Goal: Task Accomplishment & Management: Complete application form

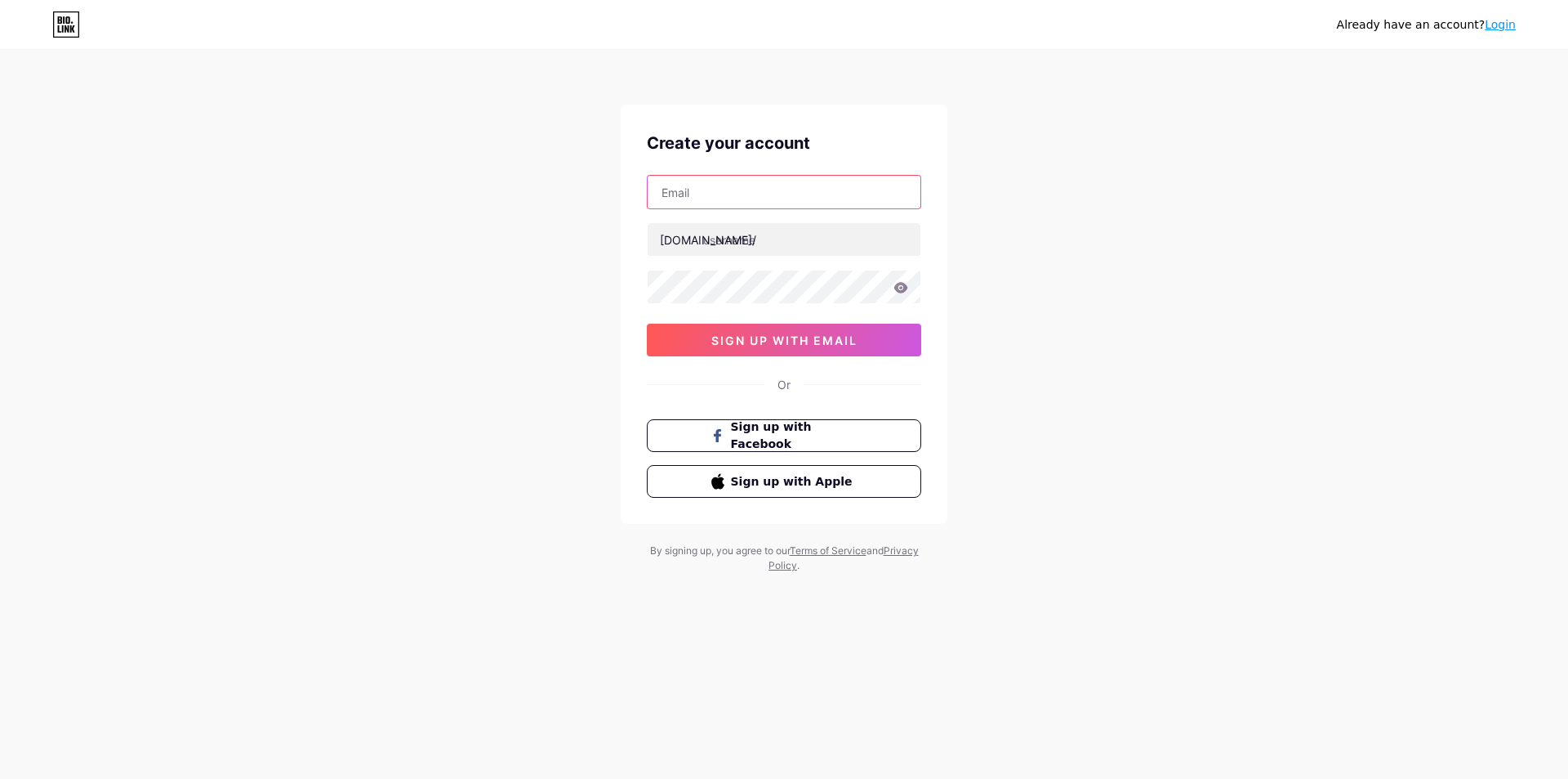
click at [831, 197] on input "text" at bounding box center [784, 192] width 272 height 33
click at [711, 241] on input "text" at bounding box center [784, 239] width 272 height 33
click at [740, 193] on input "text" at bounding box center [784, 192] width 272 height 33
type input "[EMAIL_ADDRESS][DOMAIN_NAME]"
click at [778, 237] on input "text" at bounding box center [784, 239] width 272 height 33
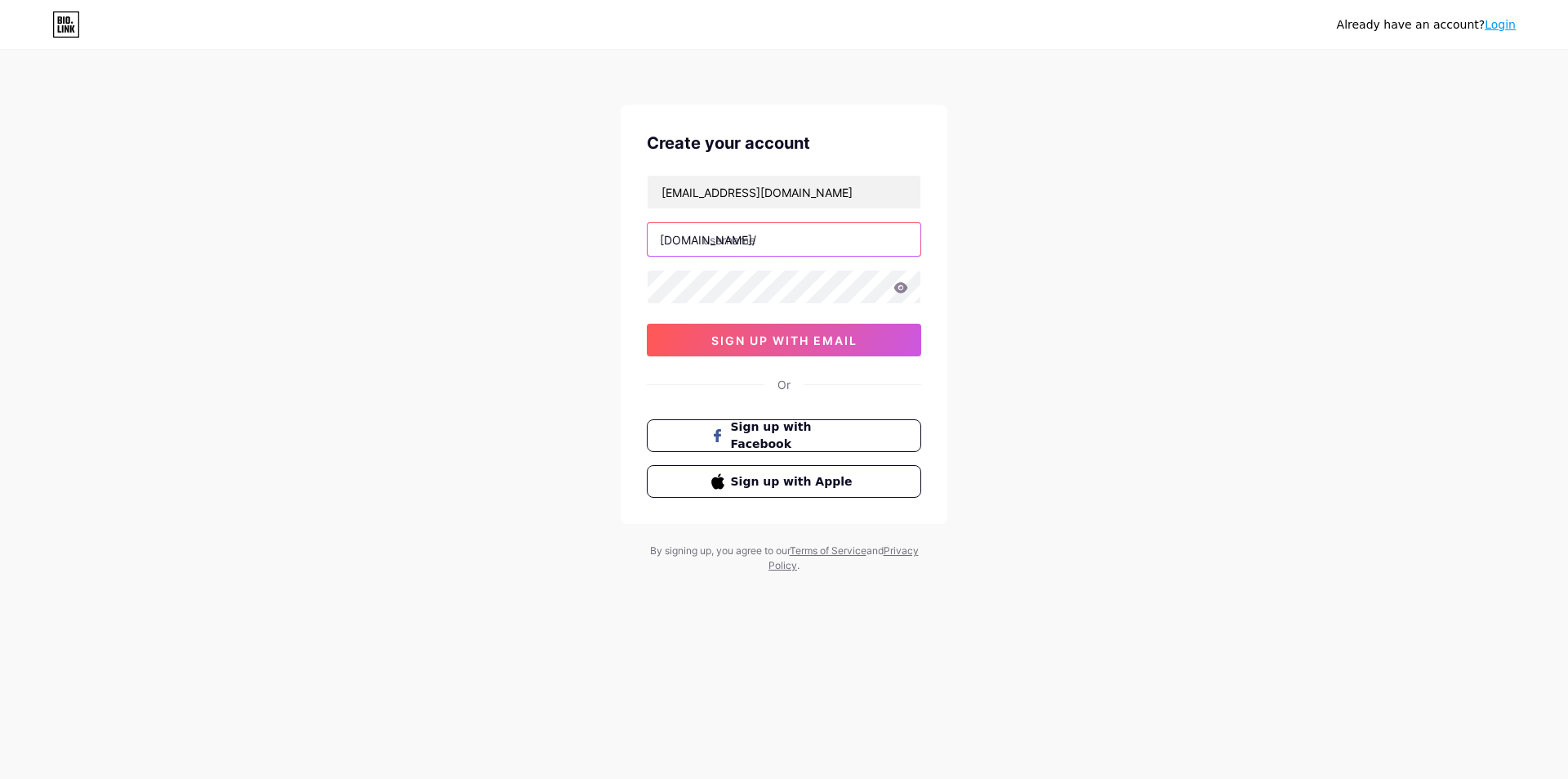
paste input "streamxplay"
click at [704, 238] on input "streamxplay" at bounding box center [784, 239] width 272 height 33
click at [778, 233] on input "streamxplay" at bounding box center [784, 239] width 272 height 33
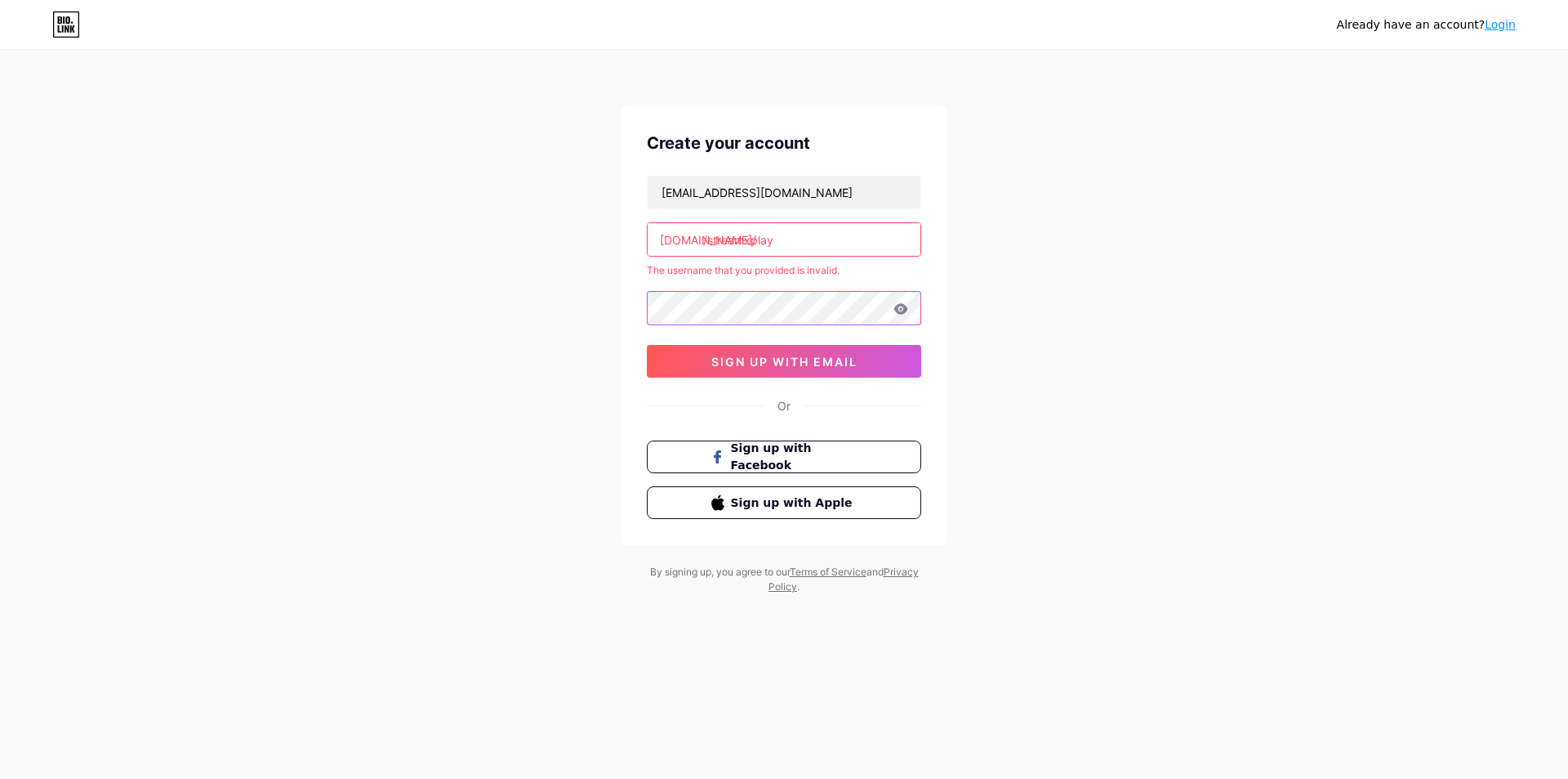
click at [645, 317] on div "Create your account salomaocaetano53@gmail.com bio.link/ /streamxplay The usern…" at bounding box center [784, 324] width 327 height 440
click at [620, 305] on div "Already have an account? Login Create your account salomaocaetano53@gmail.com b…" at bounding box center [784, 323] width 1568 height 646
click at [802, 242] on input "/streamxplay" at bounding box center [784, 239] width 272 height 33
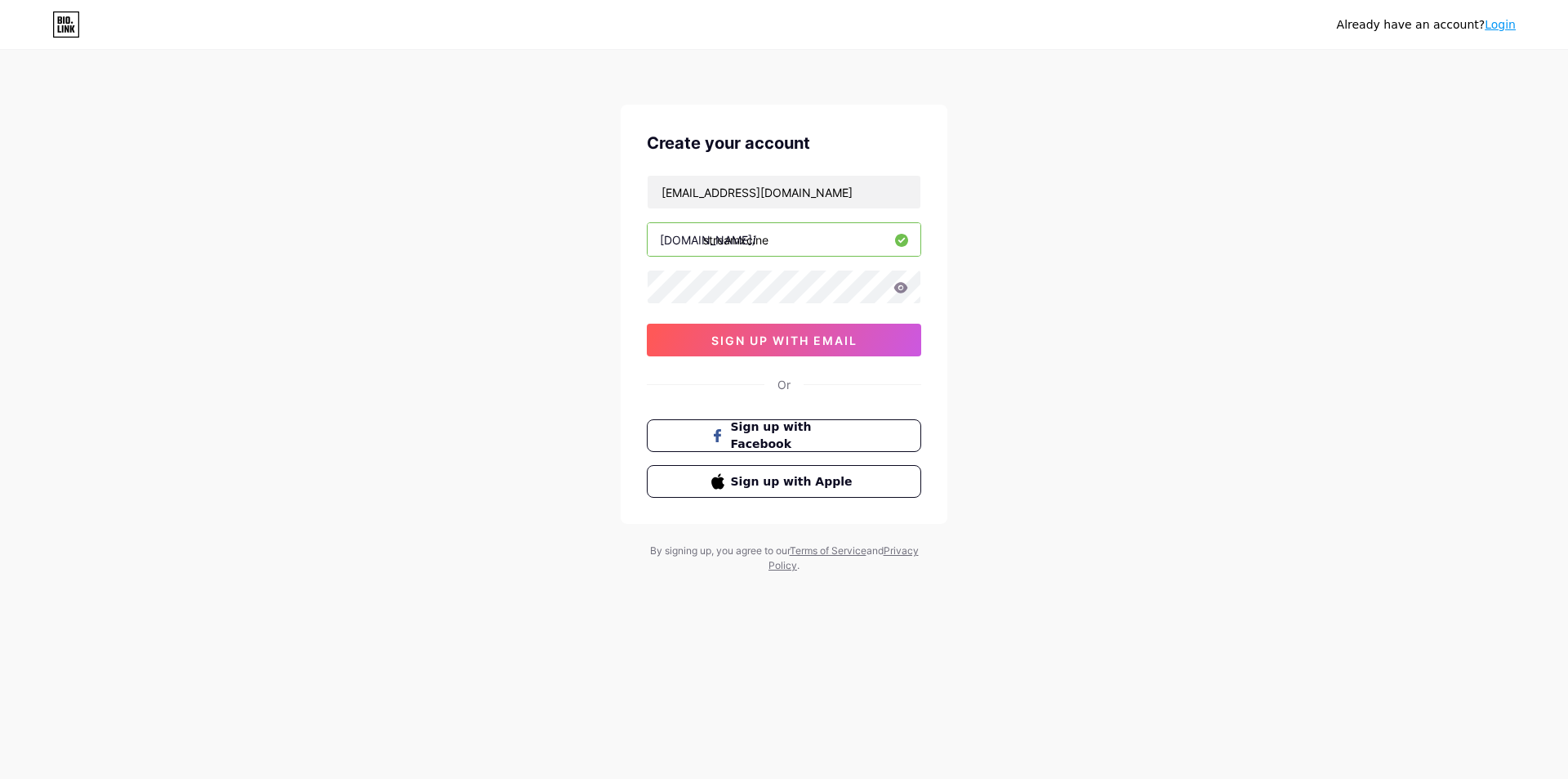
type input "streamxcine"
click at [808, 329] on button "sign up with email" at bounding box center [784, 339] width 274 height 33
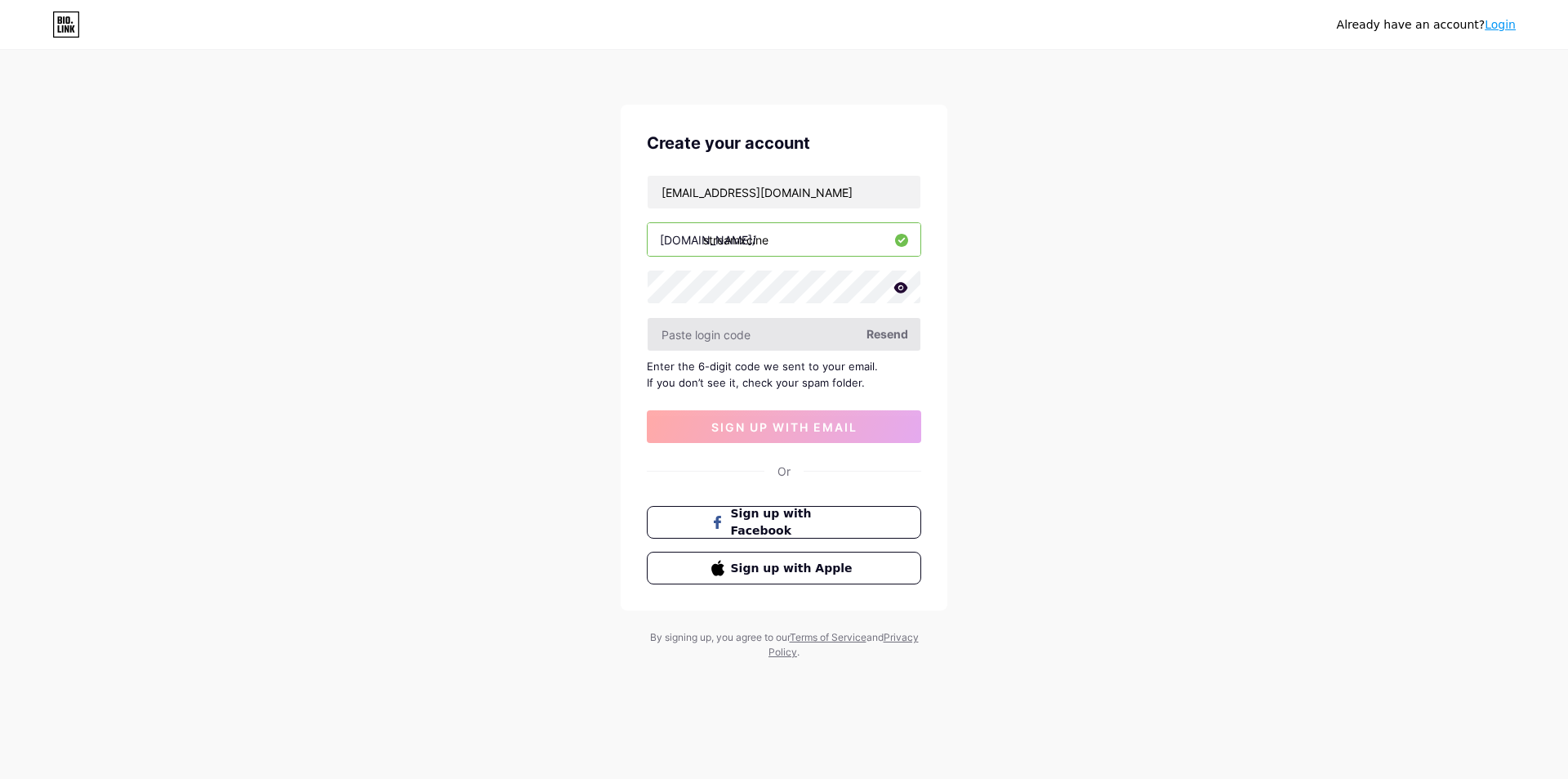
click at [744, 343] on input "text" at bounding box center [784, 333] width 272 height 33
click at [888, 341] on span "Resend" at bounding box center [887, 334] width 41 height 18
click at [878, 339] on span "Resend" at bounding box center [887, 334] width 41 height 18
click at [809, 579] on button "Sign up with Apple" at bounding box center [783, 568] width 279 height 33
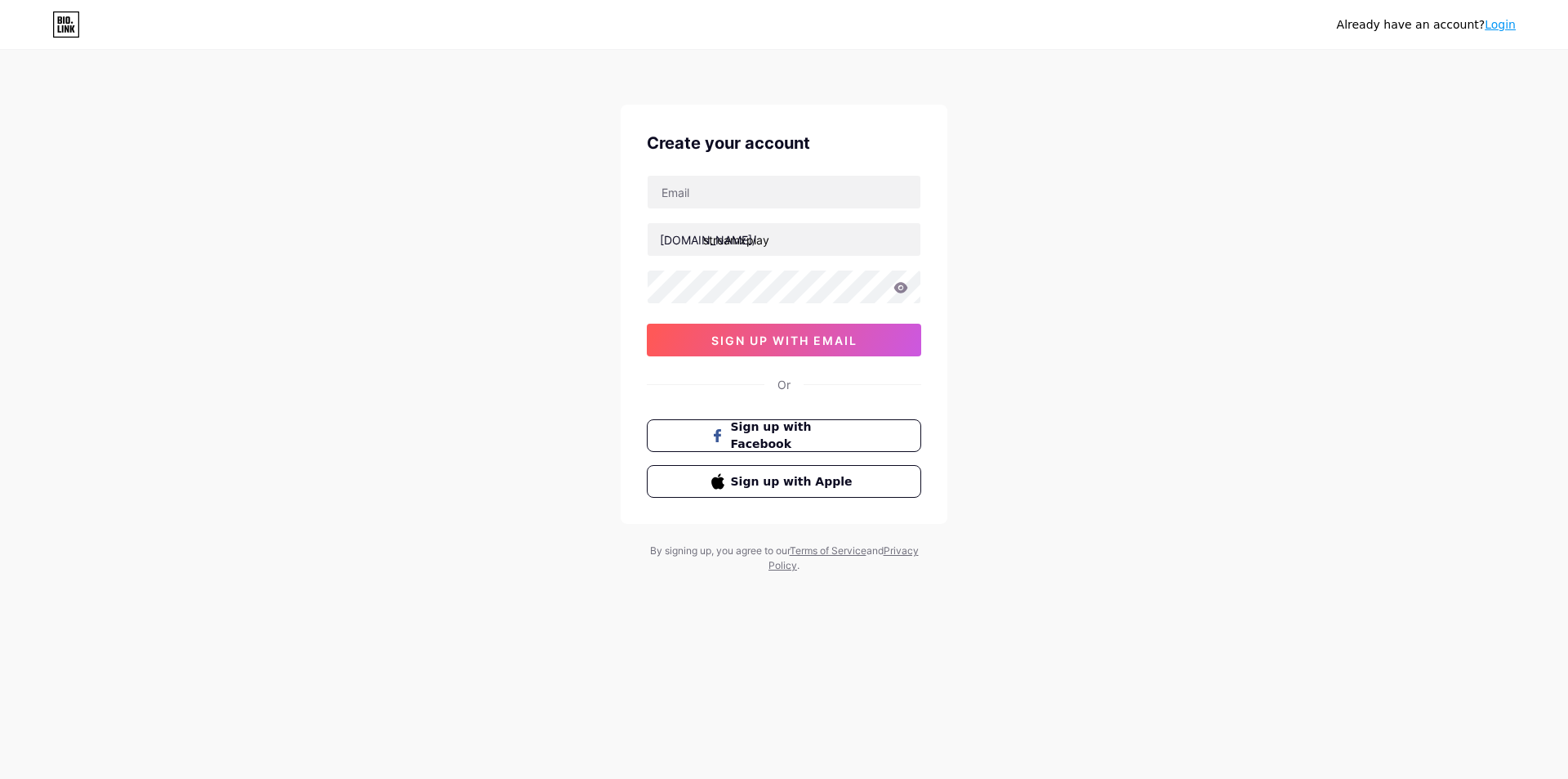
type input "/streamxplay"
click at [640, 282] on div "Create your account bio.link/ /streamxplay 0cAFcWeA6QzaRbiQyC2Y6P_1Esx15Tp6RDPb…" at bounding box center [784, 314] width 327 height 419
click at [693, 193] on input "text" at bounding box center [784, 192] width 272 height 33
type input "[EMAIL_ADDRESS][DOMAIN_NAME]"
click at [780, 341] on span "sign up with email" at bounding box center [784, 340] width 146 height 14
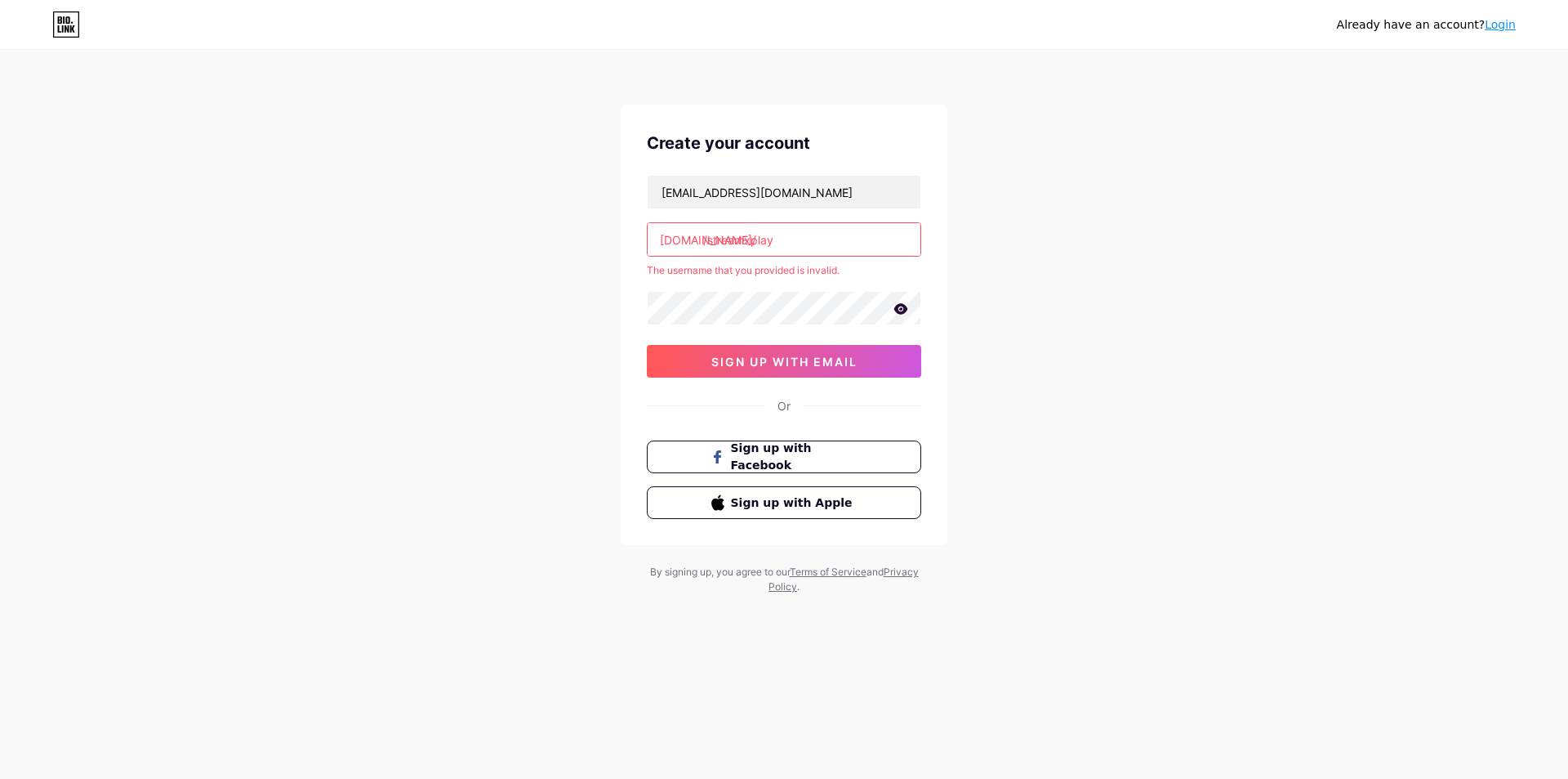
click at [783, 246] on input "/streamxplay" at bounding box center [784, 239] width 272 height 33
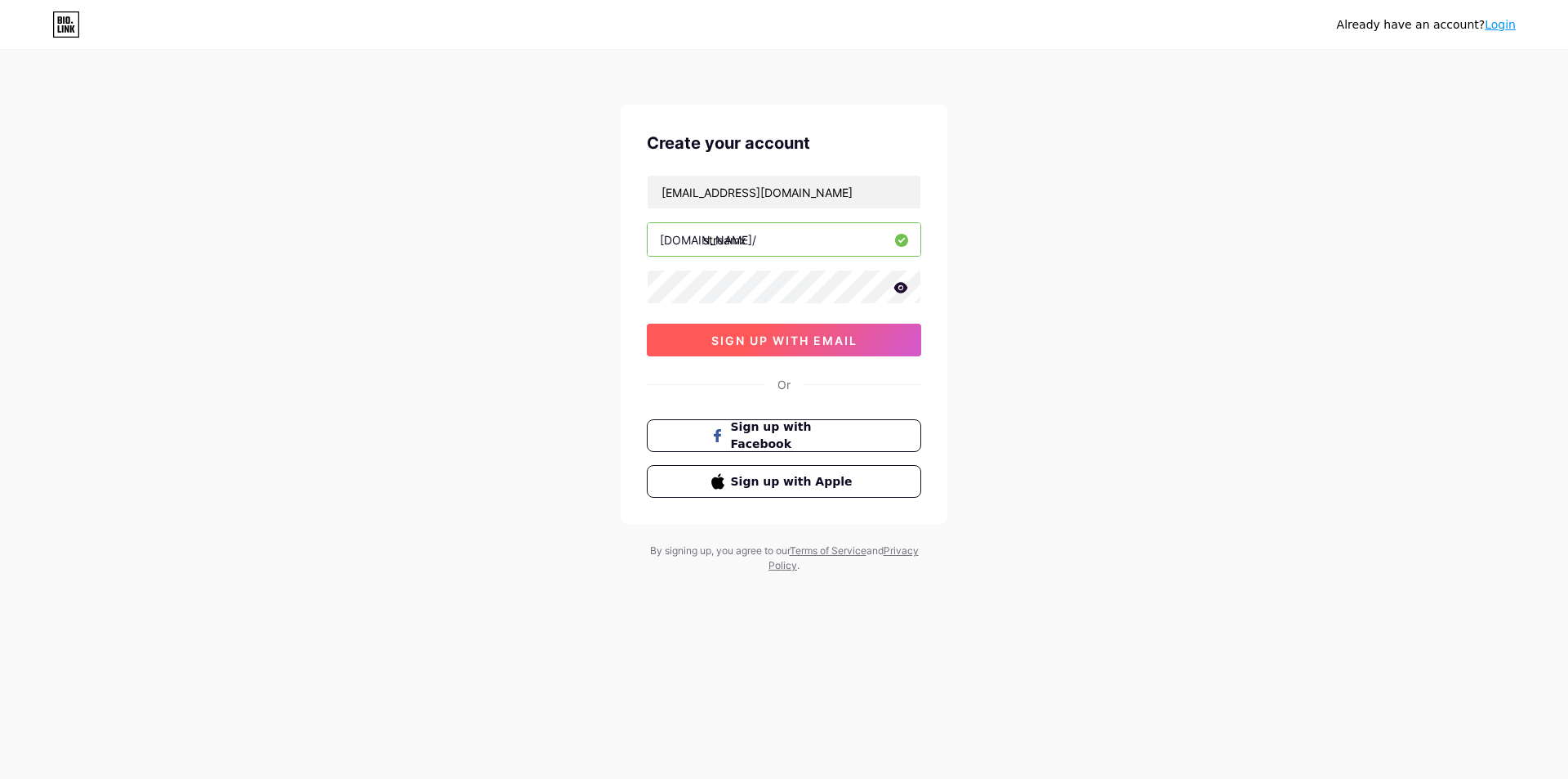
type input "streamx"
click at [744, 346] on span "sign up with email" at bounding box center [784, 340] width 146 height 14
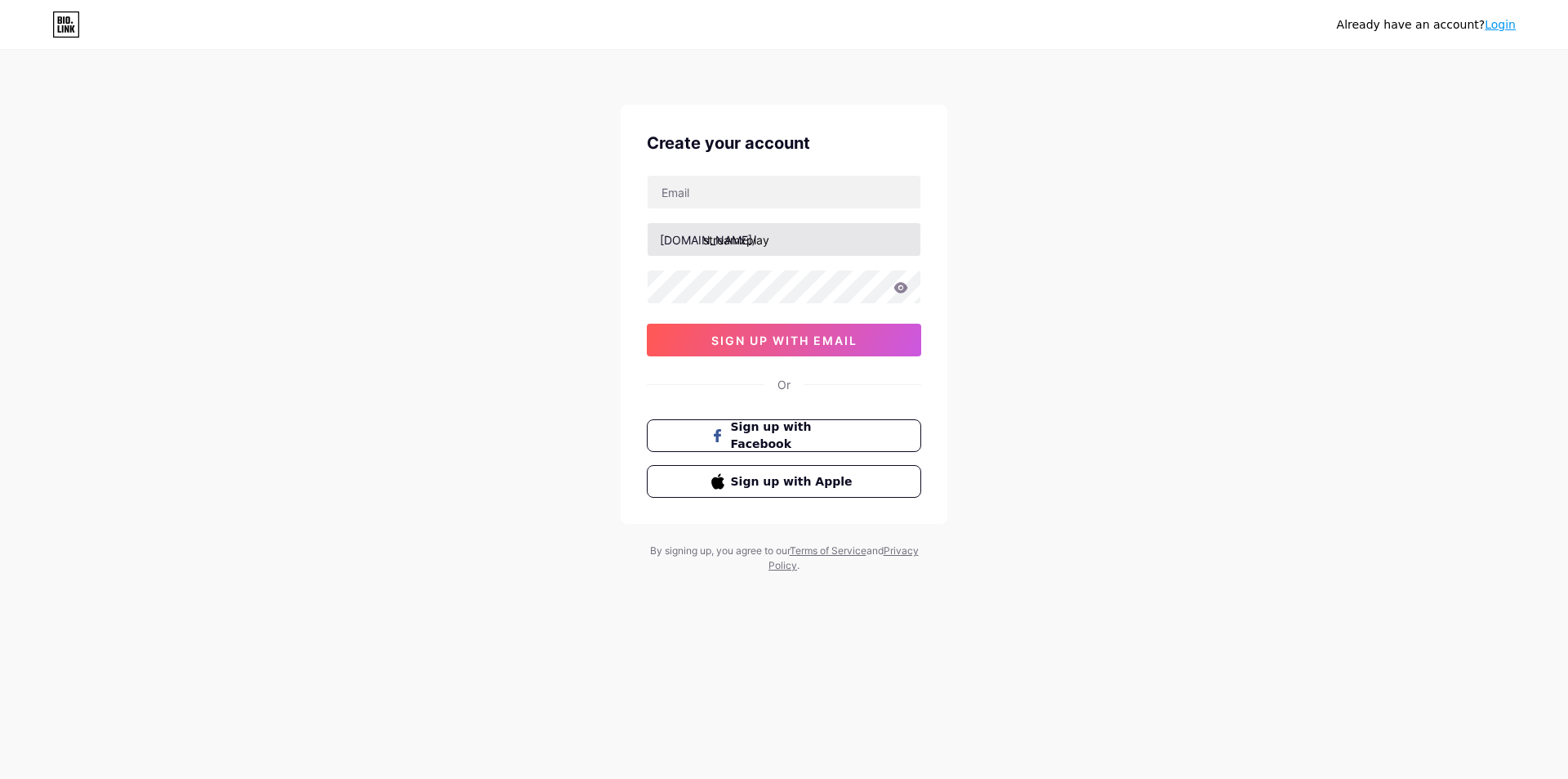
click at [811, 237] on input "streamxplay" at bounding box center [784, 239] width 272 height 33
click at [779, 250] on input "streamx" at bounding box center [784, 239] width 272 height 33
type input "streamxcine"
click at [773, 194] on input "text" at bounding box center [784, 192] width 272 height 33
type input "[EMAIL_ADDRESS][DOMAIN_NAME]"
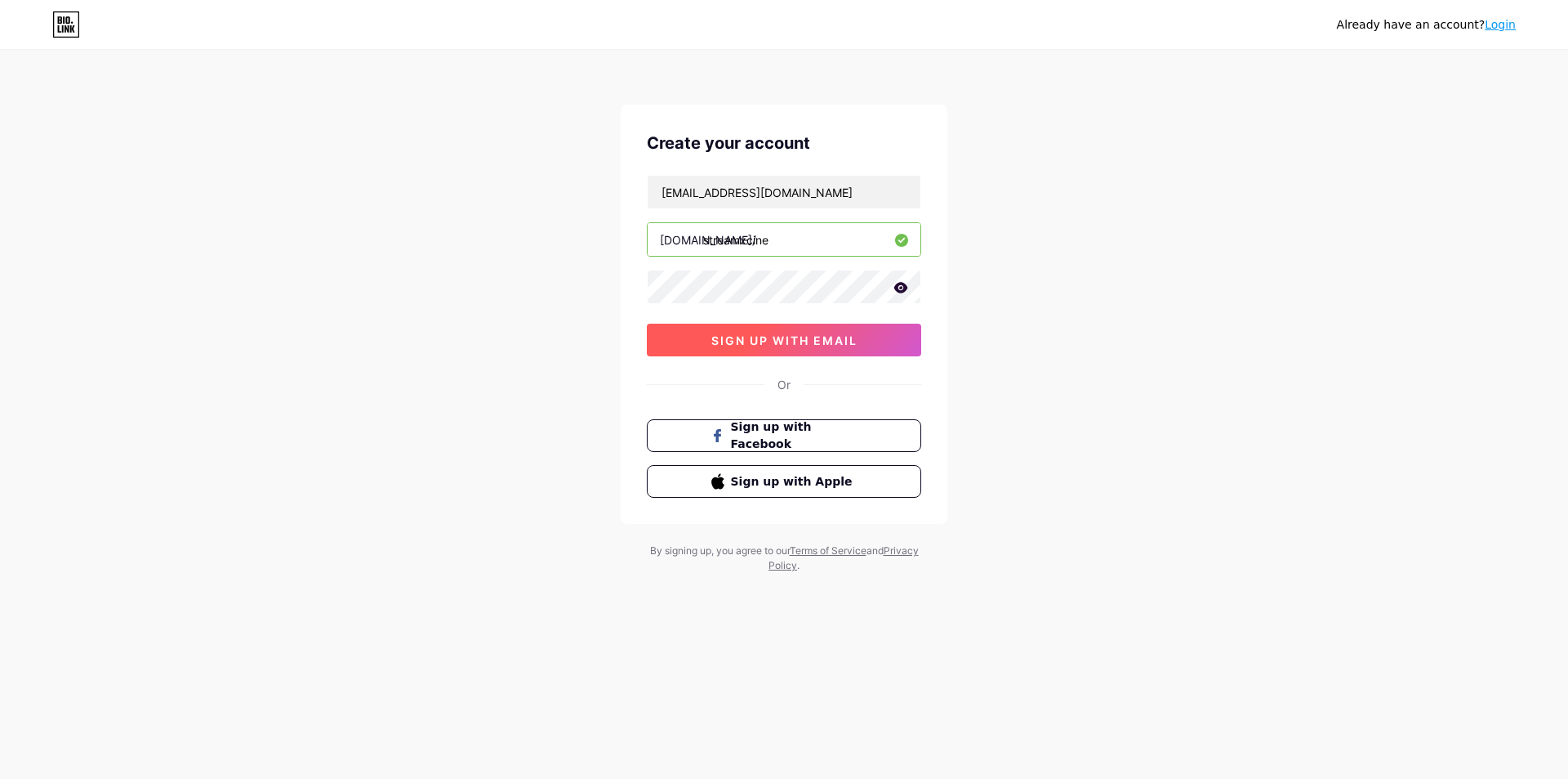
click at [798, 334] on span "sign up with email" at bounding box center [784, 340] width 146 height 14
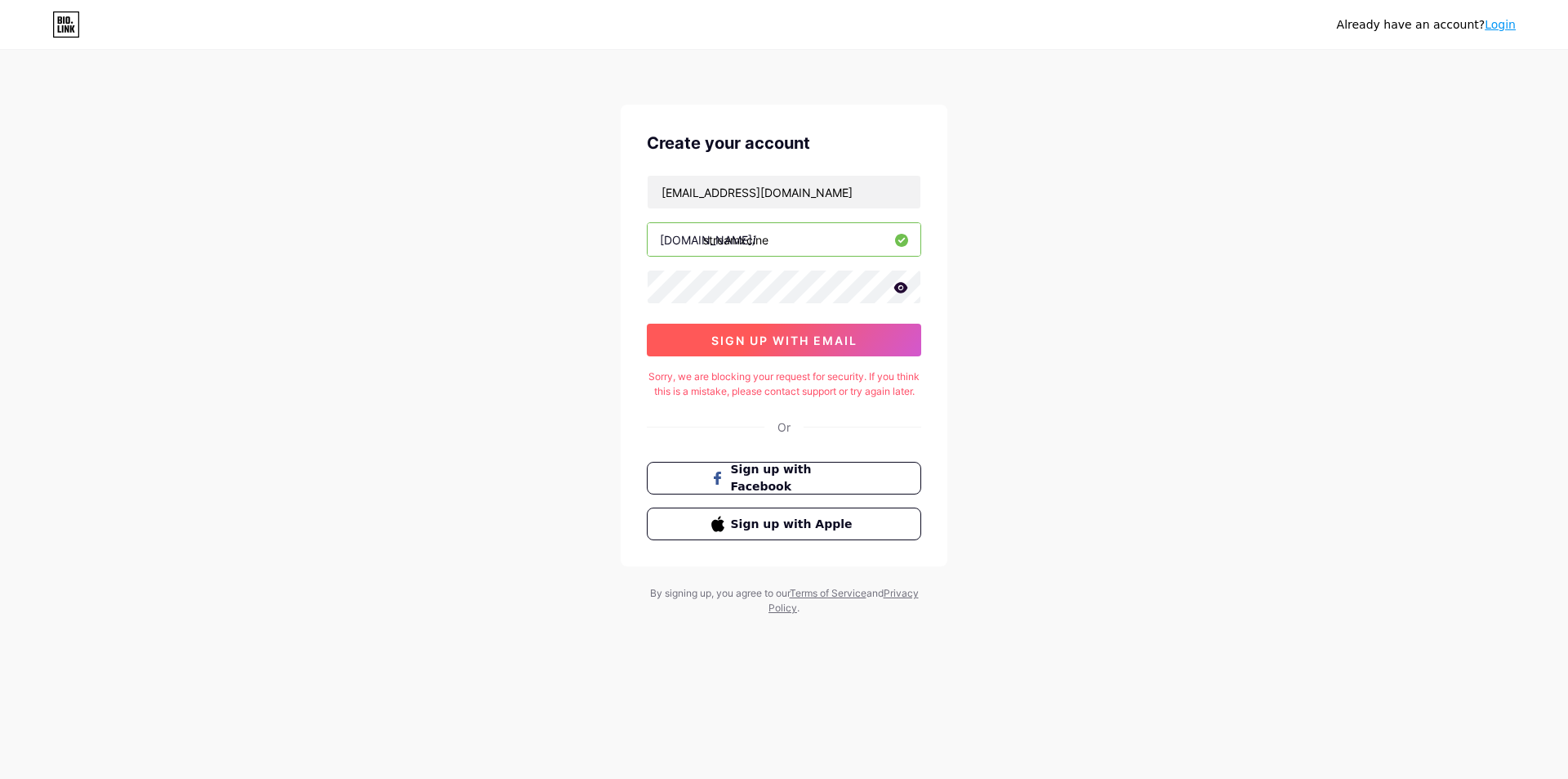
click at [847, 351] on button "sign up with email" at bounding box center [784, 339] width 274 height 33
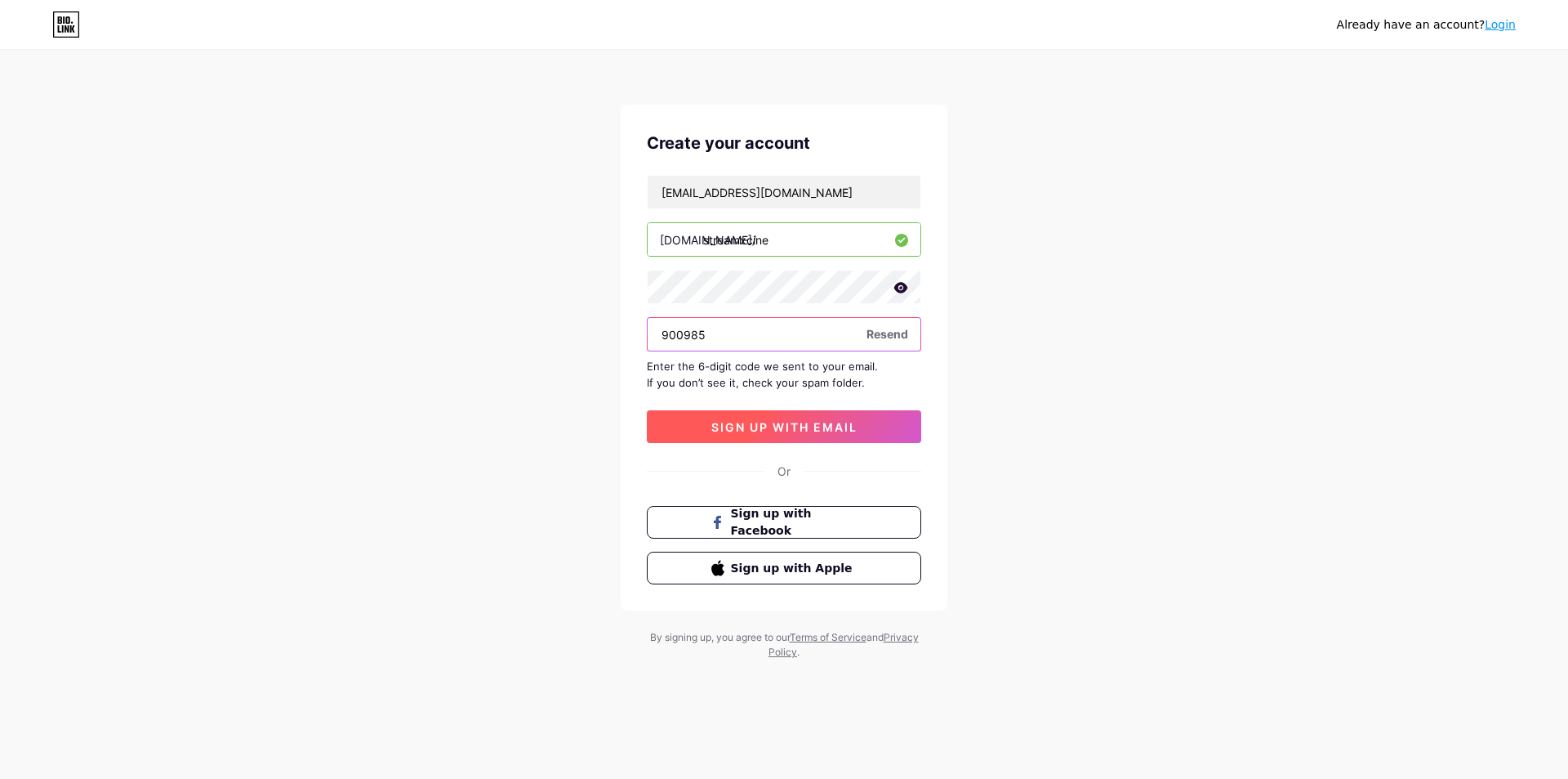
type input "900985"
click at [818, 419] on button "sign up with email" at bounding box center [784, 426] width 274 height 33
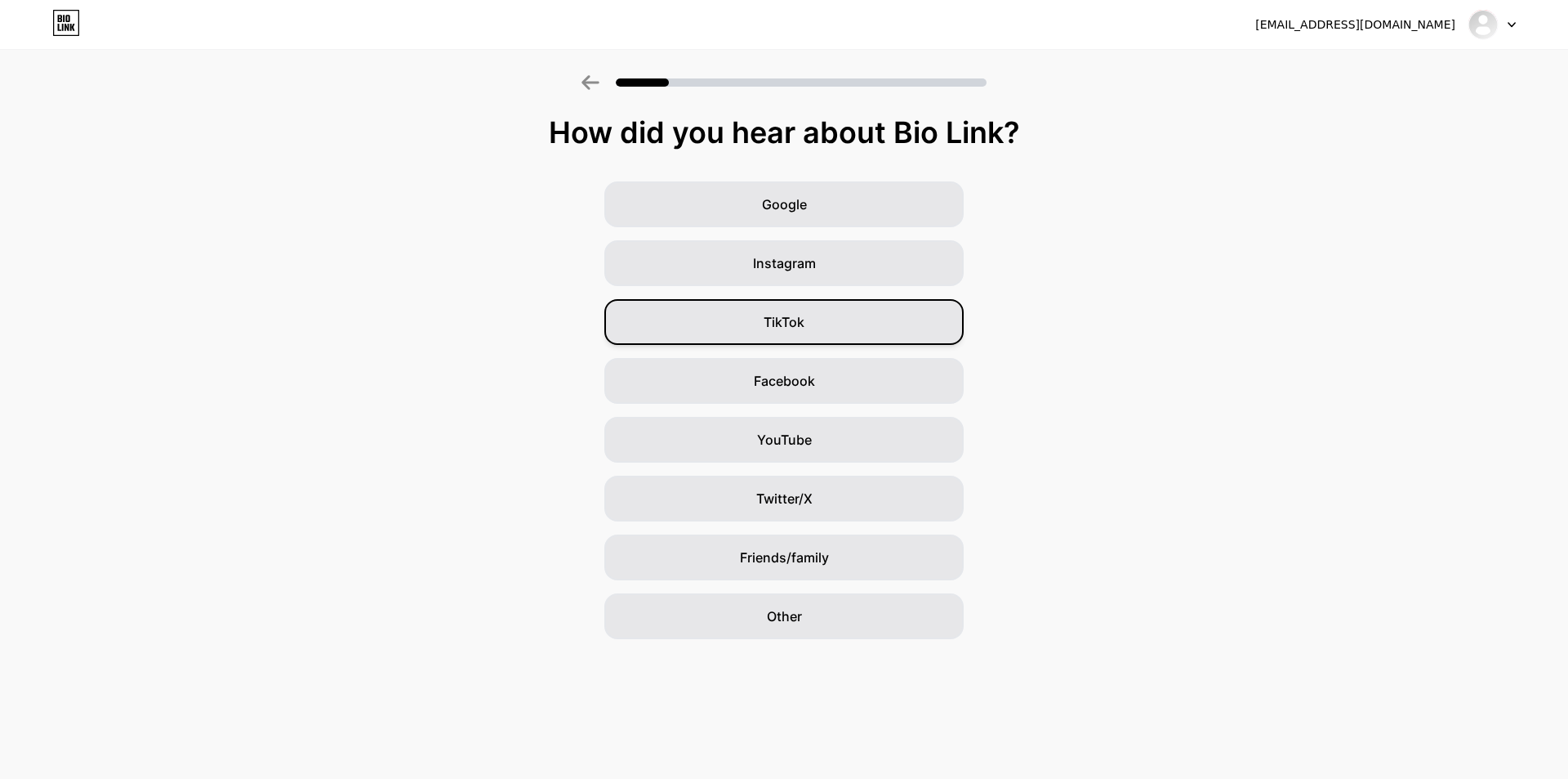
click at [809, 332] on div "TikTok" at bounding box center [784, 322] width 359 height 46
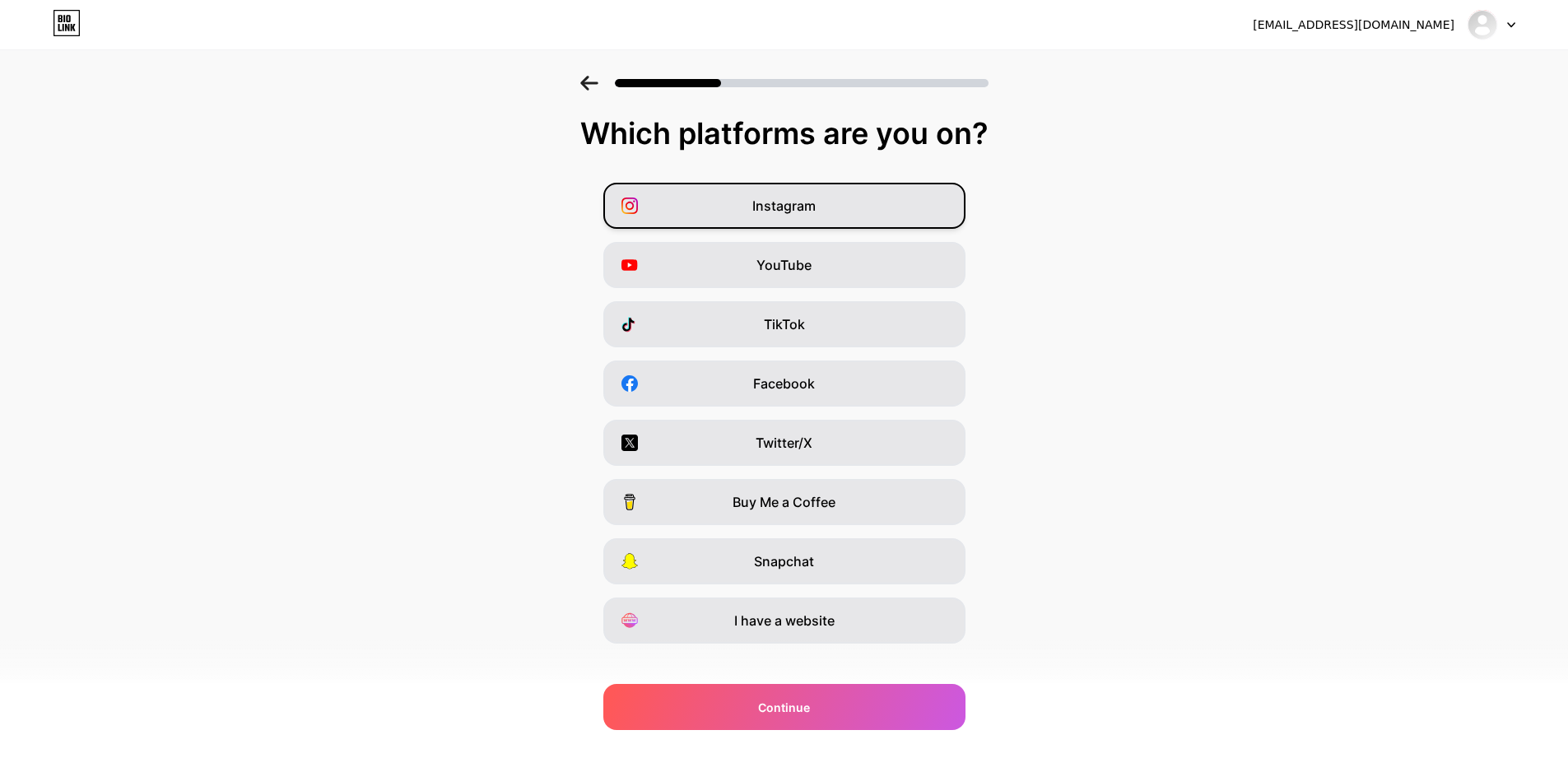
click at [806, 216] on div "Instagram" at bounding box center [784, 205] width 362 height 46
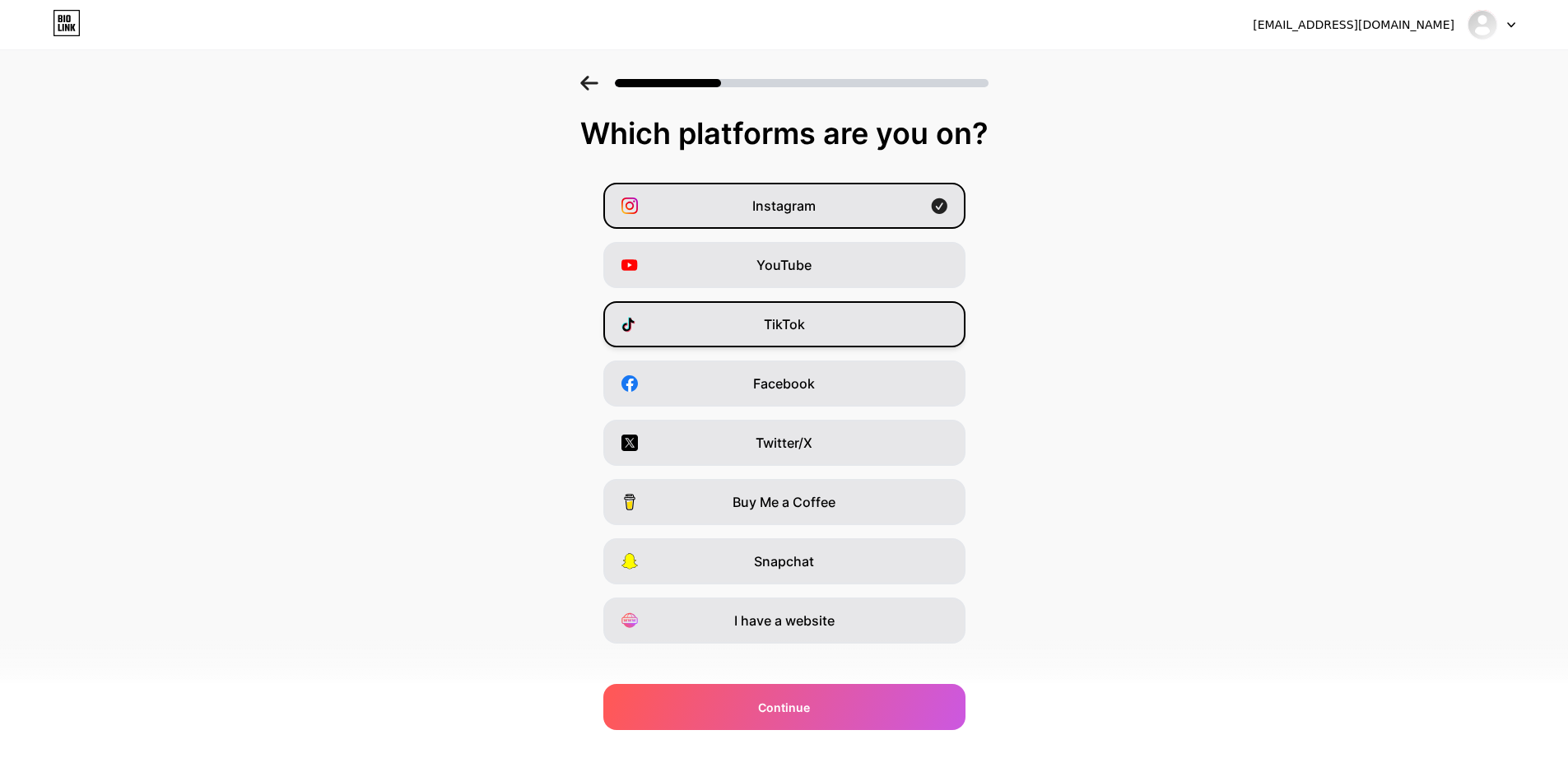
click at [813, 325] on div "TikTok" at bounding box center [784, 324] width 362 height 46
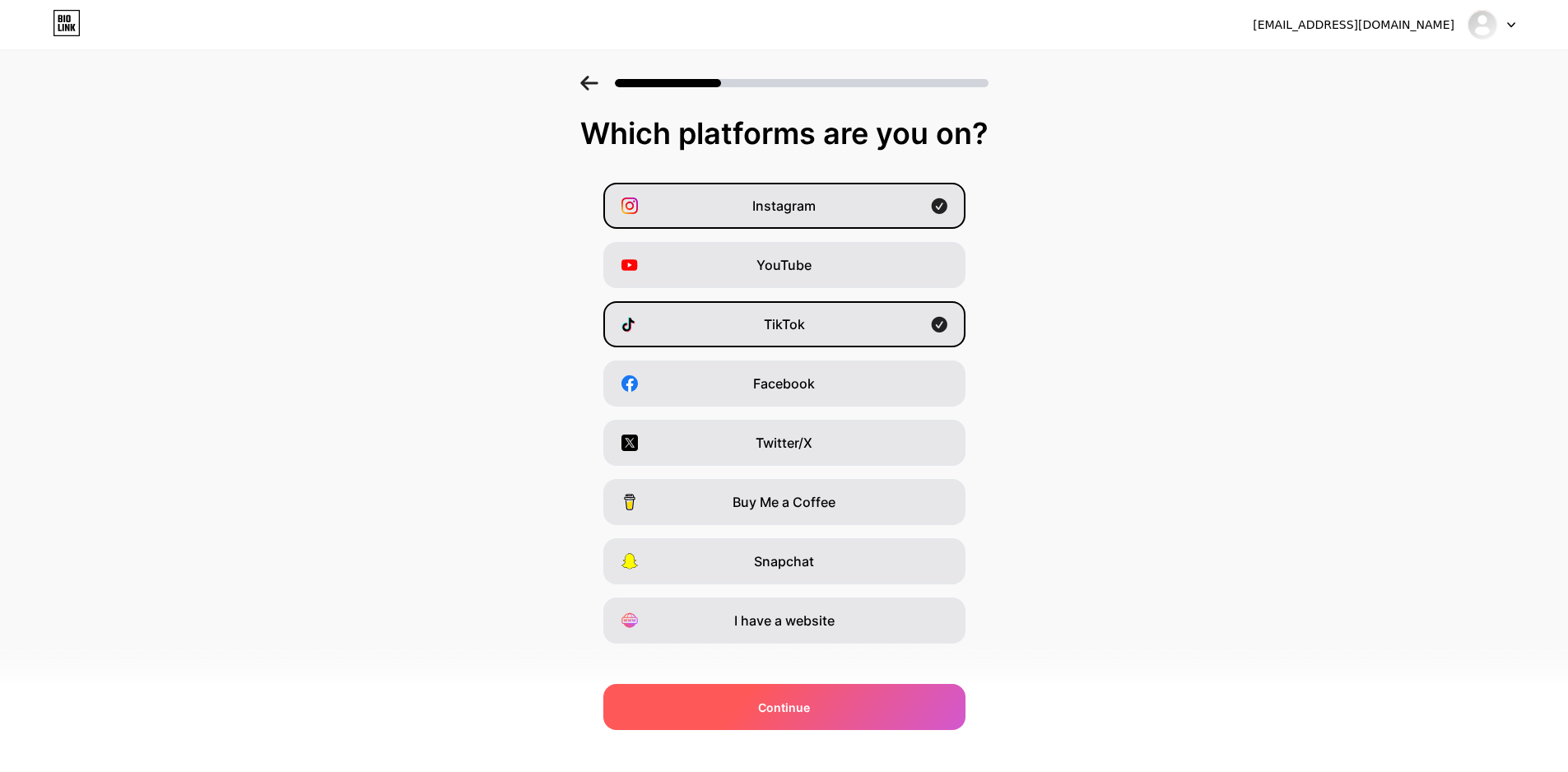
click at [873, 696] on div "Continue" at bounding box center [784, 706] width 362 height 46
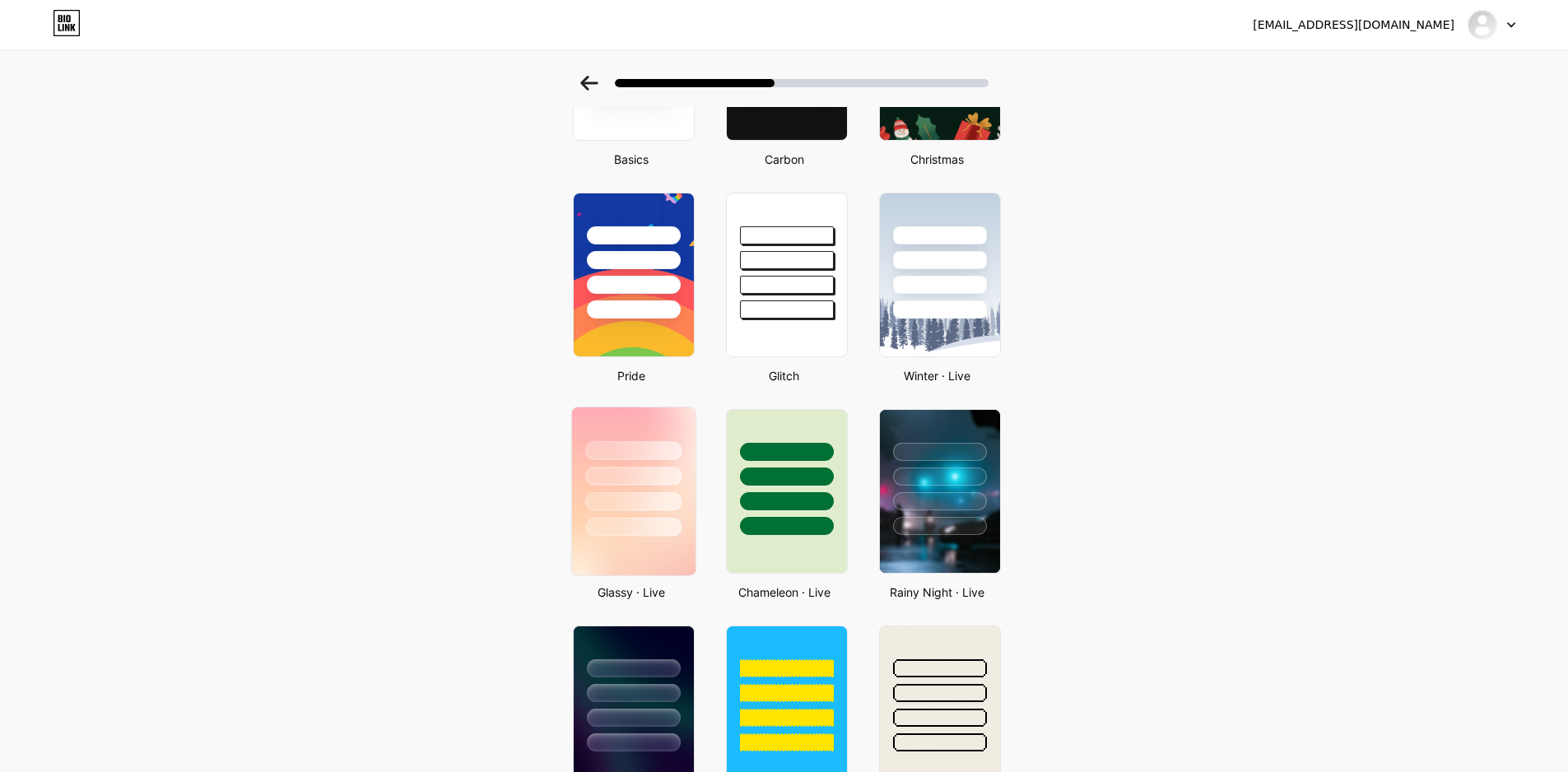
scroll to position [247, 0]
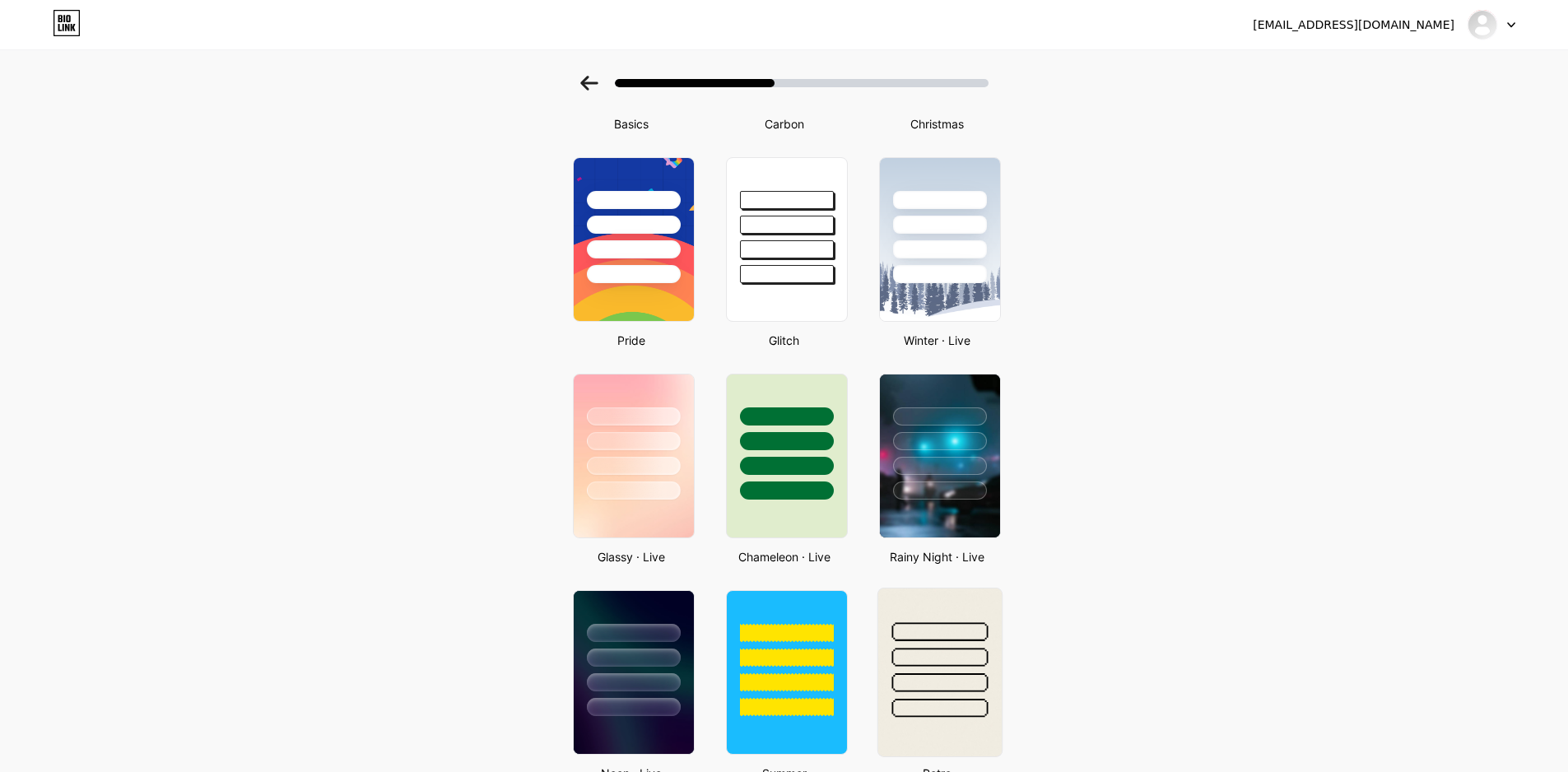
click at [938, 641] on div at bounding box center [939, 652] width 123 height 129
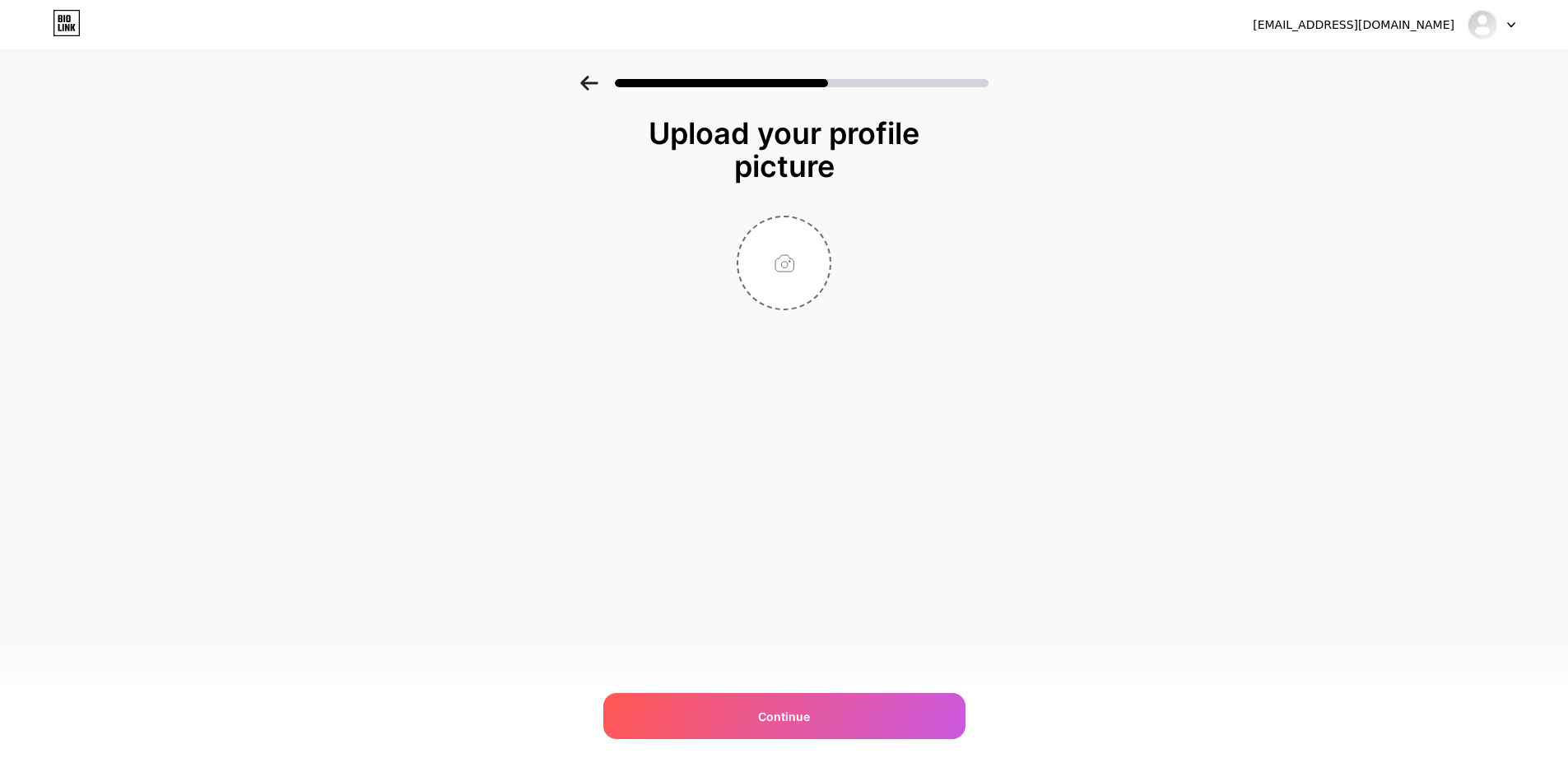
scroll to position [0, 0]
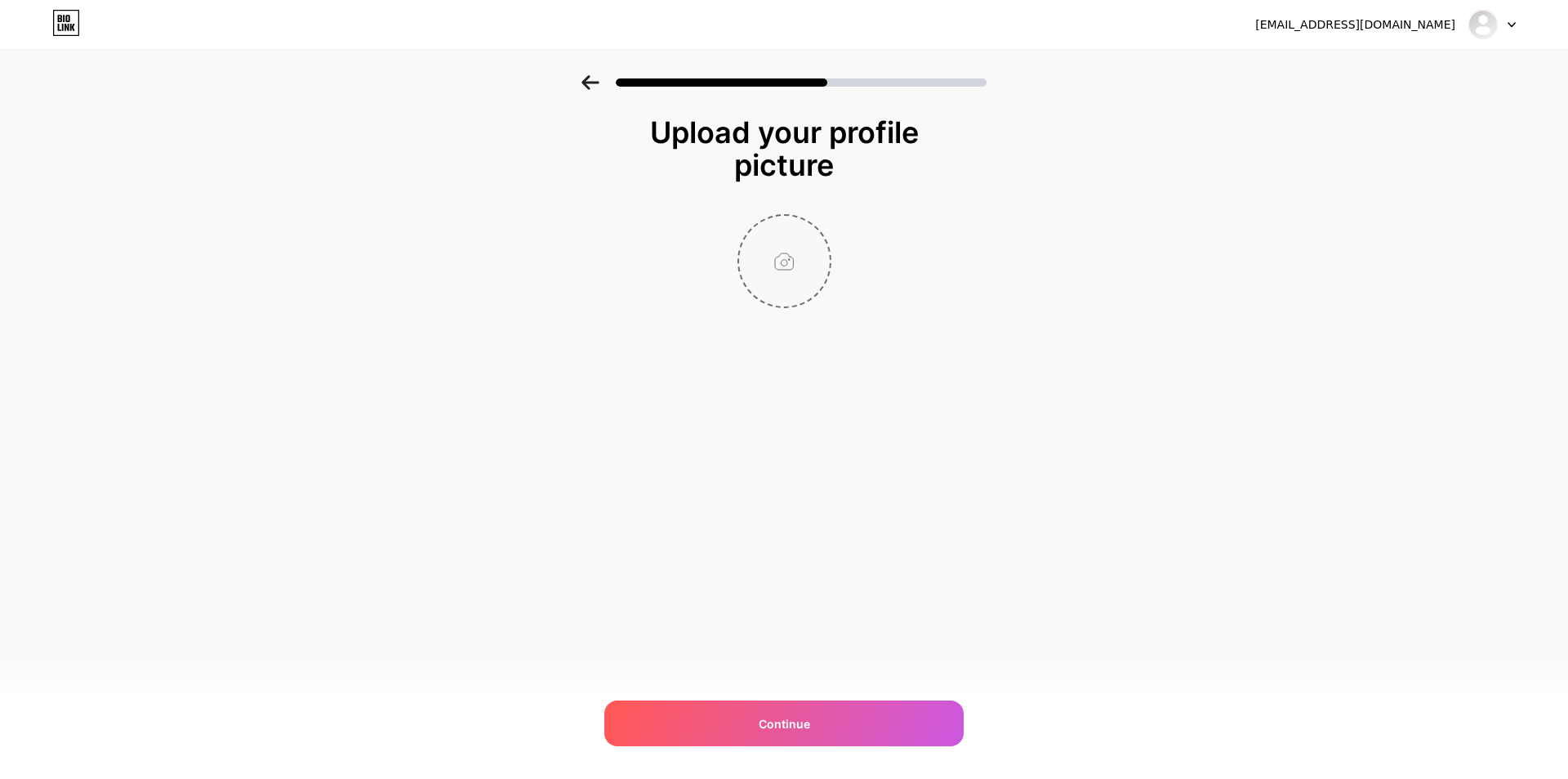
click at [784, 269] on input "file" at bounding box center [784, 260] width 91 height 91
click at [586, 88] on icon at bounding box center [591, 82] width 18 height 15
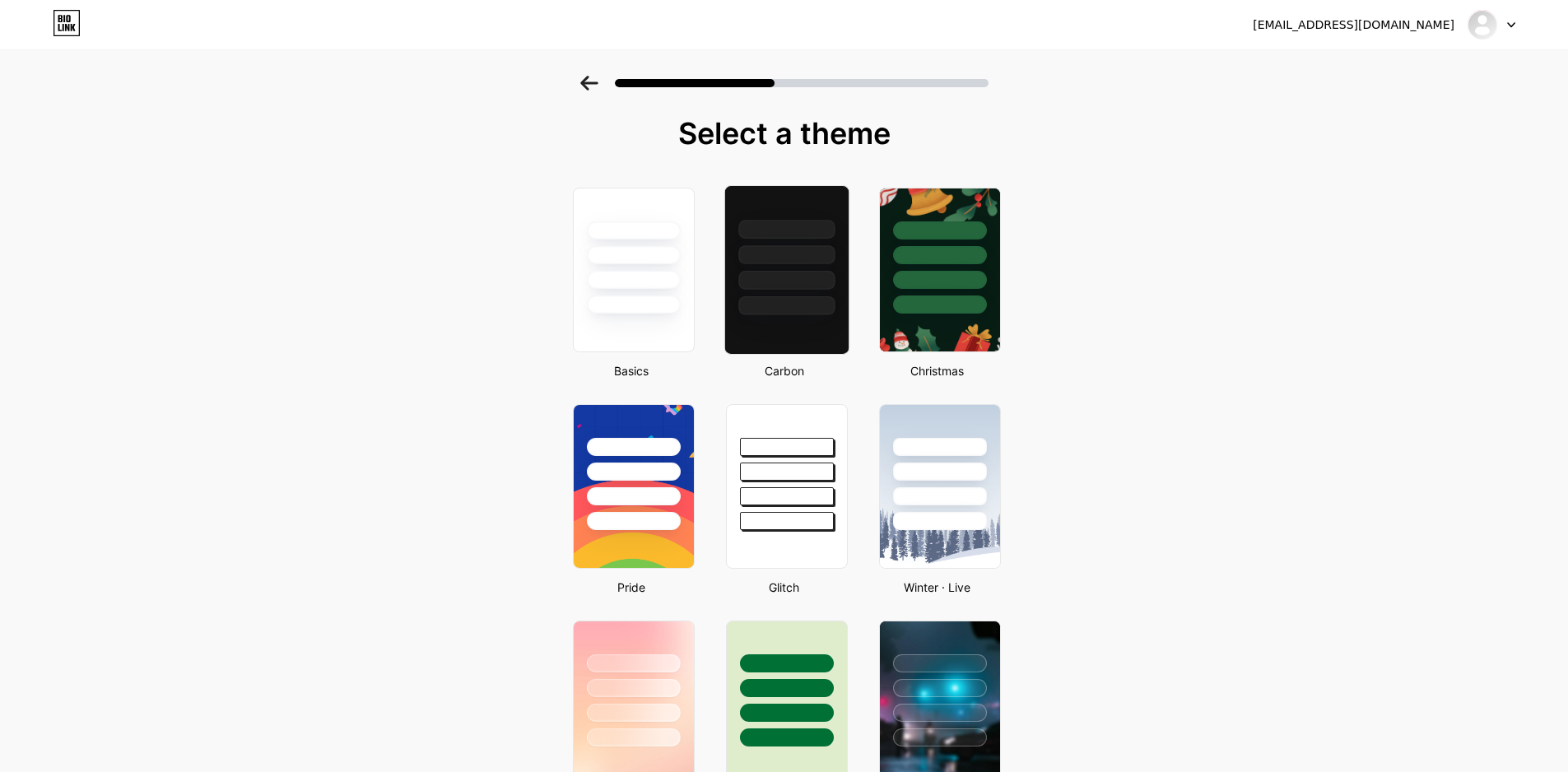
click at [797, 334] on div at bounding box center [786, 269] width 125 height 169
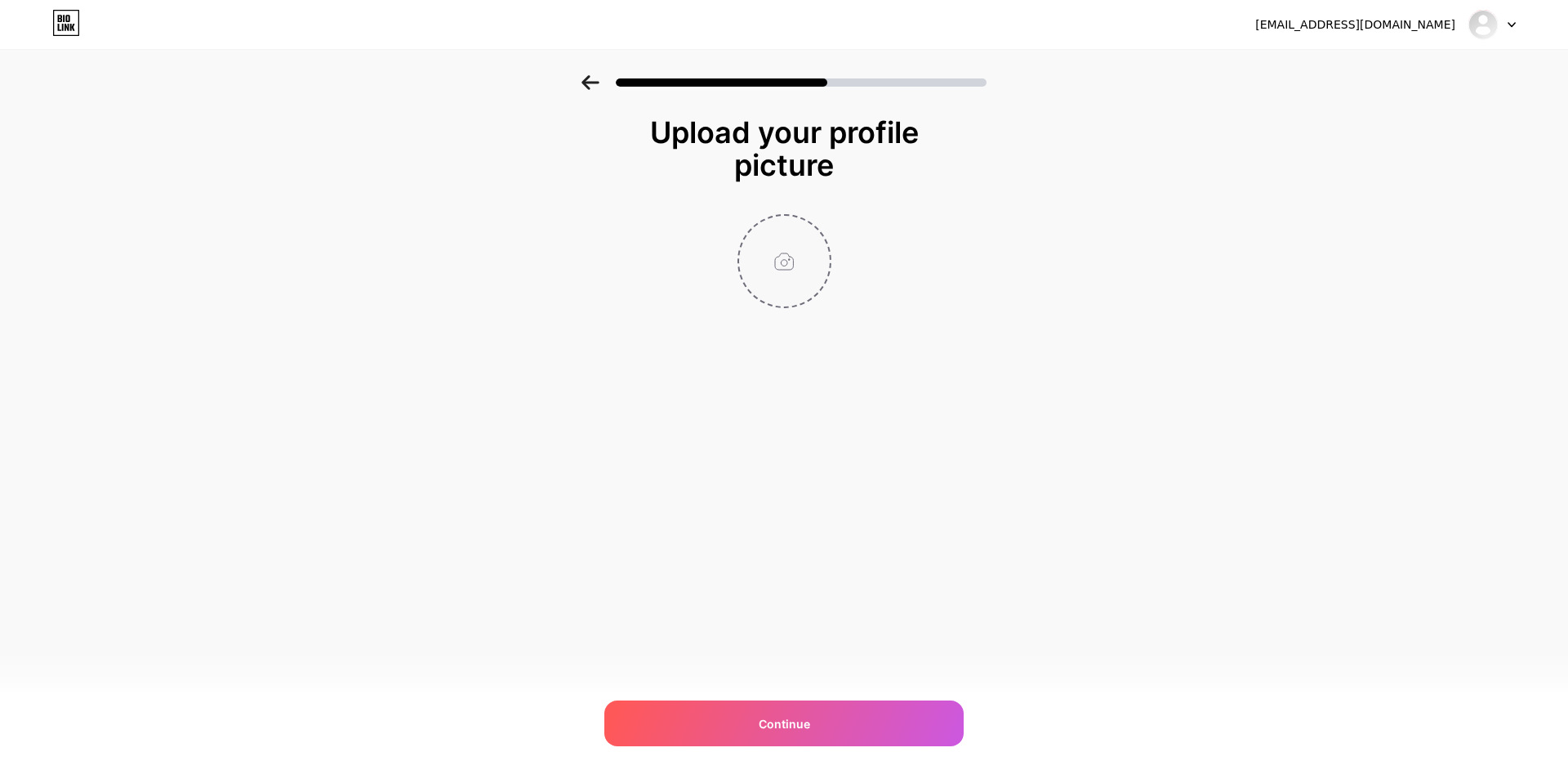
click at [777, 287] on input "file" at bounding box center [784, 260] width 91 height 91
click at [582, 78] on div at bounding box center [784, 77] width 1568 height 57
drag, startPoint x: 1108, startPoint y: 350, endPoint x: 1107, endPoint y: 341, distance: 9.1
click at [1107, 342] on div "Upload your profile picture Continue" at bounding box center [784, 232] width 1568 height 315
type input "C:\fakepath\Imagem do WhatsApp de [DATE] à(s) 12.57.49_01a128e7.jpg"
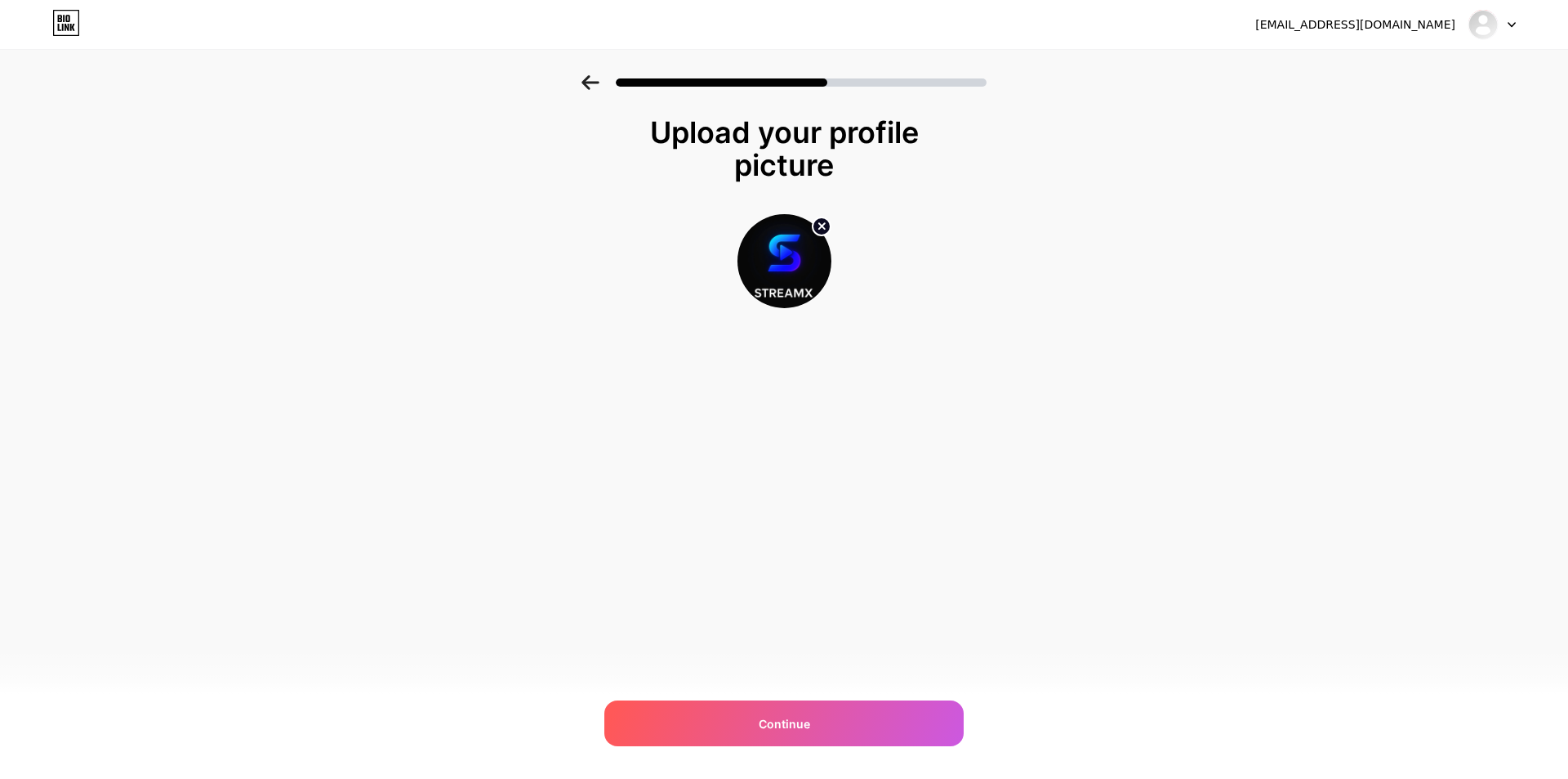
click at [823, 225] on icon at bounding box center [821, 226] width 6 height 6
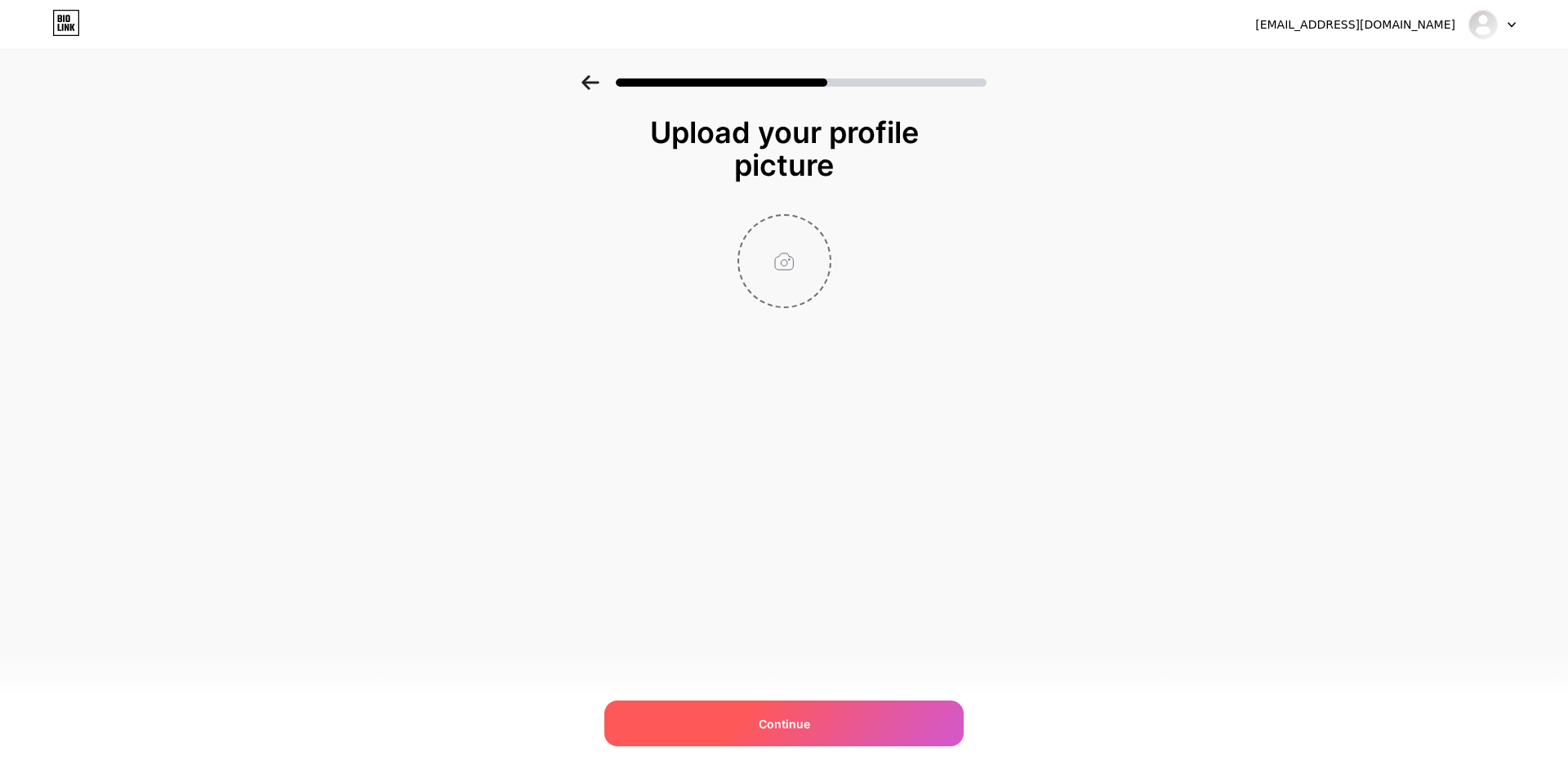
click at [737, 732] on div "Continue" at bounding box center [784, 723] width 359 height 46
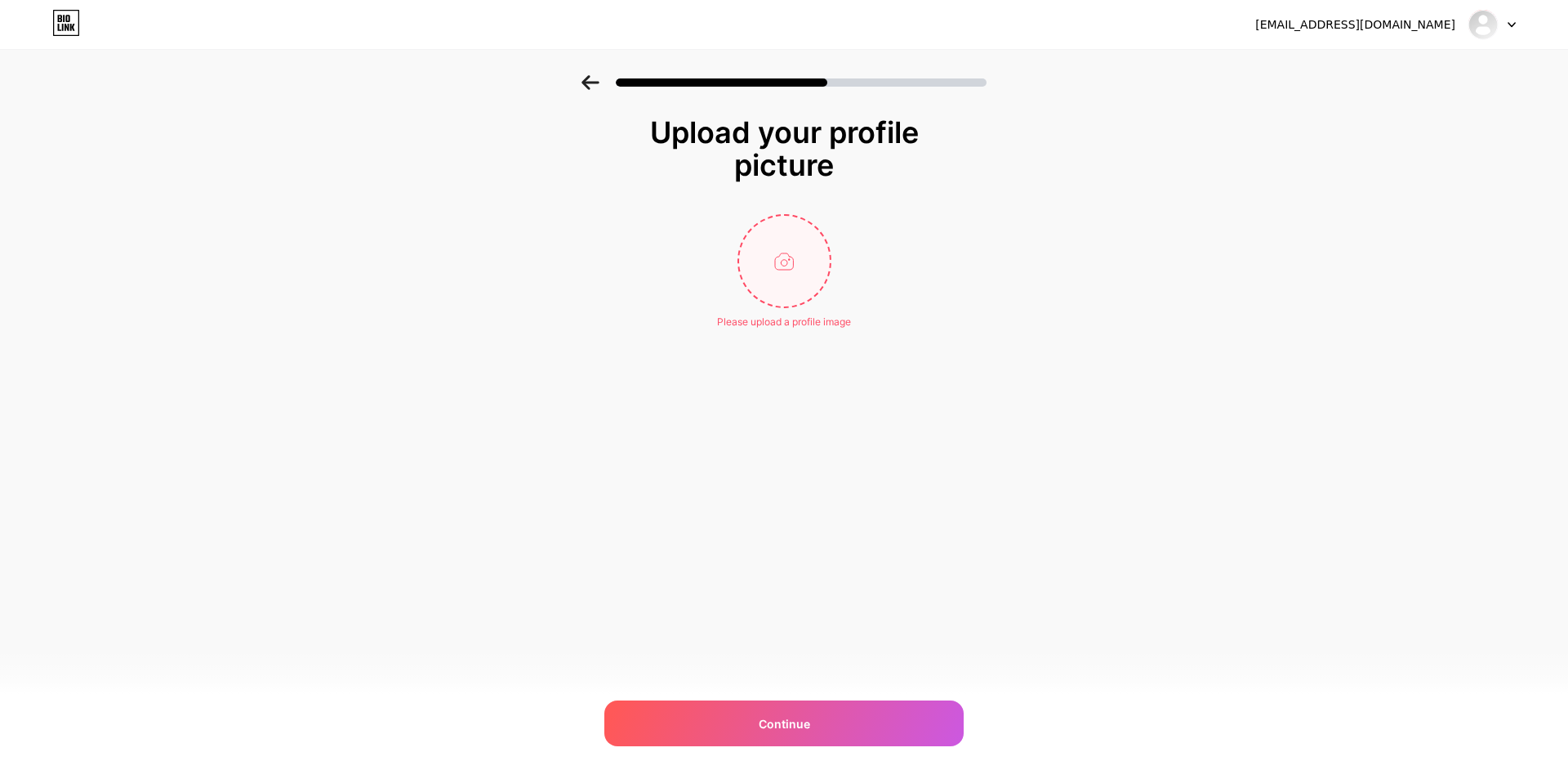
click at [584, 77] on icon at bounding box center [591, 82] width 18 height 15
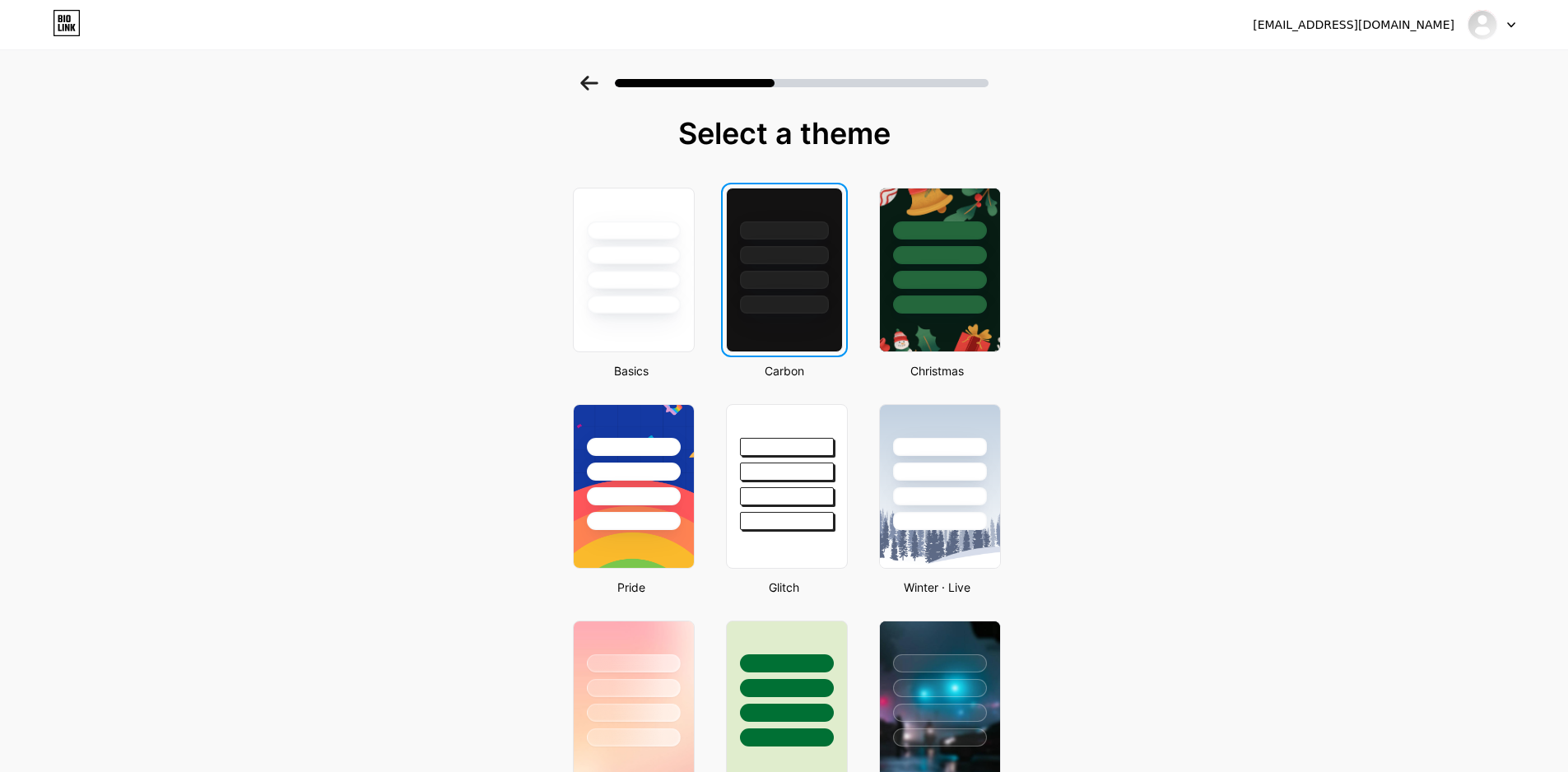
click at [779, 271] on div at bounding box center [784, 280] width 89 height 18
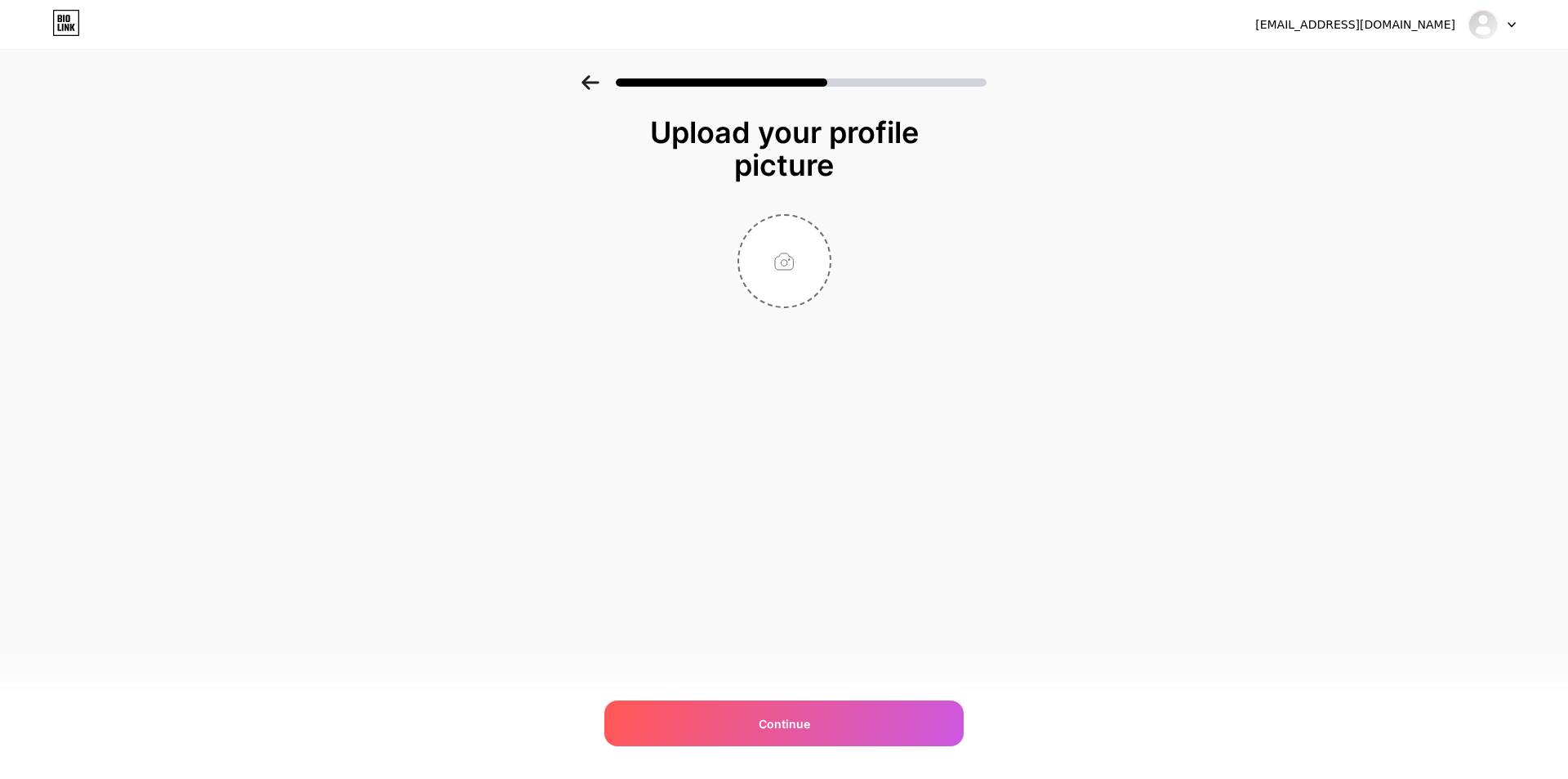
type input "C:\fakepath\Imagem do WhatsApp de [DATE] à(s) 13.00.44_179202bd.jpg"
click at [821, 225] on icon at bounding box center [821, 226] width 6 height 6
type input "C:\fakepath\Imagem do WhatsApp de [DATE] à(s) [DATE]_ae350b6c.jpg"
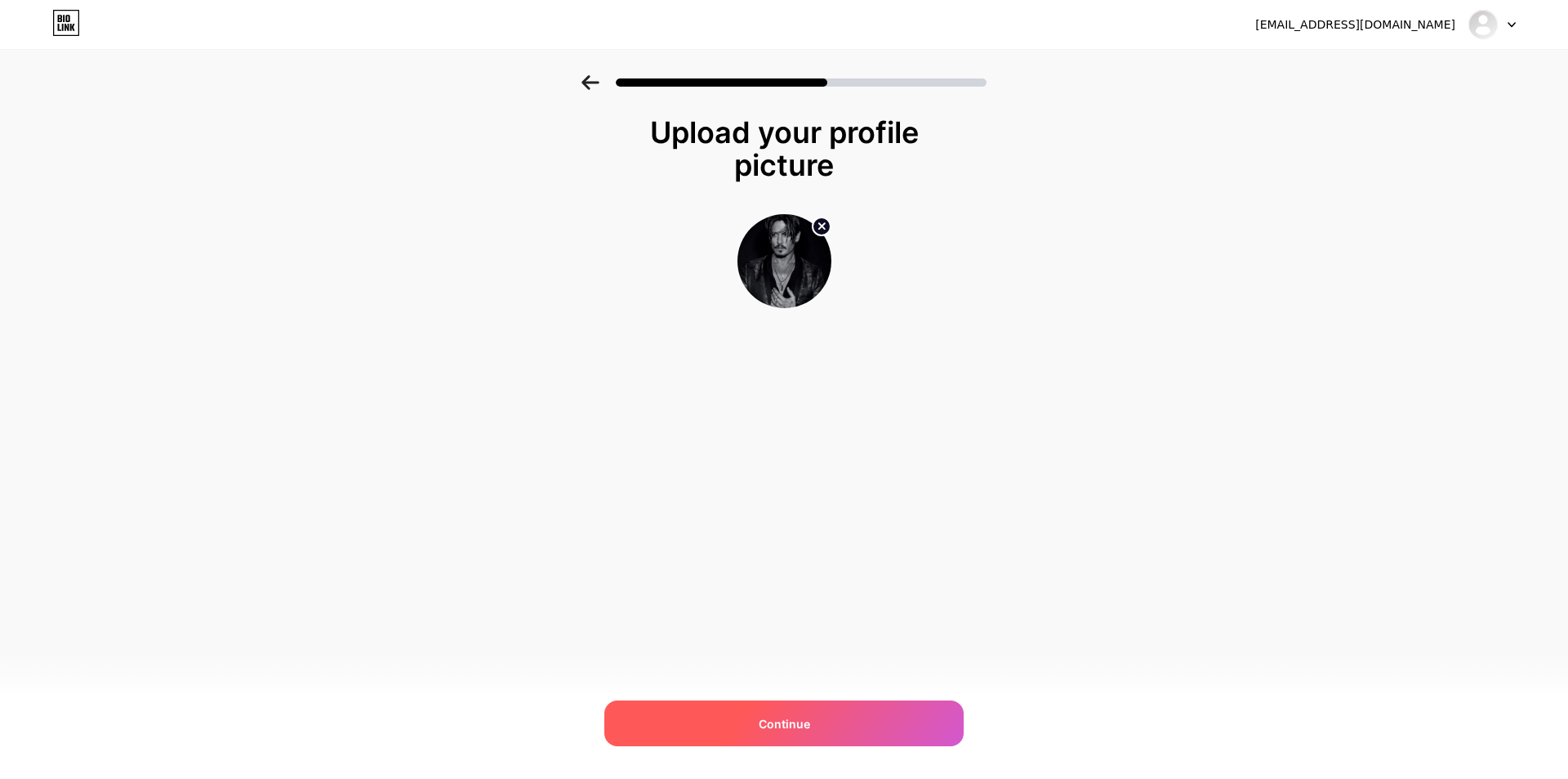
click at [807, 715] on span "Continue" at bounding box center [784, 724] width 52 height 18
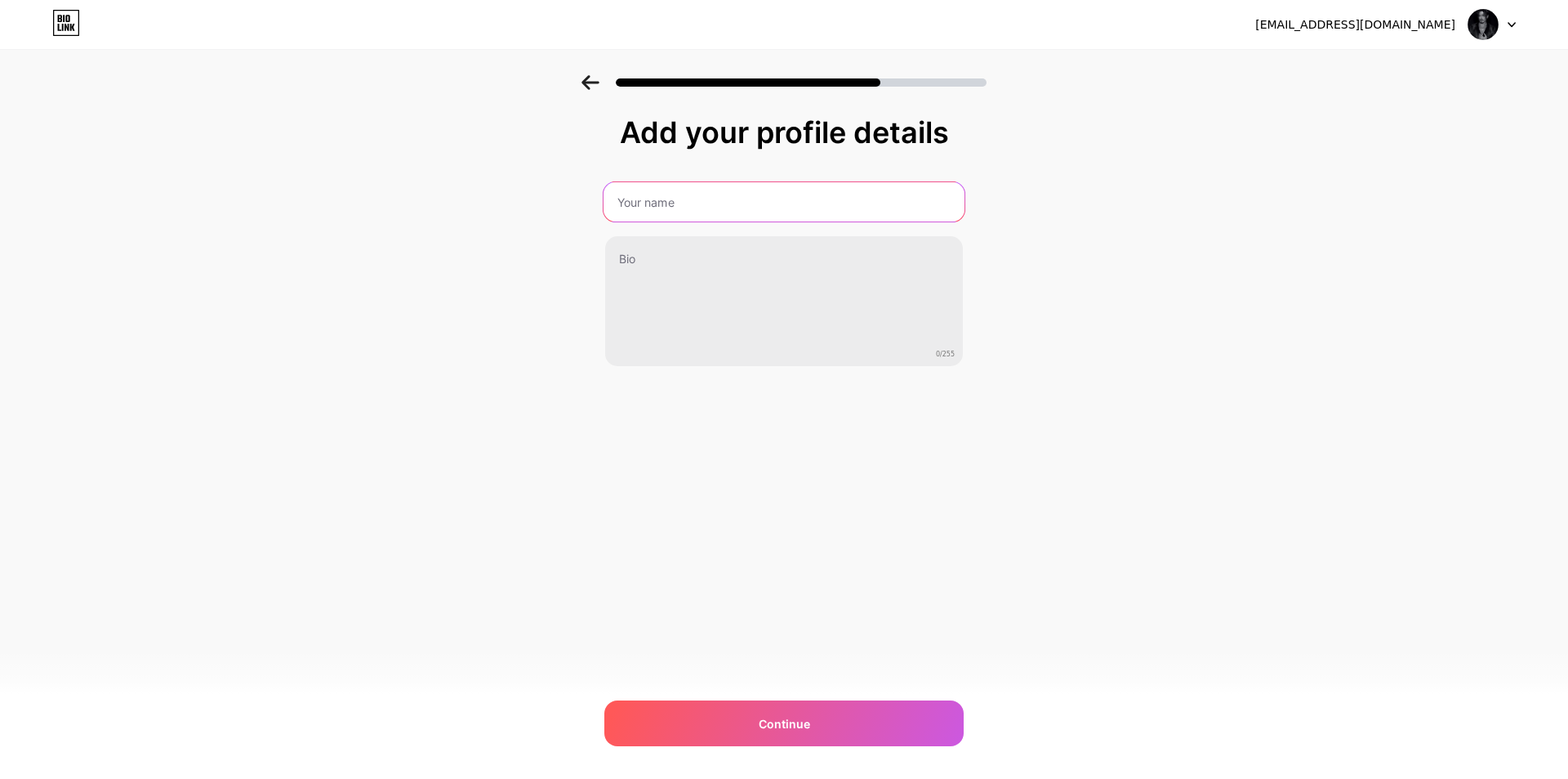
click at [751, 215] on input "text" at bounding box center [784, 201] width 361 height 40
click at [713, 211] on input "text" at bounding box center [784, 201] width 361 height 40
click at [657, 202] on input "text" at bounding box center [784, 201] width 361 height 40
type input "streamX"
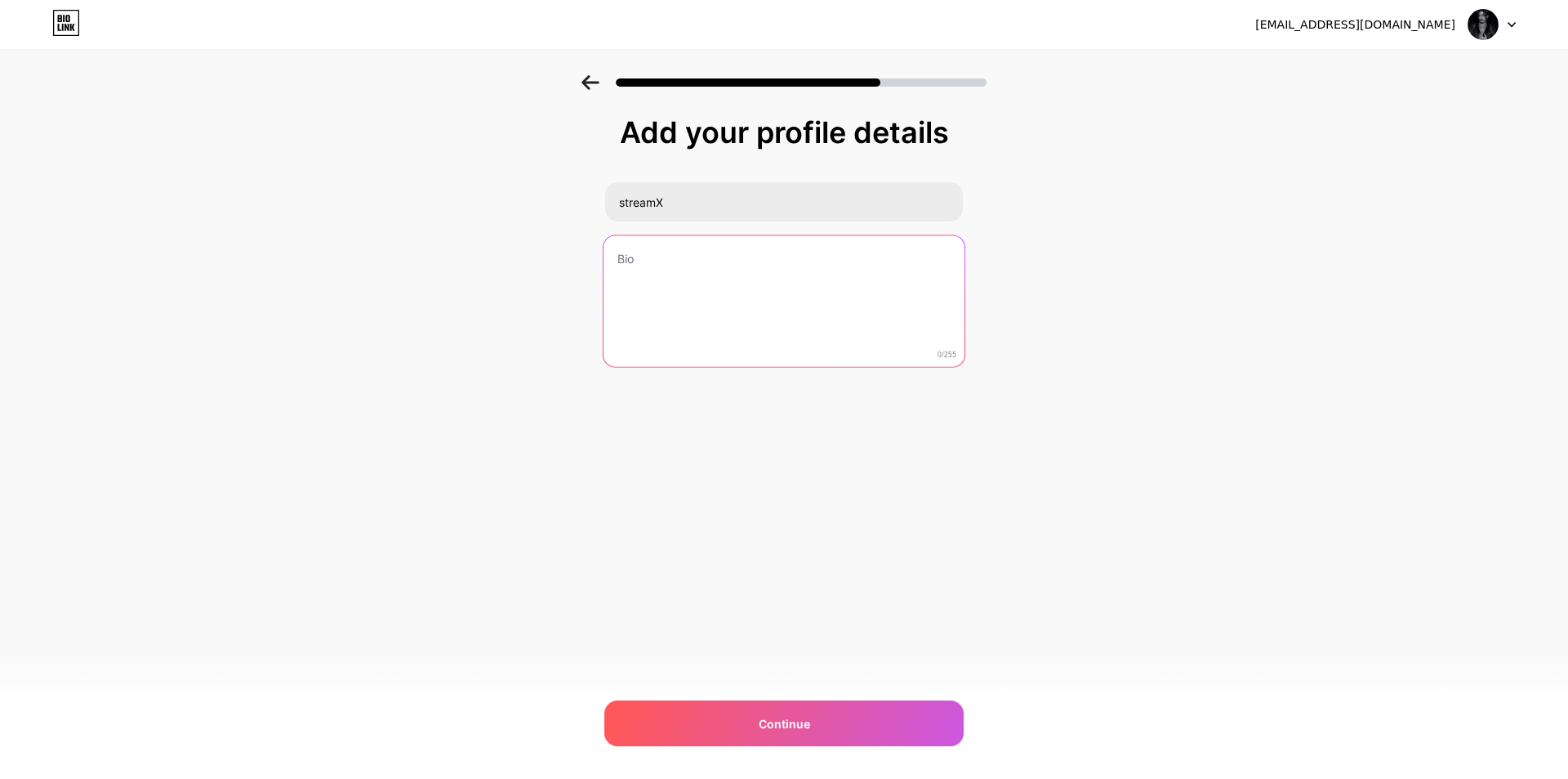
click at [671, 273] on textarea at bounding box center [784, 302] width 361 height 133
paste textarea "🎬 Cenas exclusivas + teste grátis IPTV abaixo 🍿 Tudo num só lugar – clique abai…"
click at [657, 276] on textarea "🎬 Cenas exclusivas + teste grátis IPTV abaixo 🍿 Tudo num só lugar – clique abai…" at bounding box center [784, 302] width 361 height 133
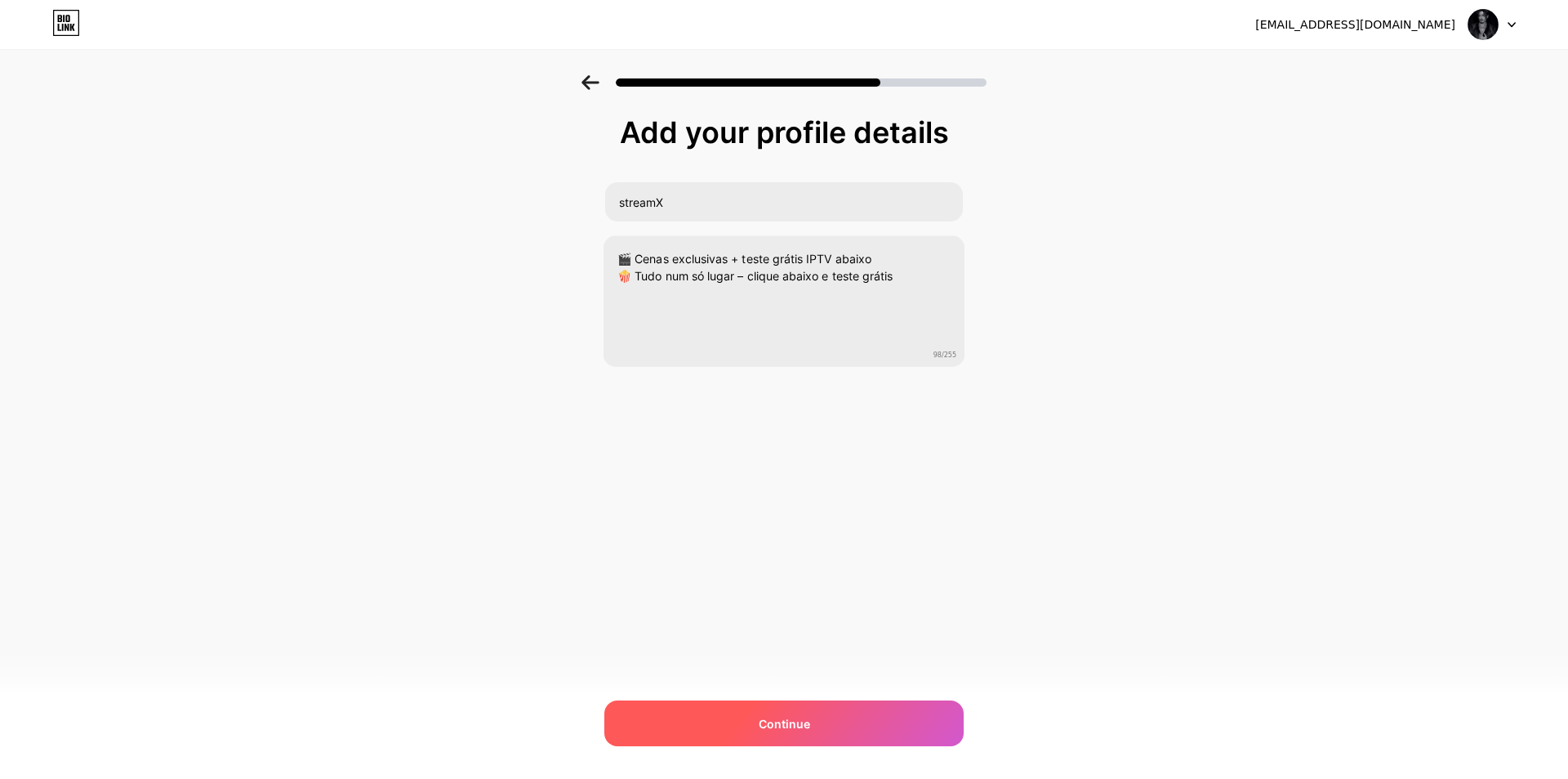
click at [768, 721] on span "Continue" at bounding box center [784, 724] width 52 height 18
click at [779, 727] on span "Continue" at bounding box center [784, 724] width 52 height 18
click at [1458, 227] on div "Add your profile details streamX 🎬 Cenas exclusivas + teste grátis IPTV abaixo …" at bounding box center [784, 261] width 1568 height 374
click at [1436, 205] on div "Add your profile details streamX 🎬 Cenas exclusivas + teste grátis IPTV abaixo …" at bounding box center [784, 261] width 1568 height 374
click at [1504, 237] on div "Add your profile details streamX 🎬 Cenas exclusivas + teste grátis IPTV abaixo …" at bounding box center [784, 261] width 1568 height 374
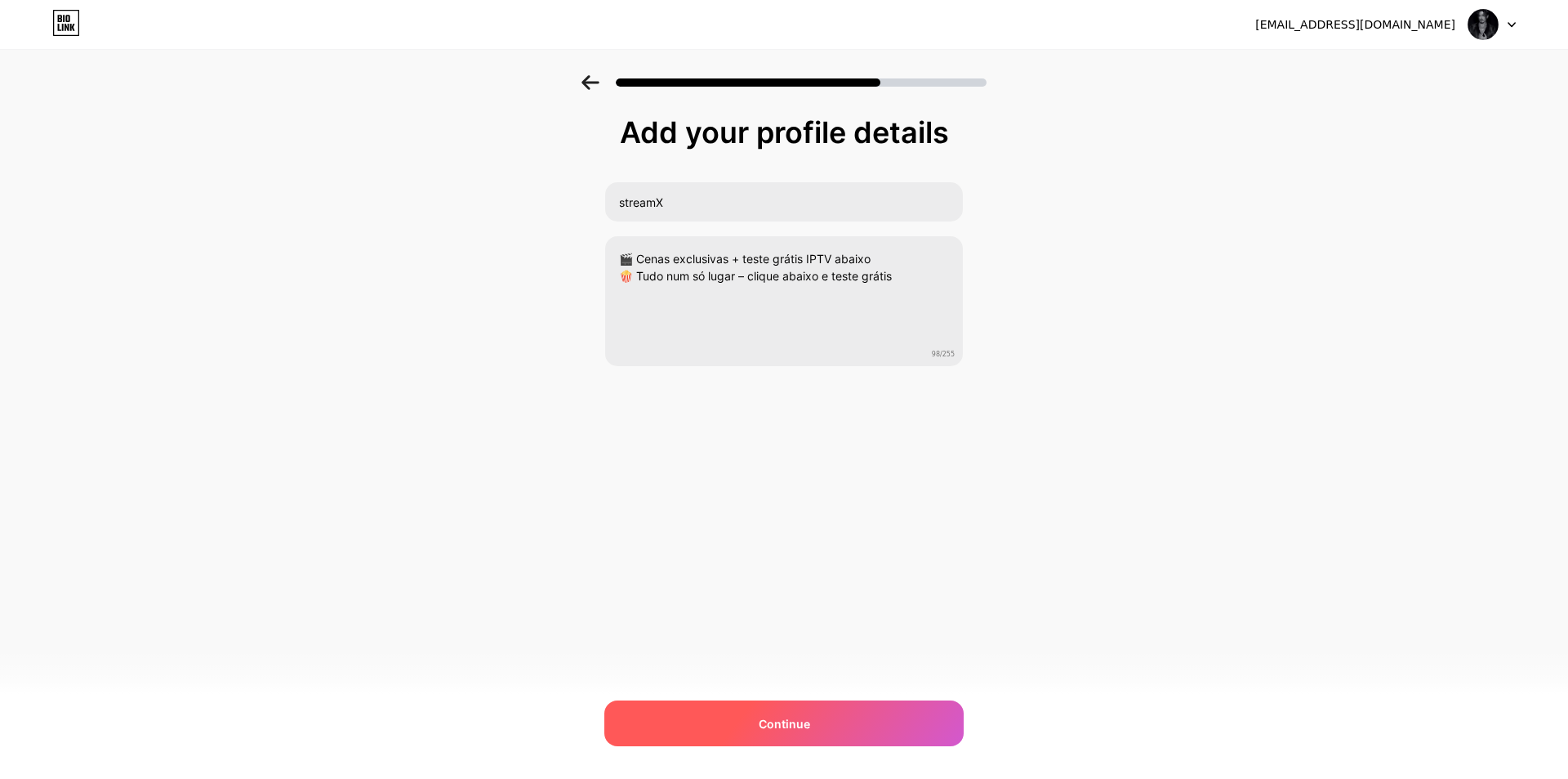
click at [1480, 286] on div "Add your profile details streamX 🎬 Cenas exclusivas + teste grátis IPTV abaixo …" at bounding box center [784, 261] width 1568 height 374
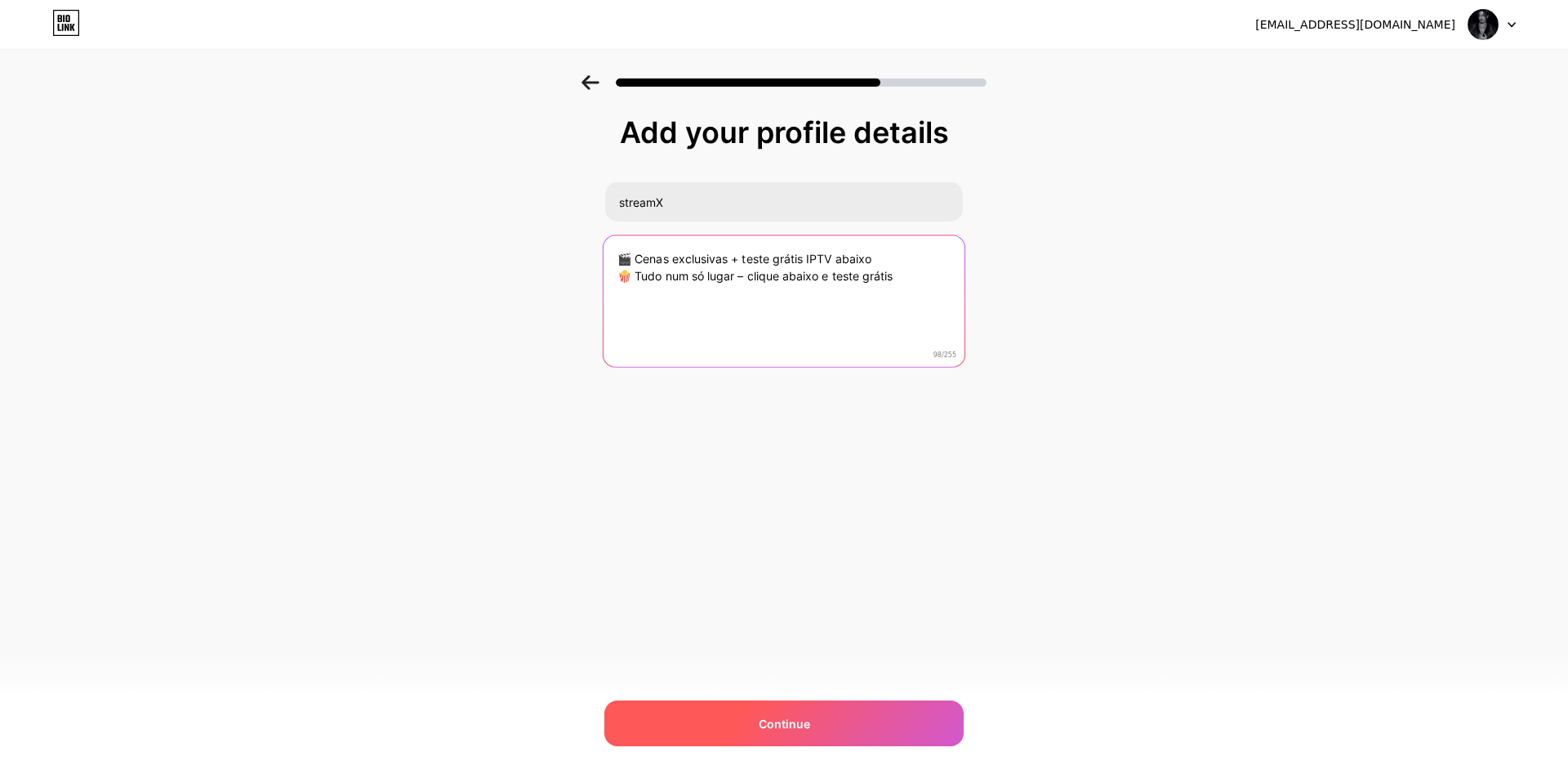
drag, startPoint x: 834, startPoint y: 259, endPoint x: 809, endPoint y: 259, distance: 25.0
click at [809, 259] on textarea "🎬 Cenas exclusivas + teste grátis IPTV abaixo 🍿 Tudo num só lugar – clique abai…" at bounding box center [784, 302] width 361 height 133
drag, startPoint x: 860, startPoint y: 259, endPoint x: 899, endPoint y: 261, distance: 39.1
click at [897, 261] on textarea "🎬 Cenas exclusivas + teste grátis streamX abaixo 🍿 Tudo num só lugar – clique a…" at bounding box center [784, 302] width 361 height 133
drag, startPoint x: 821, startPoint y: 275, endPoint x: 906, endPoint y: 274, distance: 85.0
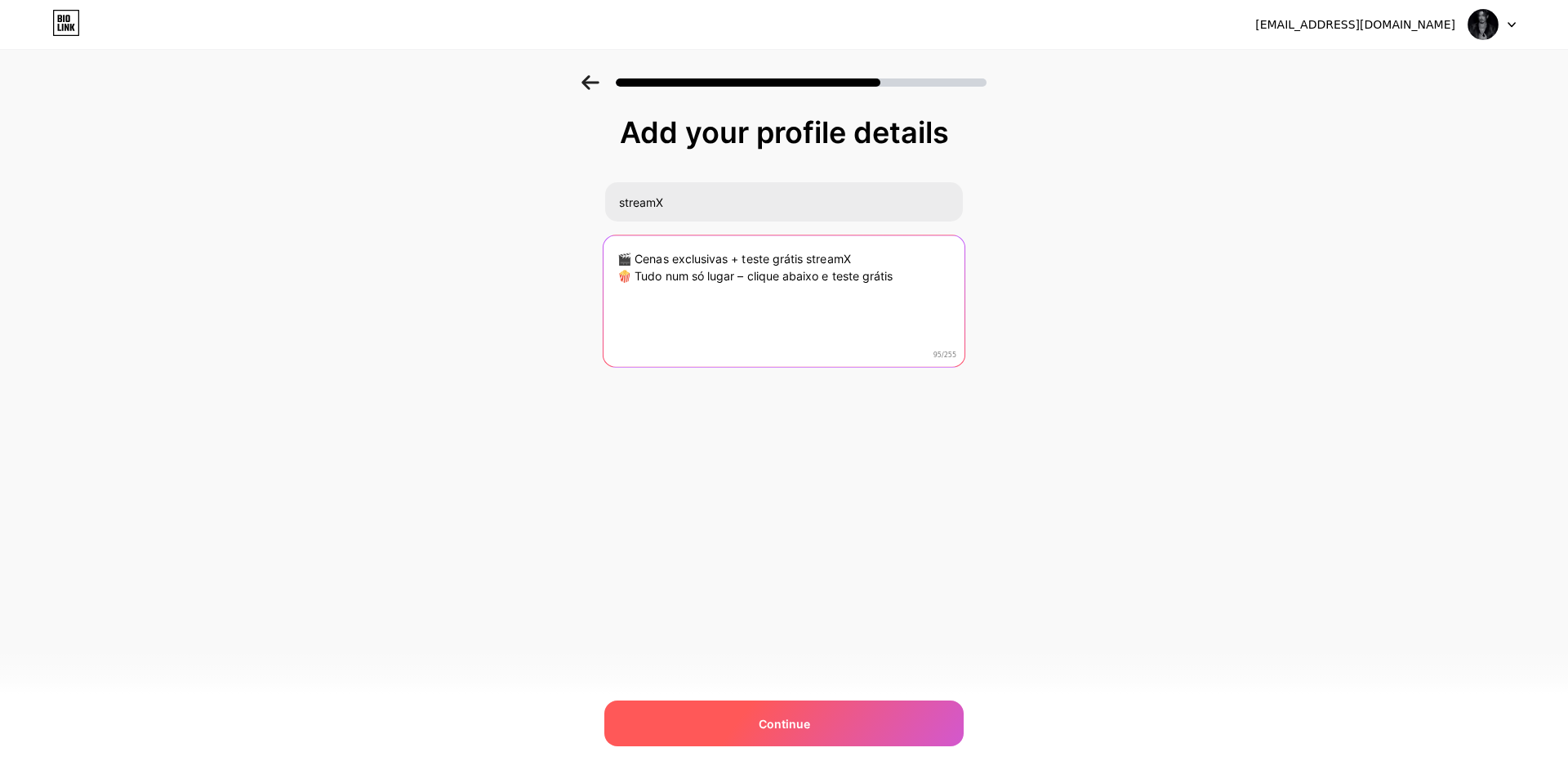
click at [906, 274] on textarea "🎬 Cenas exclusivas + teste grátis streamX 🍿 Tudo num só lugar – clique abaixo e…" at bounding box center [784, 302] width 361 height 133
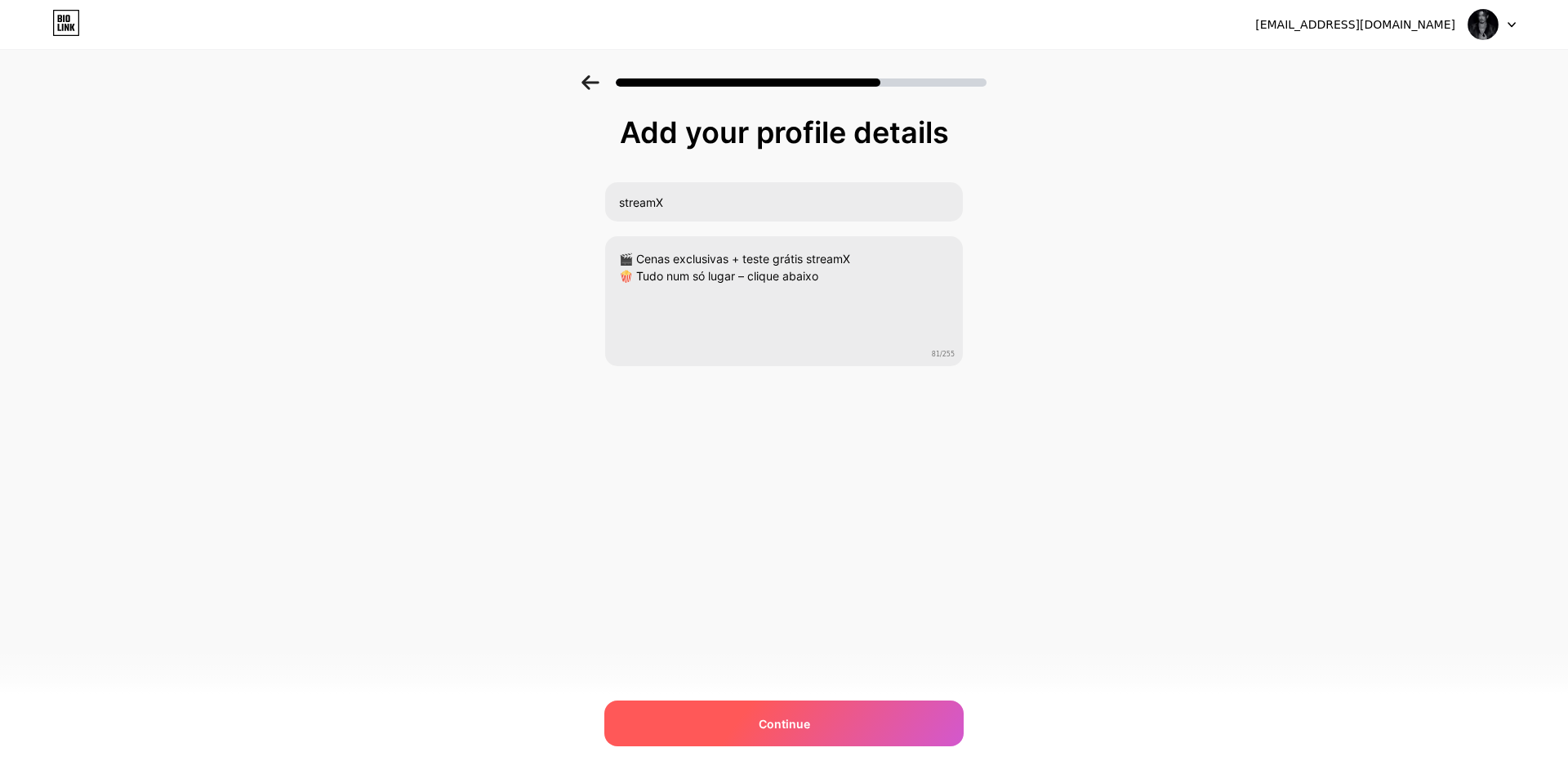
click at [1480, 293] on div "Add your profile details streamX 🎬 Cenas exclusivas + teste grátis streamX 🍿 Tu…" at bounding box center [784, 261] width 1568 height 374
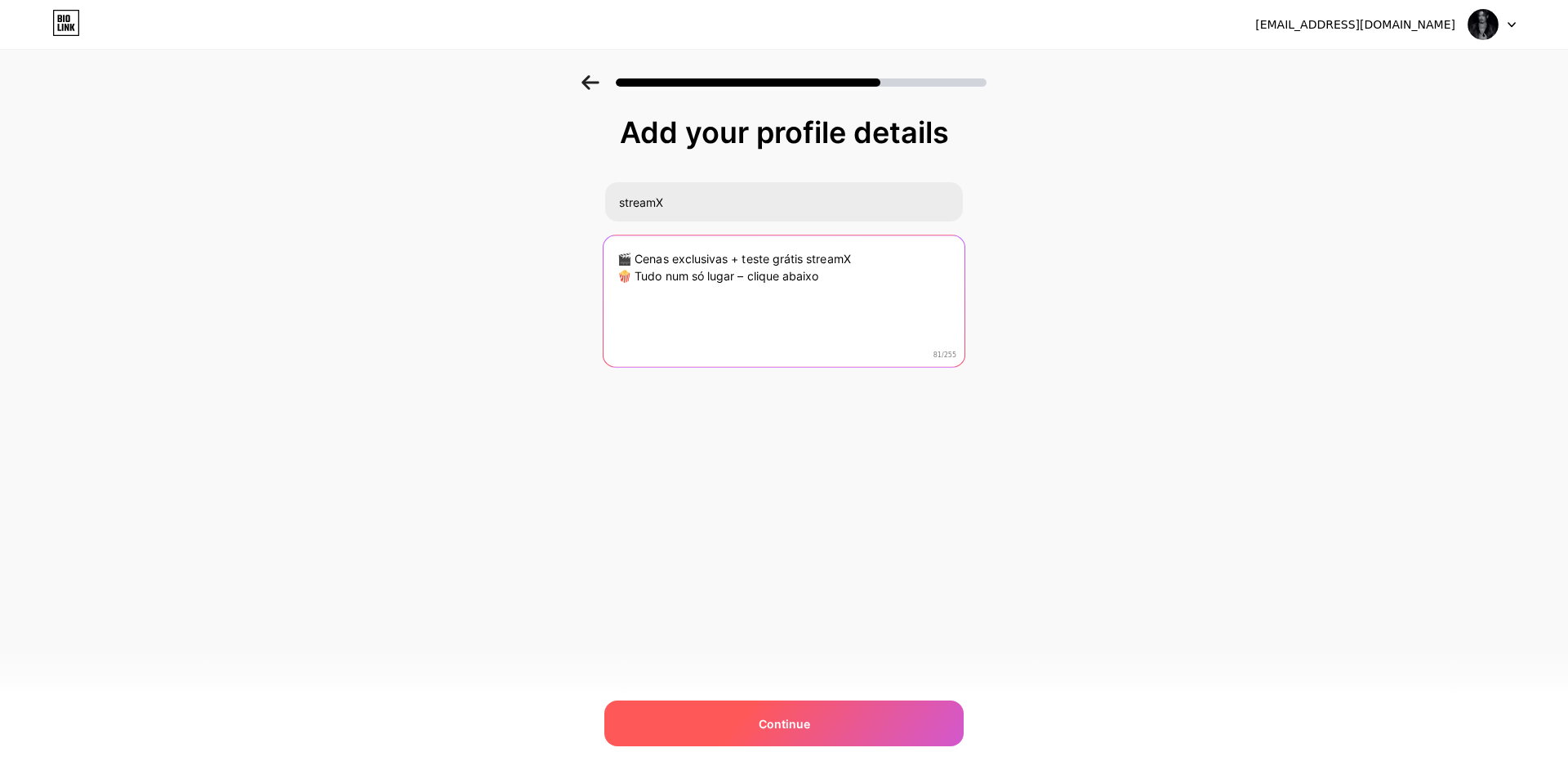
drag, startPoint x: 620, startPoint y: 256, endPoint x: 815, endPoint y: 266, distance: 195.3
click at [858, 272] on textarea "🎬 Cenas exclusivas + teste grátis streamX 🍿 Tudo num só lugar – clique abaixo" at bounding box center [784, 302] width 361 height 133
paste textarea "IPTV abaixo 🍿 Tudo num só lugar – clique abaixo e teste grátis"
click at [714, 282] on textarea "🎬 Cenas exclusivas + teste grátis IPTV abaixo 🍿 Tudo num só lugar – clique abai…" at bounding box center [784, 302] width 361 height 133
click at [715, 279] on textarea "🎬 Cenas exclusivas + teste grátis IPTV abaixo 🍿 Tudo num só lugar – clique abai…" at bounding box center [784, 302] width 361 height 133
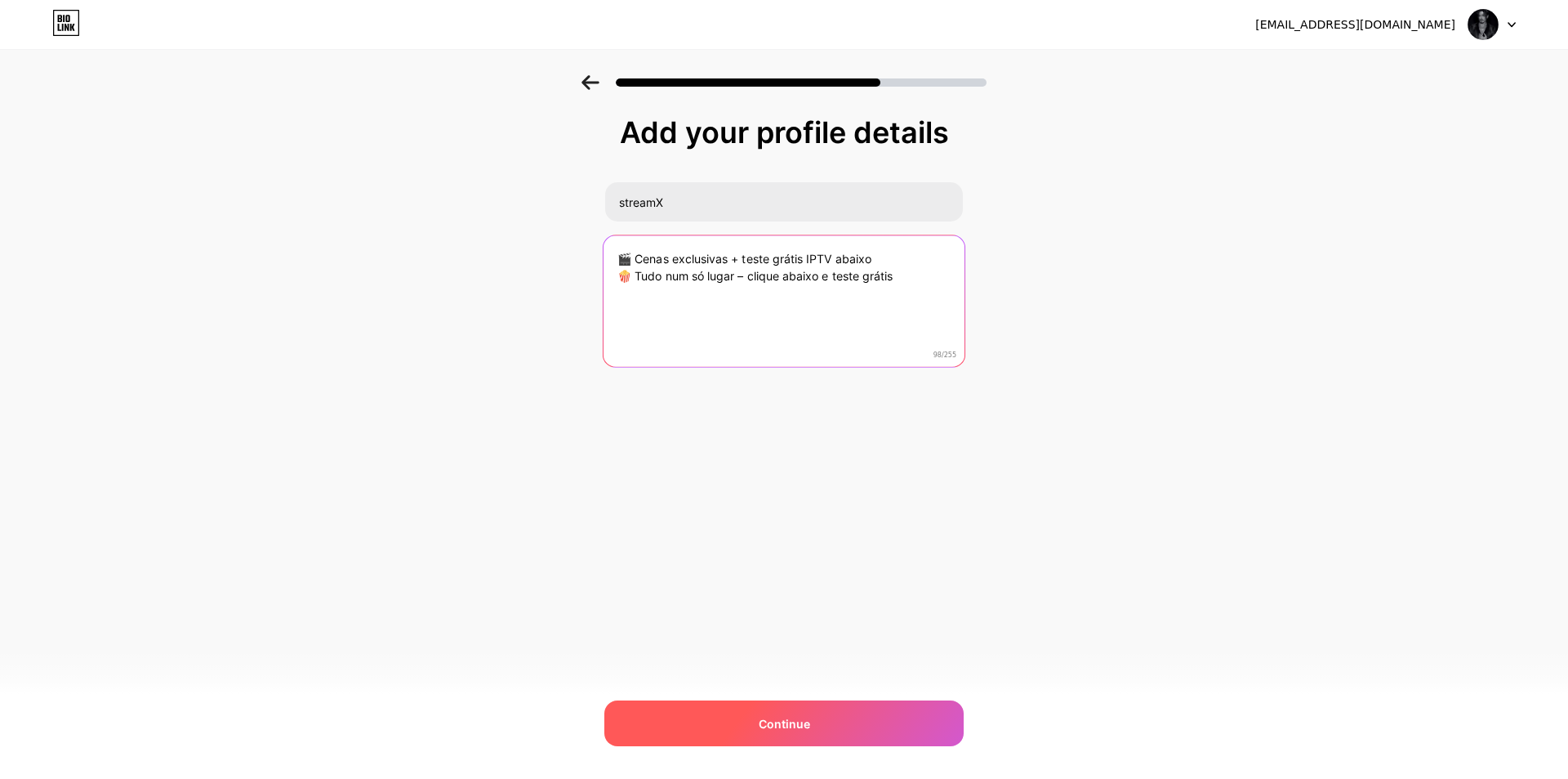
drag, startPoint x: 838, startPoint y: 258, endPoint x: 809, endPoint y: 258, distance: 29.0
click at [809, 258] on textarea "🎬 Cenas exclusivas + teste grátis IPTV abaixo 🍿 Tudo num só lugar – clique abai…" at bounding box center [784, 302] width 361 height 133
drag, startPoint x: 890, startPoint y: 258, endPoint x: 859, endPoint y: 258, distance: 31.0
click at [859, 258] on textarea "🎬 Cenas exclusivas + teste grátis streamX abaixo 🍿 Tudo num só lugar – clique a…" at bounding box center [784, 302] width 361 height 133
drag, startPoint x: 821, startPoint y: 275, endPoint x: 912, endPoint y: 278, distance: 91.0
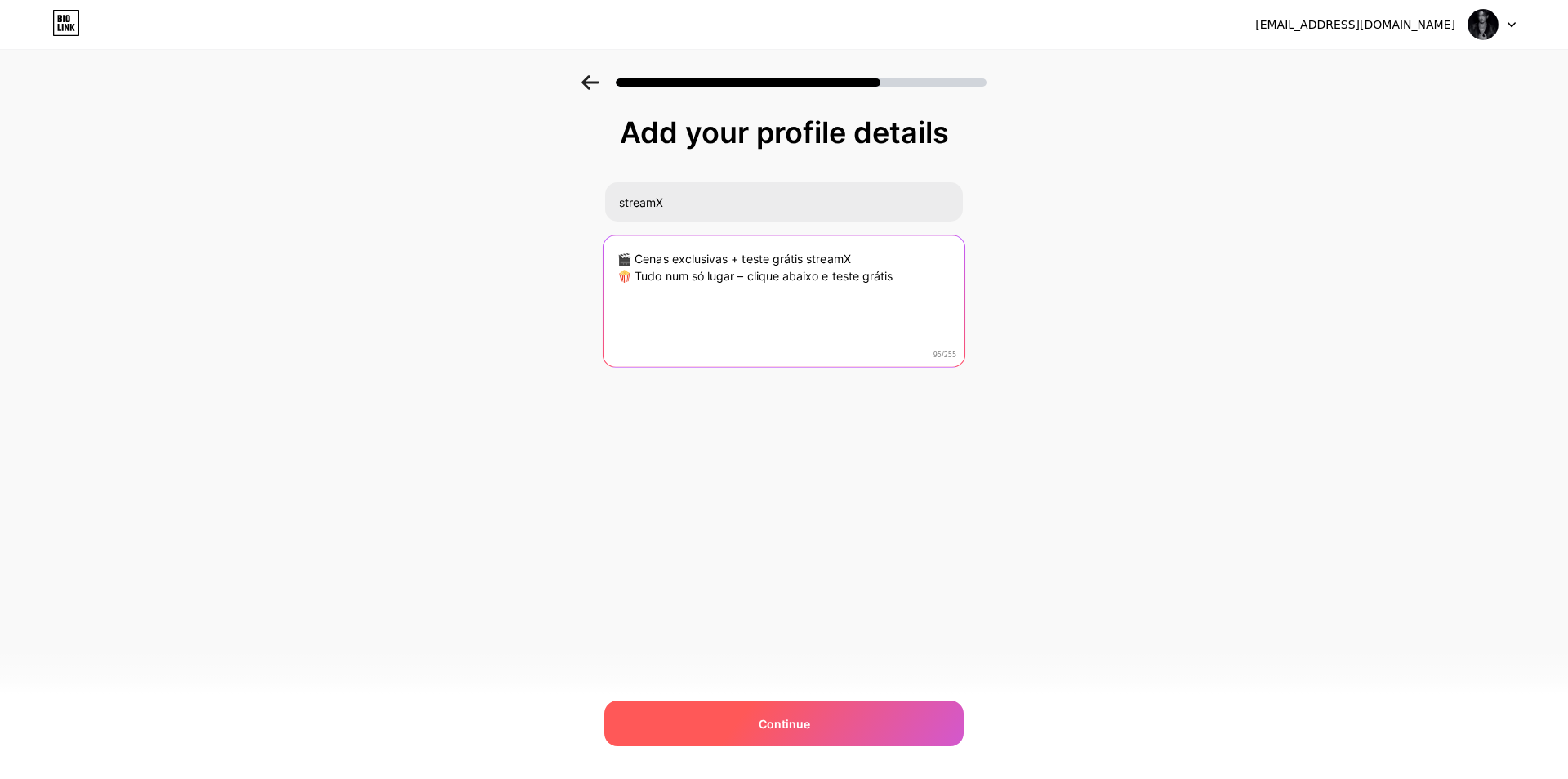
click at [912, 278] on textarea "🎬 Cenas exclusivas + teste grátis streamX 🍿 Tudo num só lugar – clique abaixo e…" at bounding box center [784, 302] width 361 height 133
drag, startPoint x: 633, startPoint y: 257, endPoint x: 848, endPoint y: 289, distance: 217.4
click at [852, 292] on textarea "🎬 Cenas exclusivas + teste grátis streamX 🍿 Tudo num só lugar – clique abaixo" at bounding box center [784, 302] width 361 height 133
paste textarea "StreamX 🍿 Tudo num só lugar – clique abaixo 👇"
type textarea "🎬 Cenas exclusivas + teste grátis StreamX 🍿 Tudo num só lugar – clique abaixo 👇"
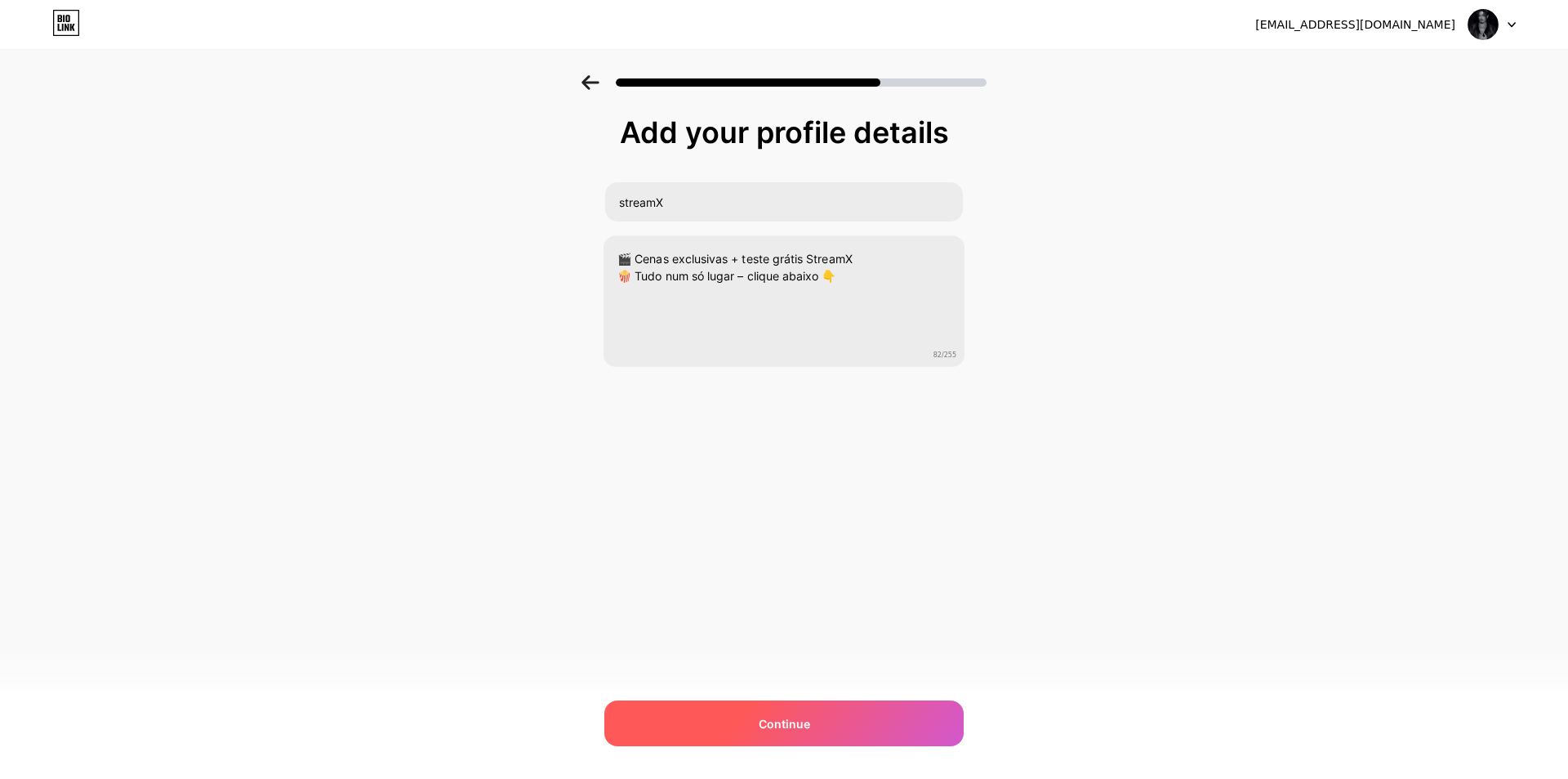
click at [811, 724] on div "Continue" at bounding box center [784, 723] width 359 height 46
click at [1468, 224] on div "Add your profile details streamX 🎬 Cenas exclusivas + teste grátis StreamX 🍿 Tu…" at bounding box center [784, 261] width 1568 height 374
click at [1237, 408] on div "Add your profile details streamX 🎬 Cenas exclusivas + teste grátis StreamX 🍿 Tu…" at bounding box center [784, 261] width 1568 height 374
click at [856, 722] on div "Continue" at bounding box center [784, 723] width 359 height 46
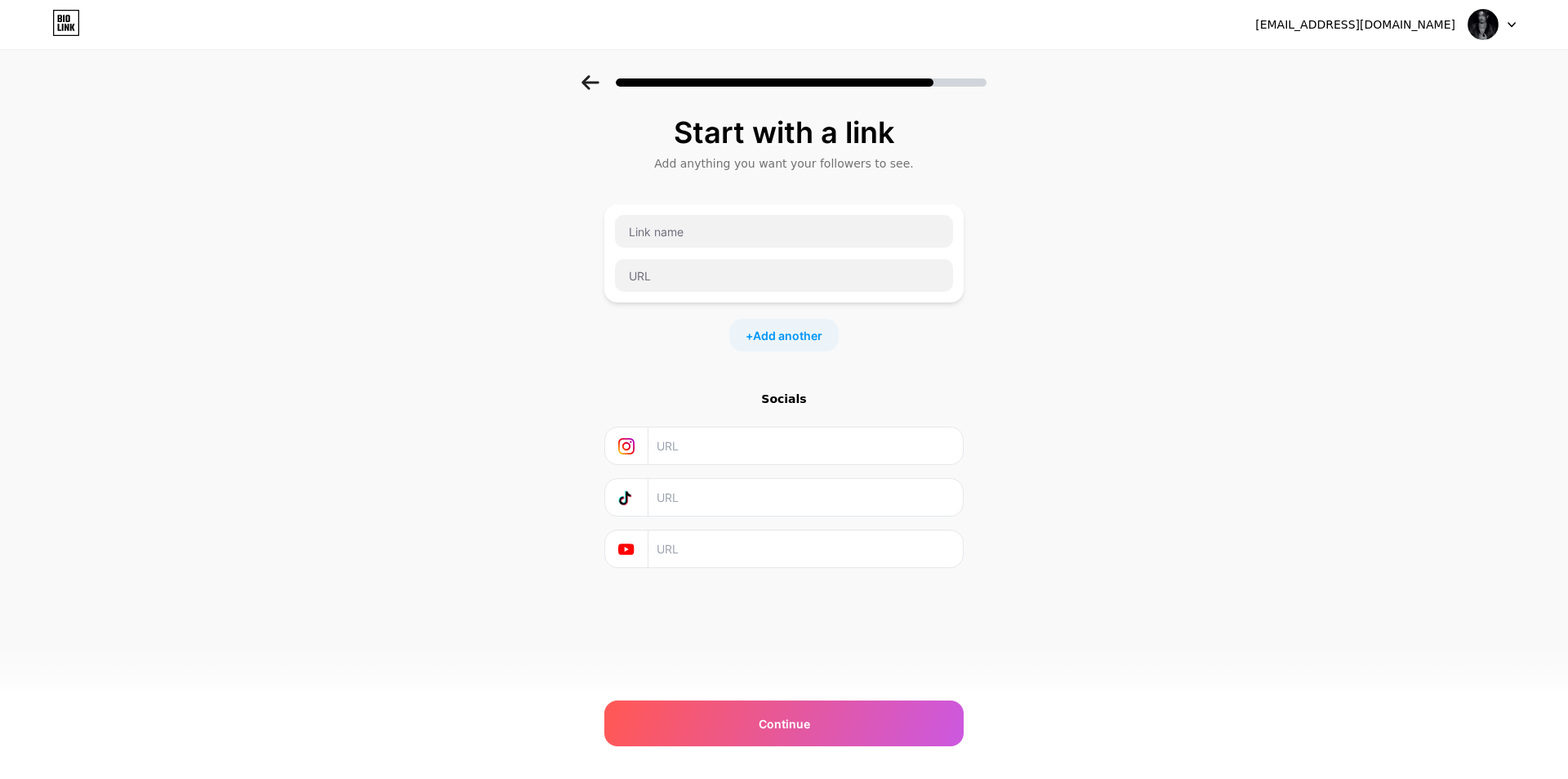
click at [799, 448] on input "text" at bounding box center [804, 446] width 296 height 37
click at [777, 466] on div "Socials" at bounding box center [784, 479] width 359 height 178
click at [779, 454] on input "text" at bounding box center [804, 446] width 296 height 37
click at [707, 224] on input "text" at bounding box center [784, 230] width 338 height 33
click at [709, 227] on input "text" at bounding box center [784, 230] width 338 height 33
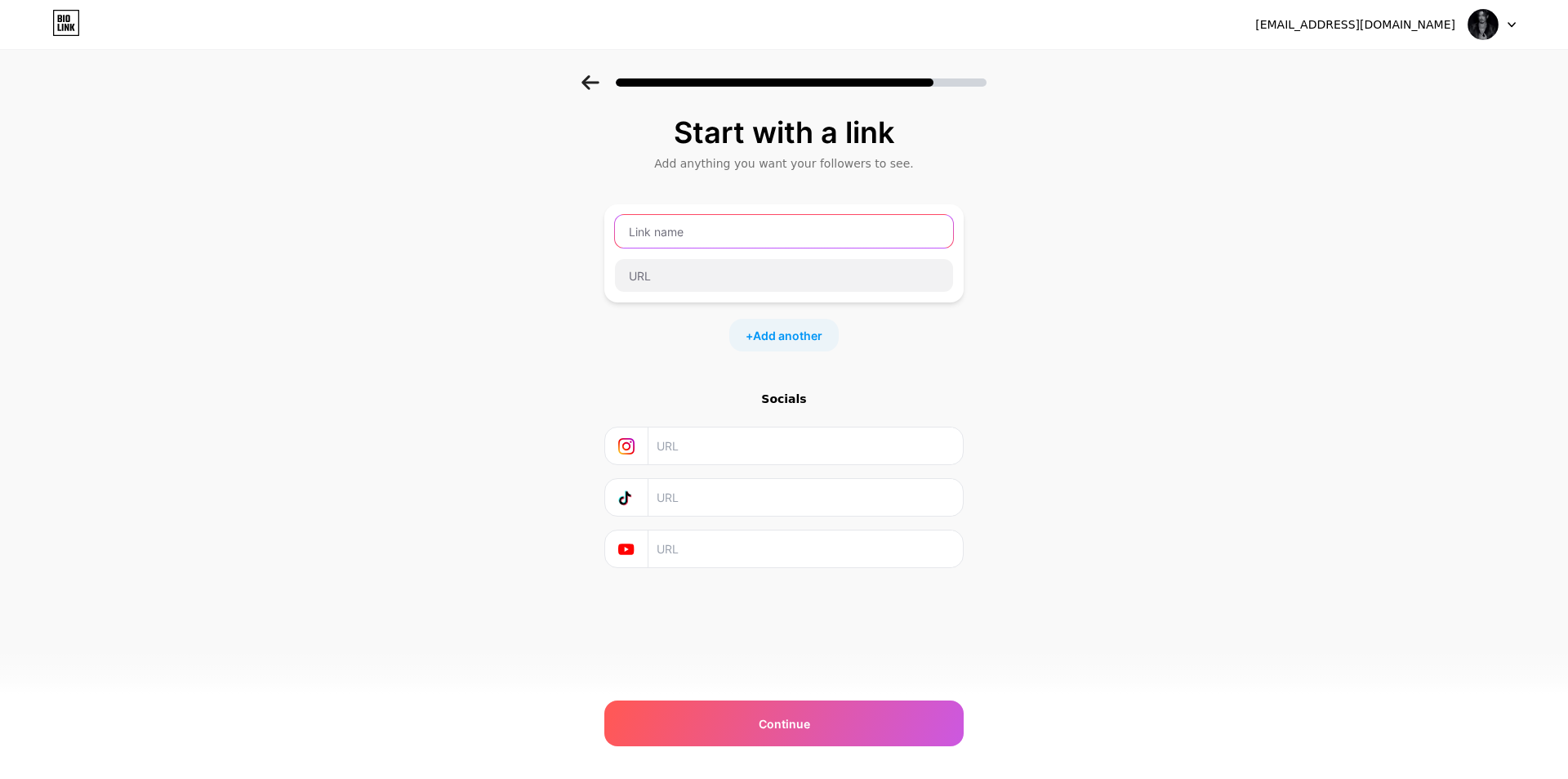
click at [697, 231] on input "text" at bounding box center [784, 230] width 338 height 33
drag, startPoint x: 643, startPoint y: 232, endPoint x: 686, endPoint y: 251, distance: 47.0
click at [647, 233] on input "text" at bounding box center [784, 230] width 338 height 33
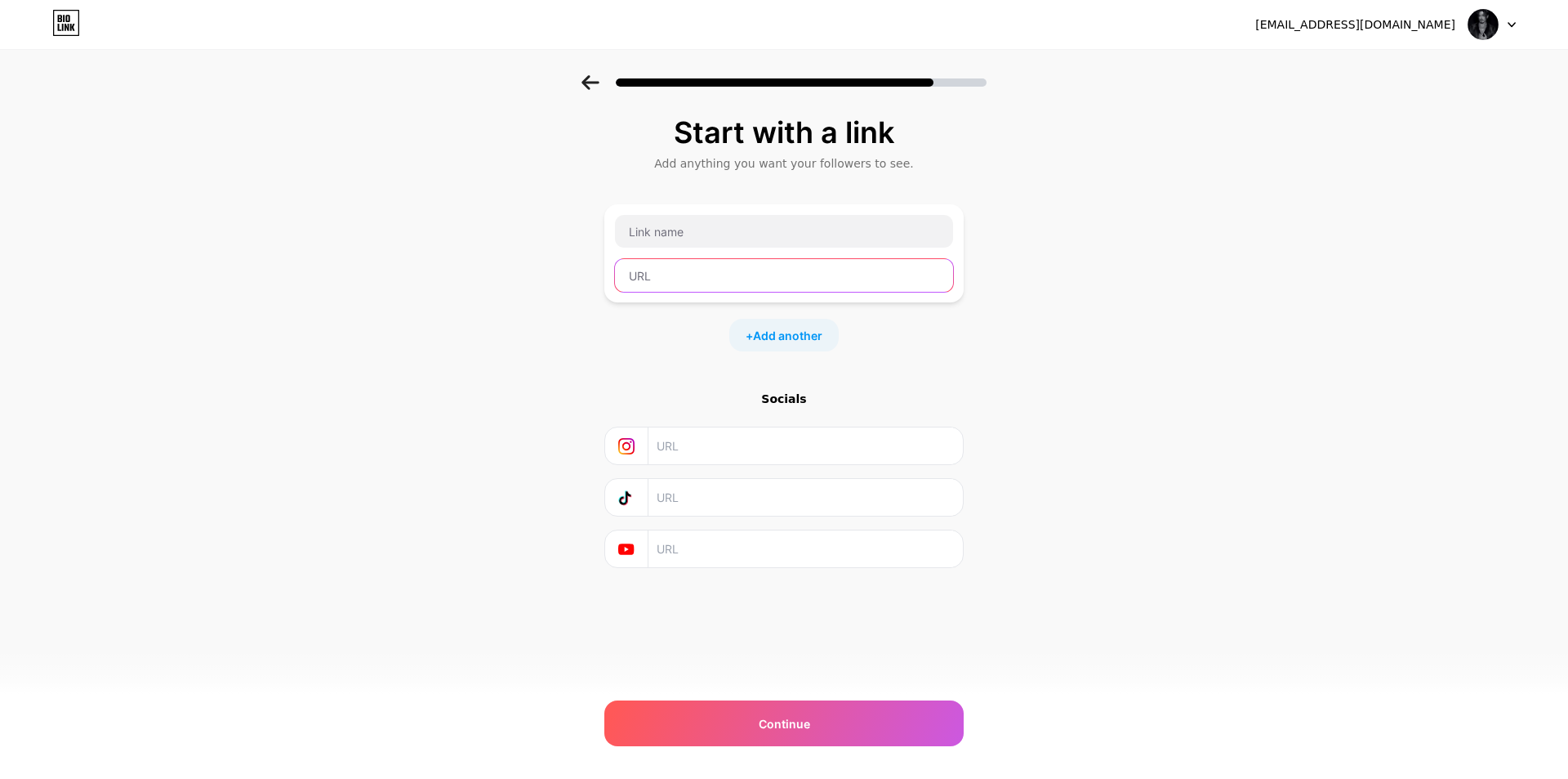
drag, startPoint x: 706, startPoint y: 272, endPoint x: 662, endPoint y: 277, distance: 44.3
click at [662, 277] on input "text" at bounding box center [784, 275] width 338 height 33
click at [592, 83] on icon at bounding box center [591, 82] width 18 height 15
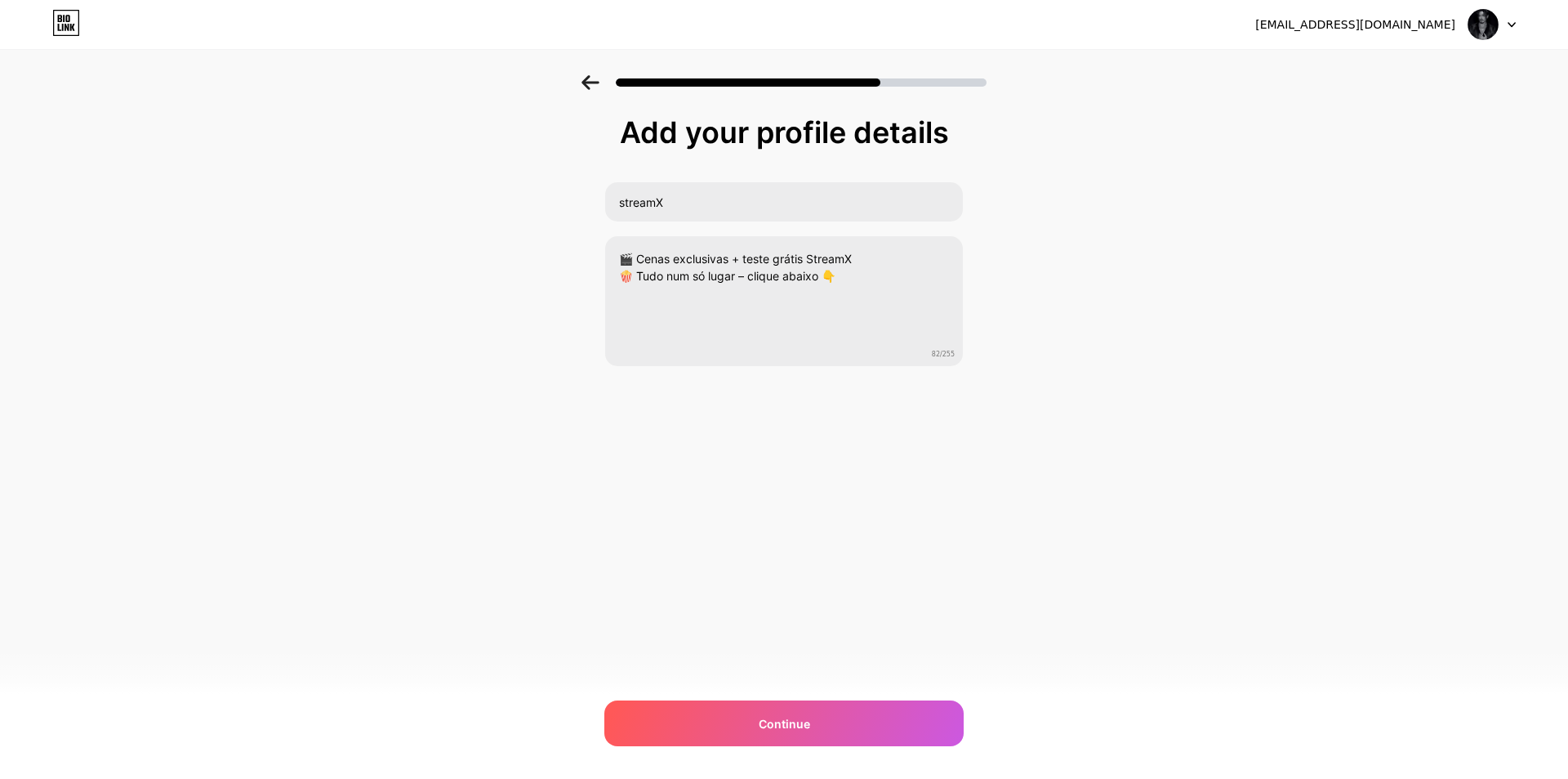
click at [592, 83] on icon at bounding box center [591, 82] width 18 height 15
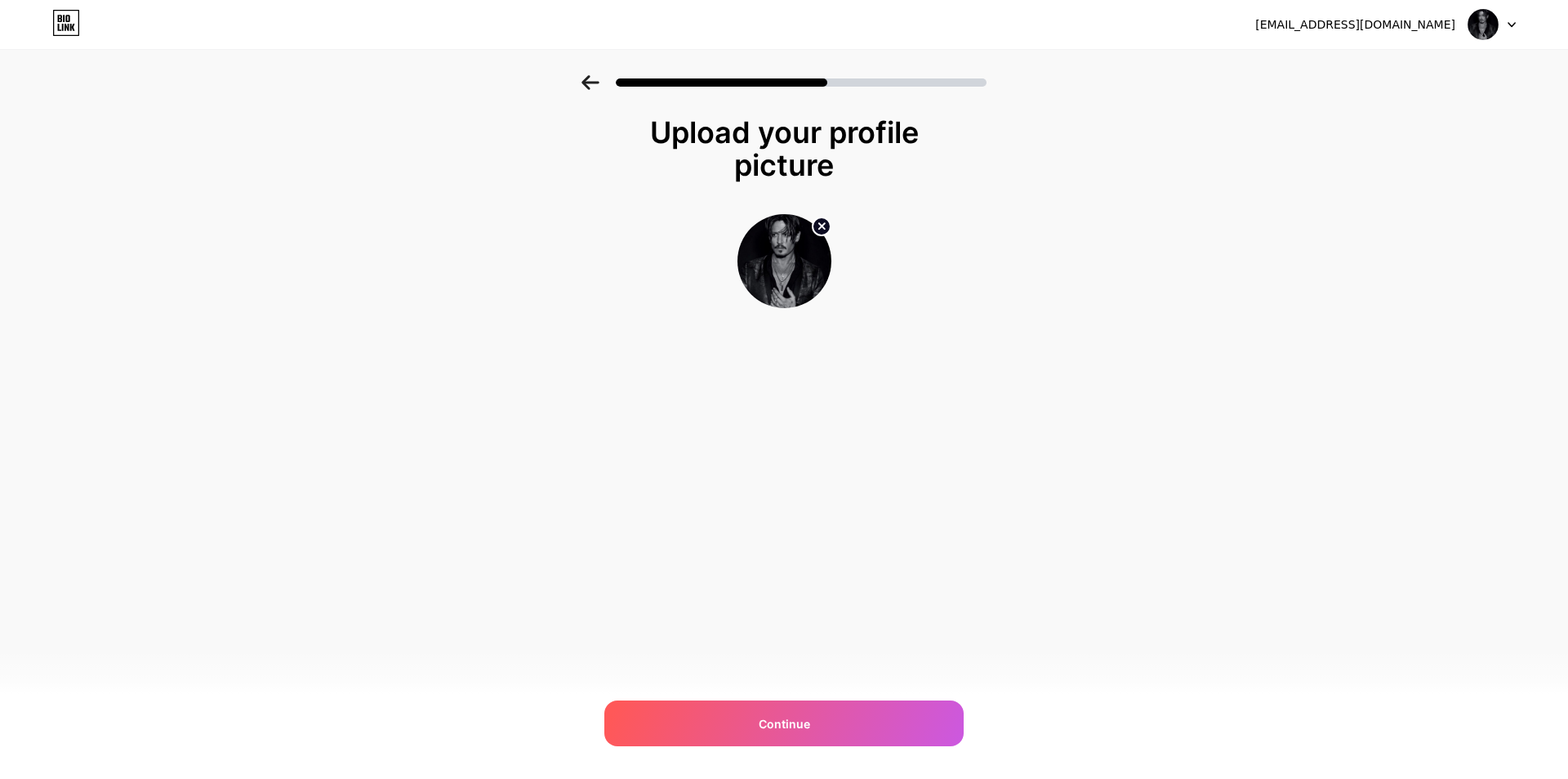
click at [813, 226] on circle at bounding box center [822, 226] width 18 height 18
click at [786, 259] on input "file" at bounding box center [784, 260] width 91 height 91
click at [1273, 278] on div "Upload your profile picture Continue" at bounding box center [784, 232] width 1568 height 315
click at [1432, 778] on html "[EMAIL_ADDRESS][DOMAIN_NAME] Logout Link Copied Upload your profile picture Con…" at bounding box center [784, 390] width 1568 height 779
click at [1198, 640] on div "[EMAIL_ADDRESS][DOMAIN_NAME] Logout Link Copied Upload your profile picture Con…" at bounding box center [784, 390] width 1568 height 779
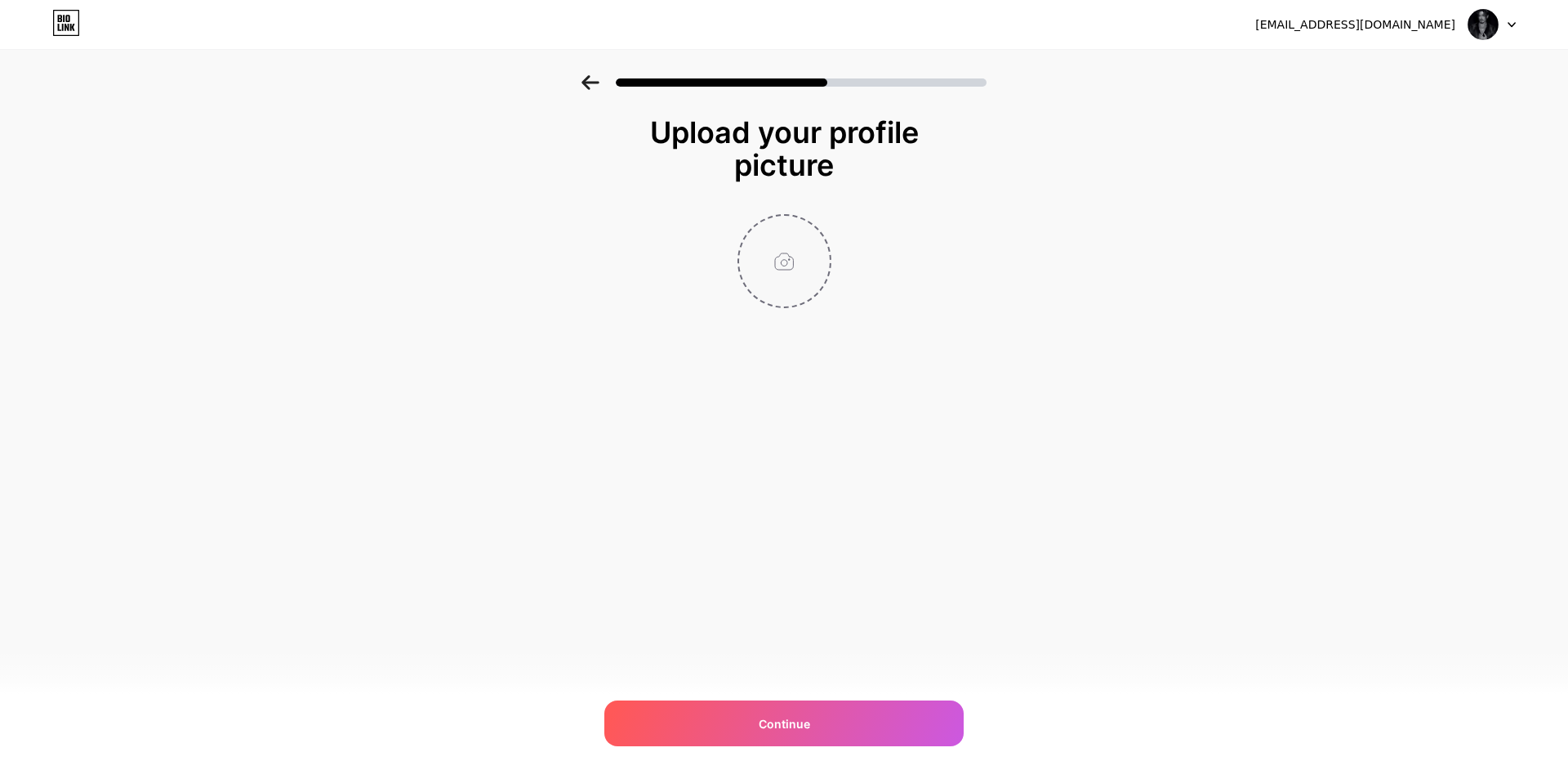
type input "C:\fakepath\Imagem do WhatsApp de [DATE] à(s) 13.24.43_47551685.jpg"
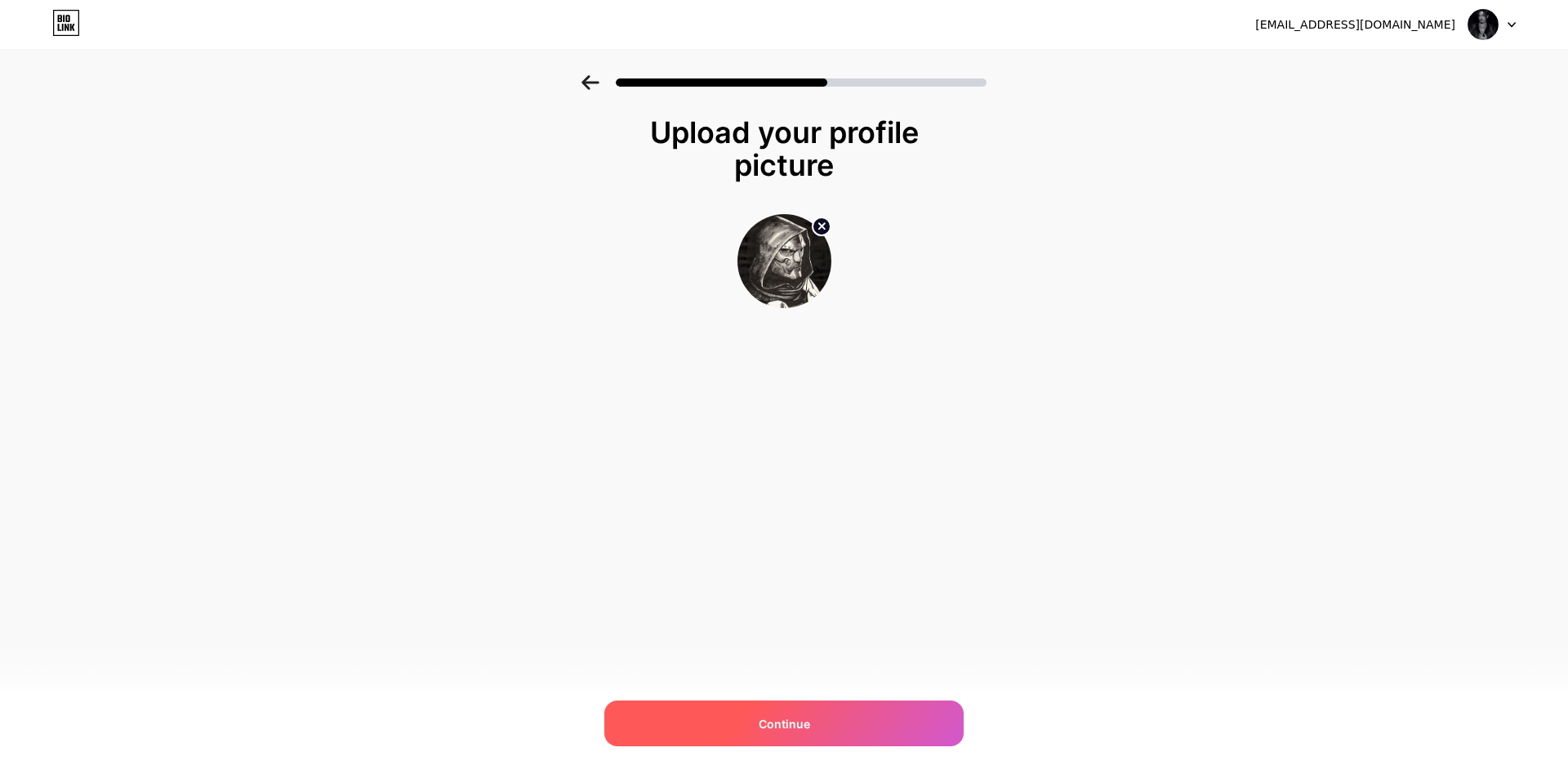
click at [794, 720] on span "Continue" at bounding box center [784, 724] width 52 height 18
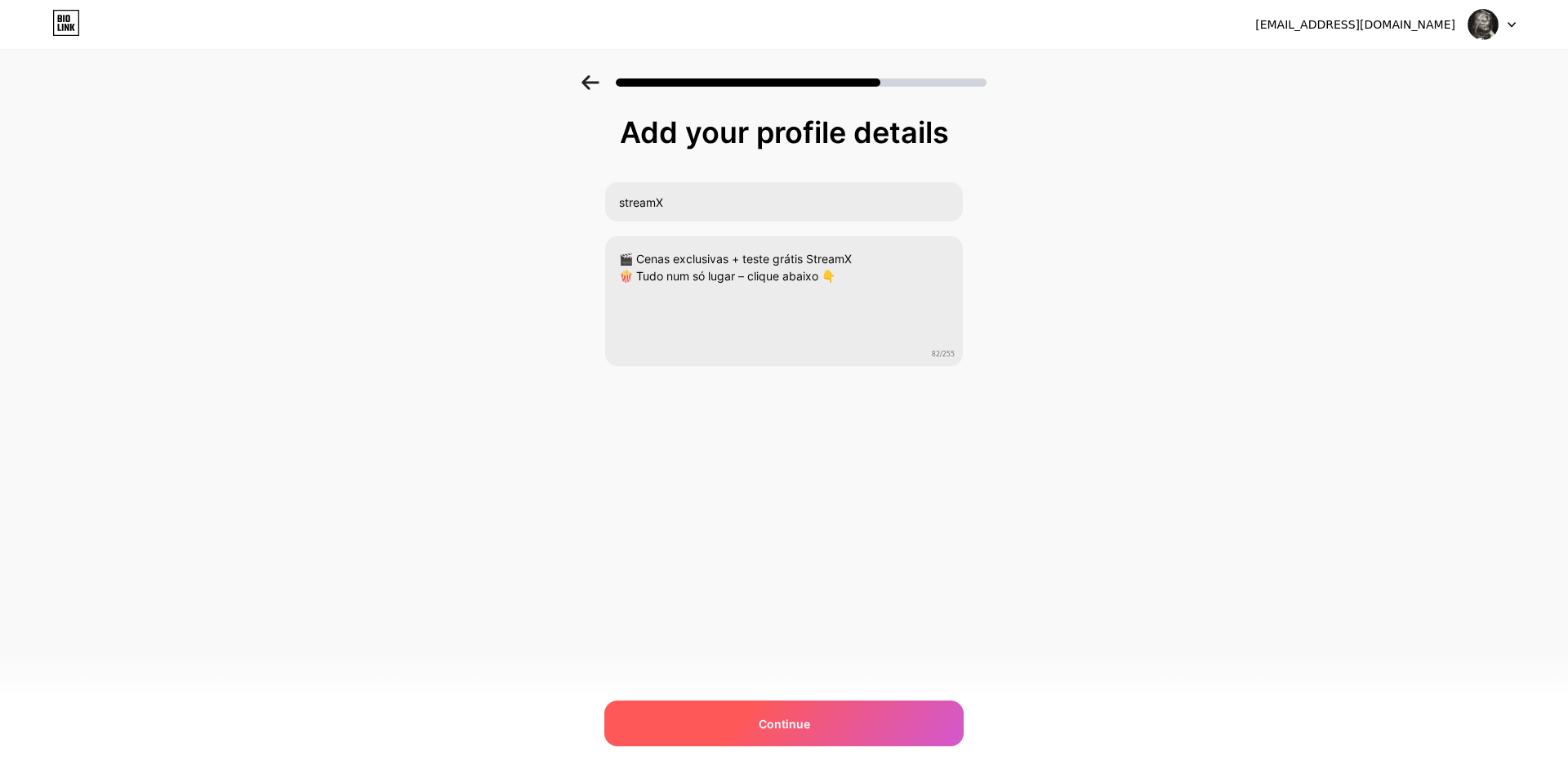
click at [742, 733] on div "Continue" at bounding box center [784, 723] width 359 height 46
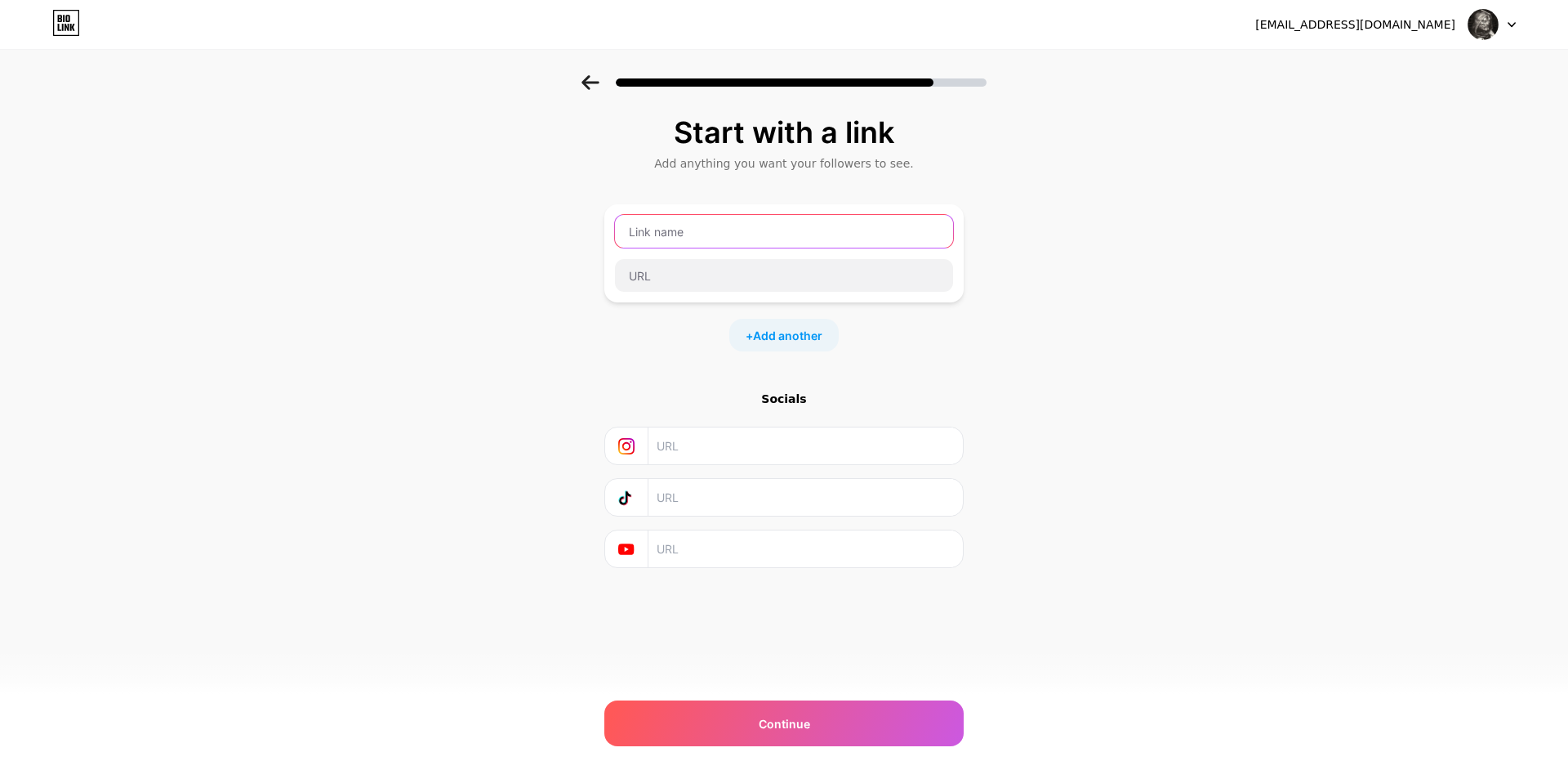
click at [726, 232] on input "text" at bounding box center [784, 230] width 338 height 33
click at [169, 211] on div "Start with a link Add anything you want your followers to see. + Add another So…" at bounding box center [784, 361] width 1568 height 574
paste input "Peça seu Teste Grátis no WhatsApp"
type input "Peça seu Teste Grátis no WhatsApp"
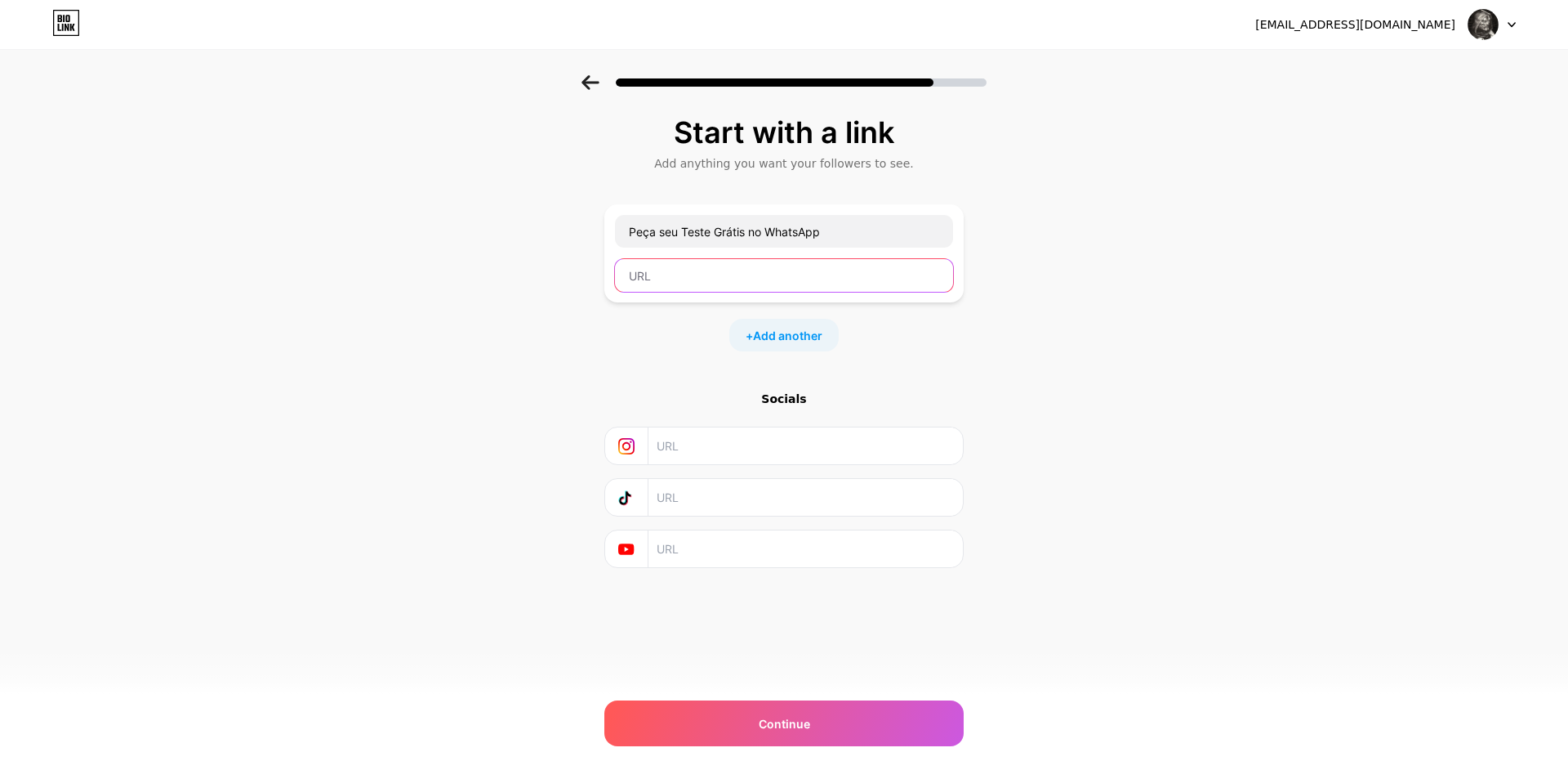
click at [779, 273] on input "text" at bounding box center [784, 275] width 338 height 33
type input "https"
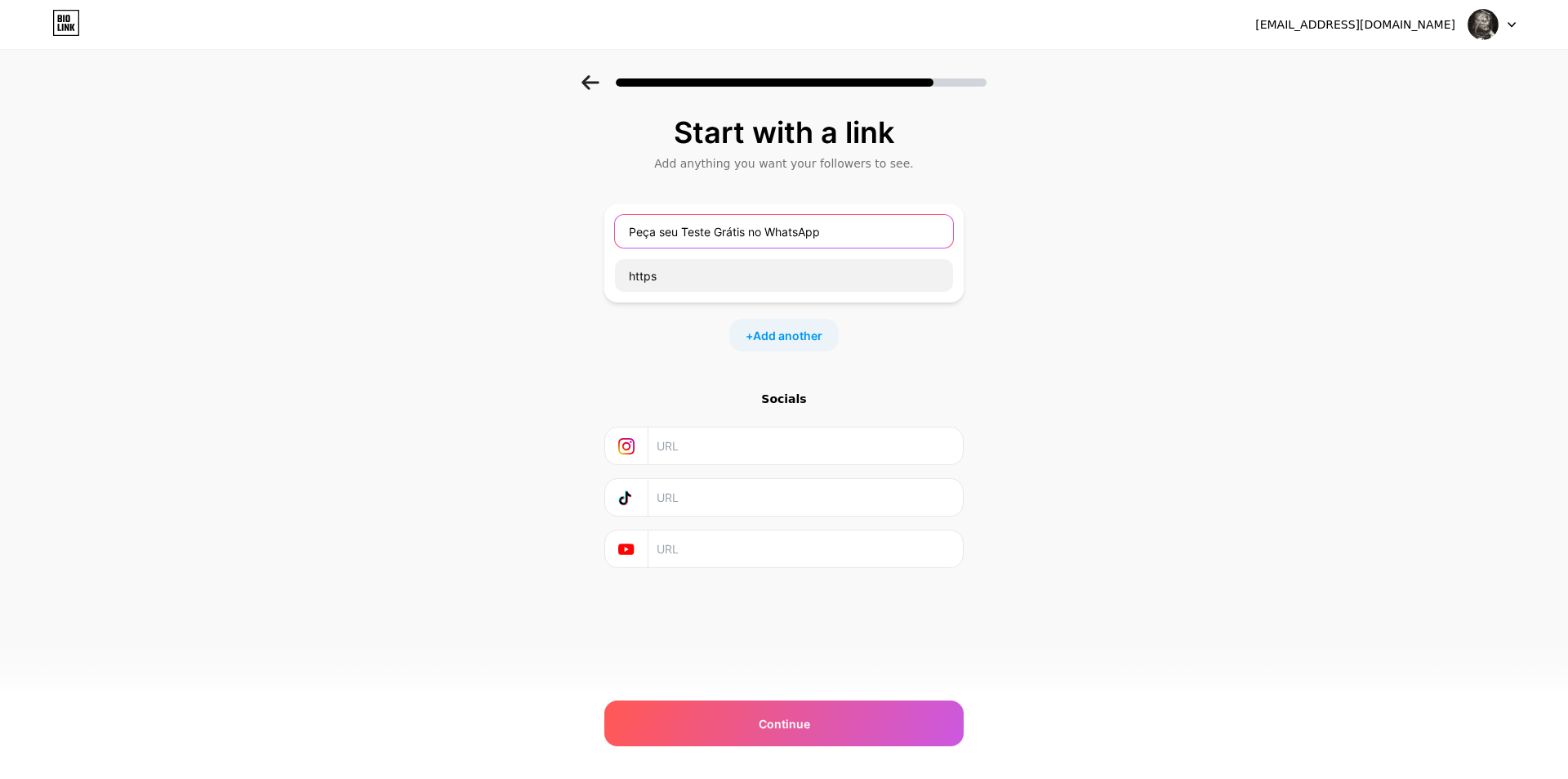
drag, startPoint x: 824, startPoint y: 222, endPoint x: 606, endPoint y: 233, distance: 218.3
click at [606, 233] on div "Peça seu Teste Grátis no WhatsApp https" at bounding box center [784, 253] width 359 height 98
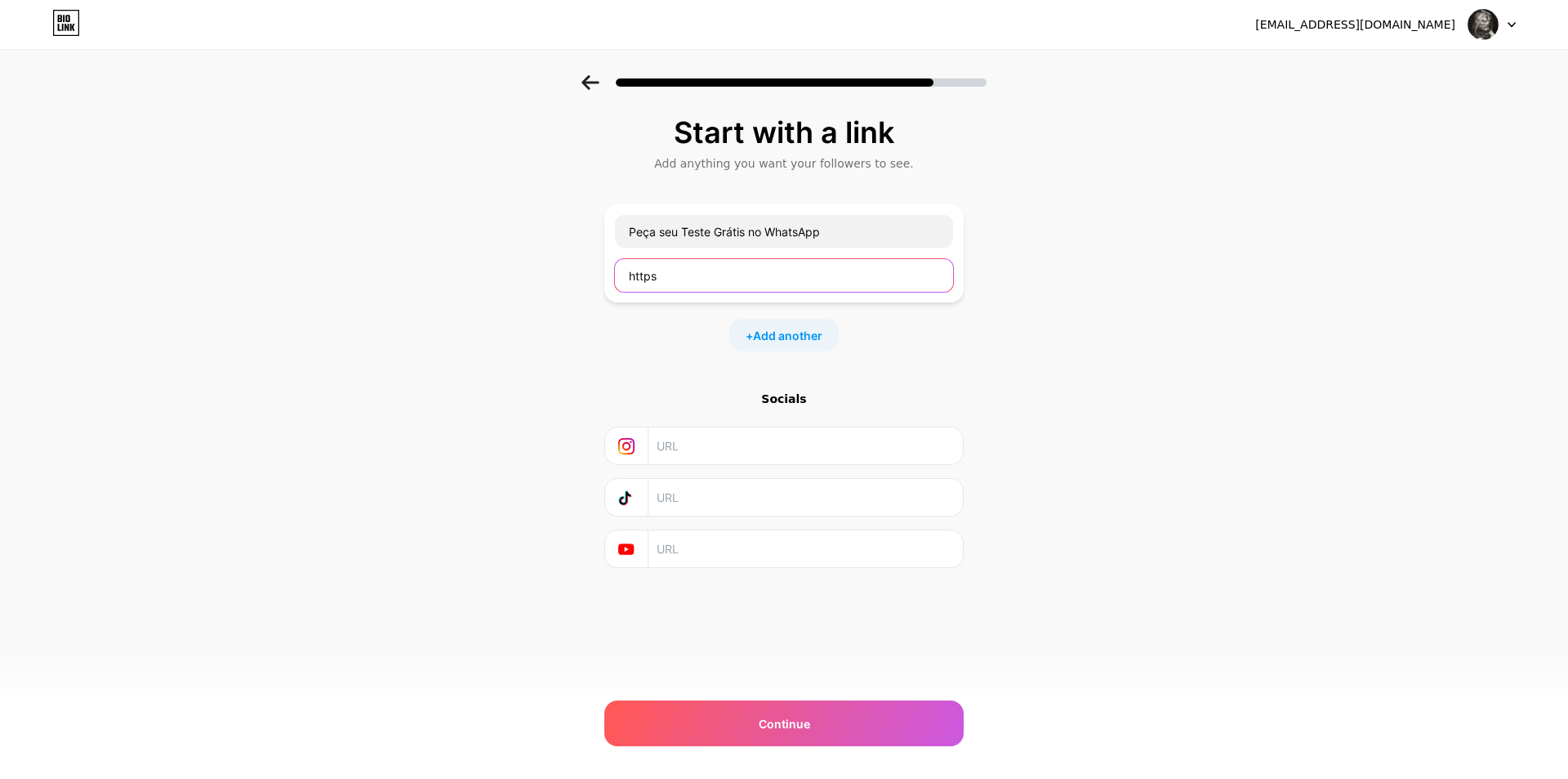
click at [809, 269] on input "https" at bounding box center [784, 275] width 338 height 33
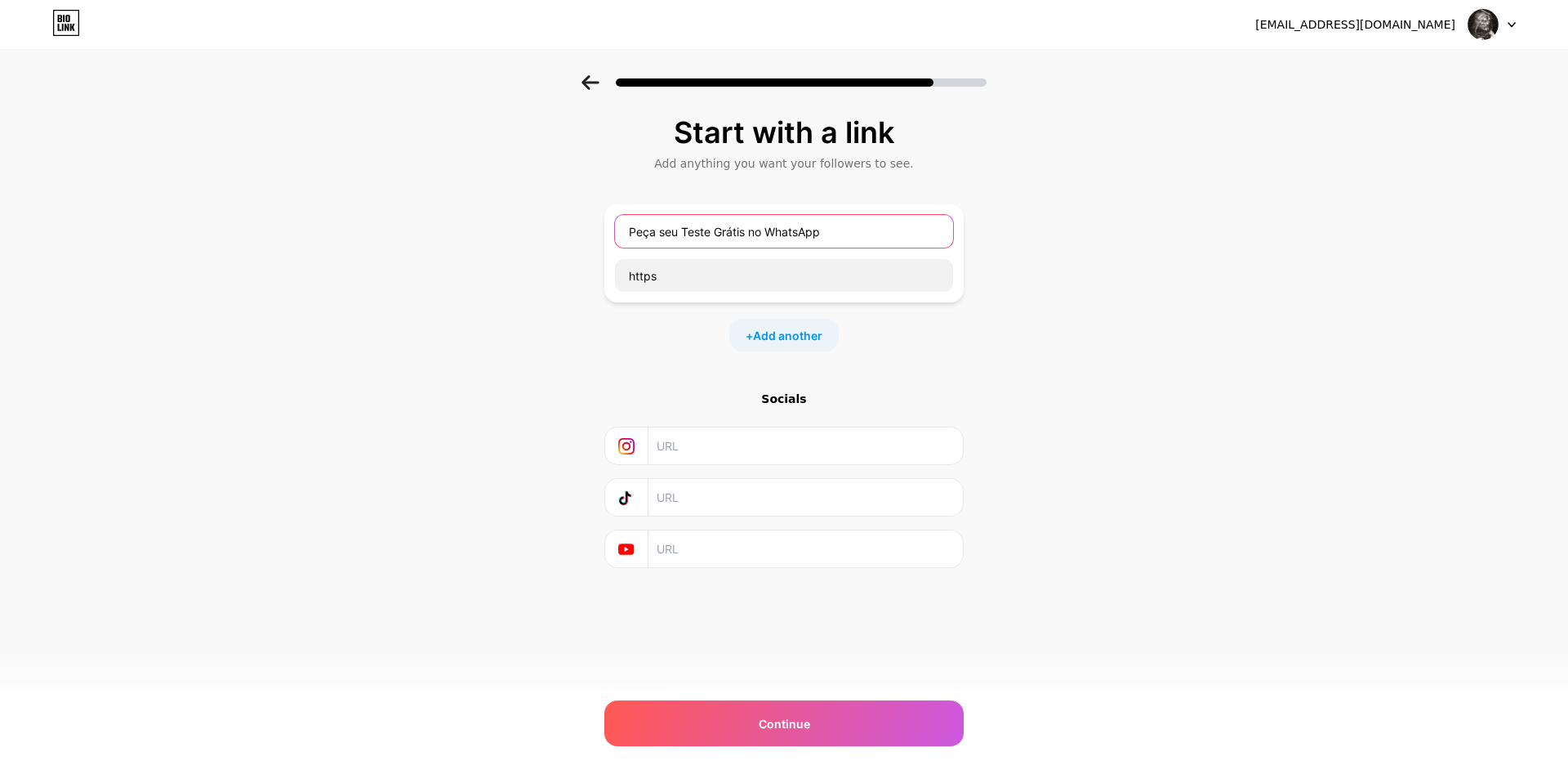
drag, startPoint x: 821, startPoint y: 233, endPoint x: 547, endPoint y: 208, distance: 275.1
click at [547, 208] on div "Start with a link Add anything you want your followers to see. Peça seu Teste G…" at bounding box center [784, 361] width 1568 height 574
type input "q"
click at [837, 251] on div "q" at bounding box center [784, 252] width 340 height 78
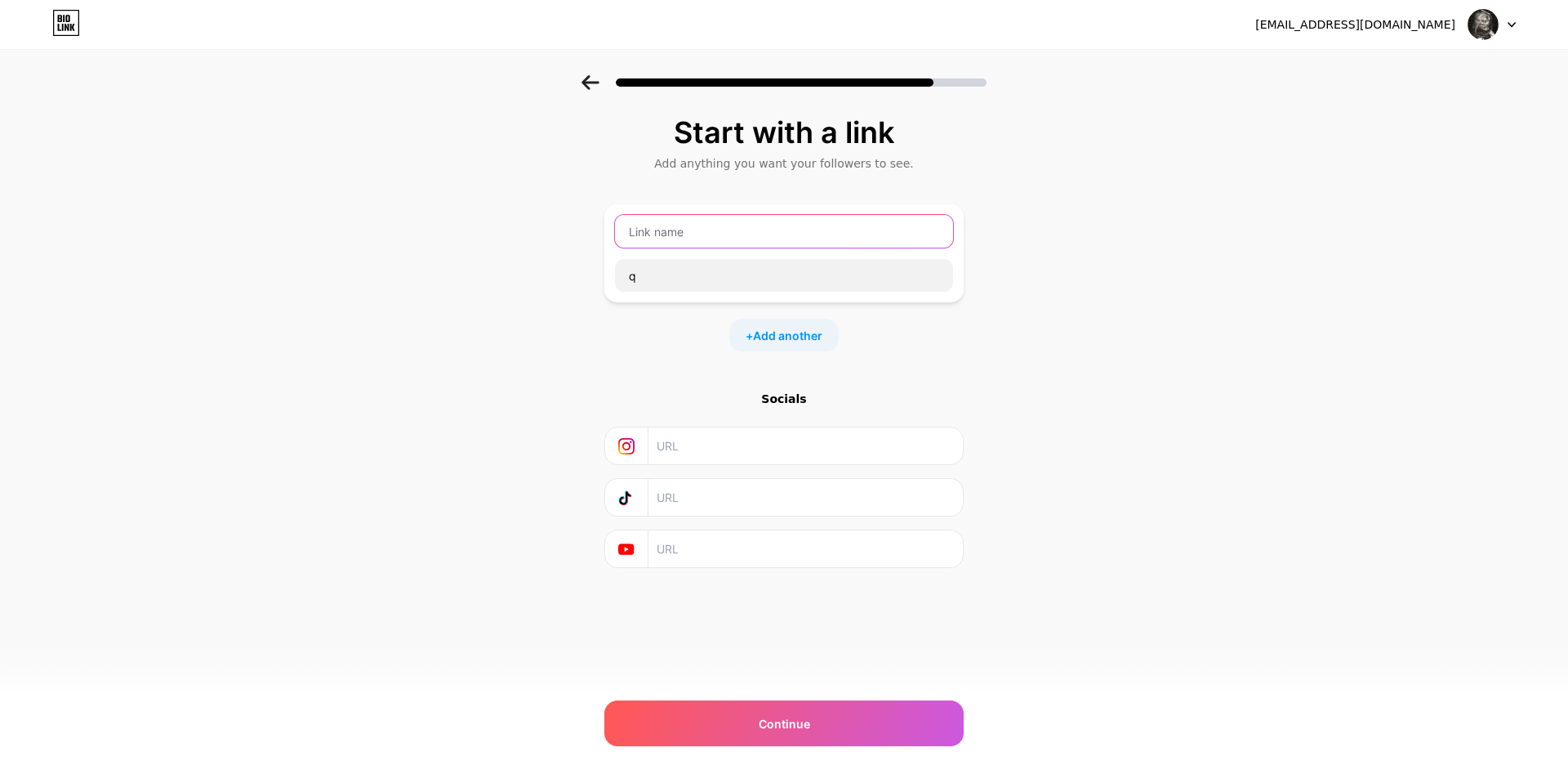
click at [839, 237] on input "text" at bounding box center [784, 230] width 338 height 33
click at [839, 237] on input "Q" at bounding box center [784, 230] width 338 height 33
type input "Q"
drag, startPoint x: 744, startPoint y: 235, endPoint x: 601, endPoint y: 237, distance: 143.0
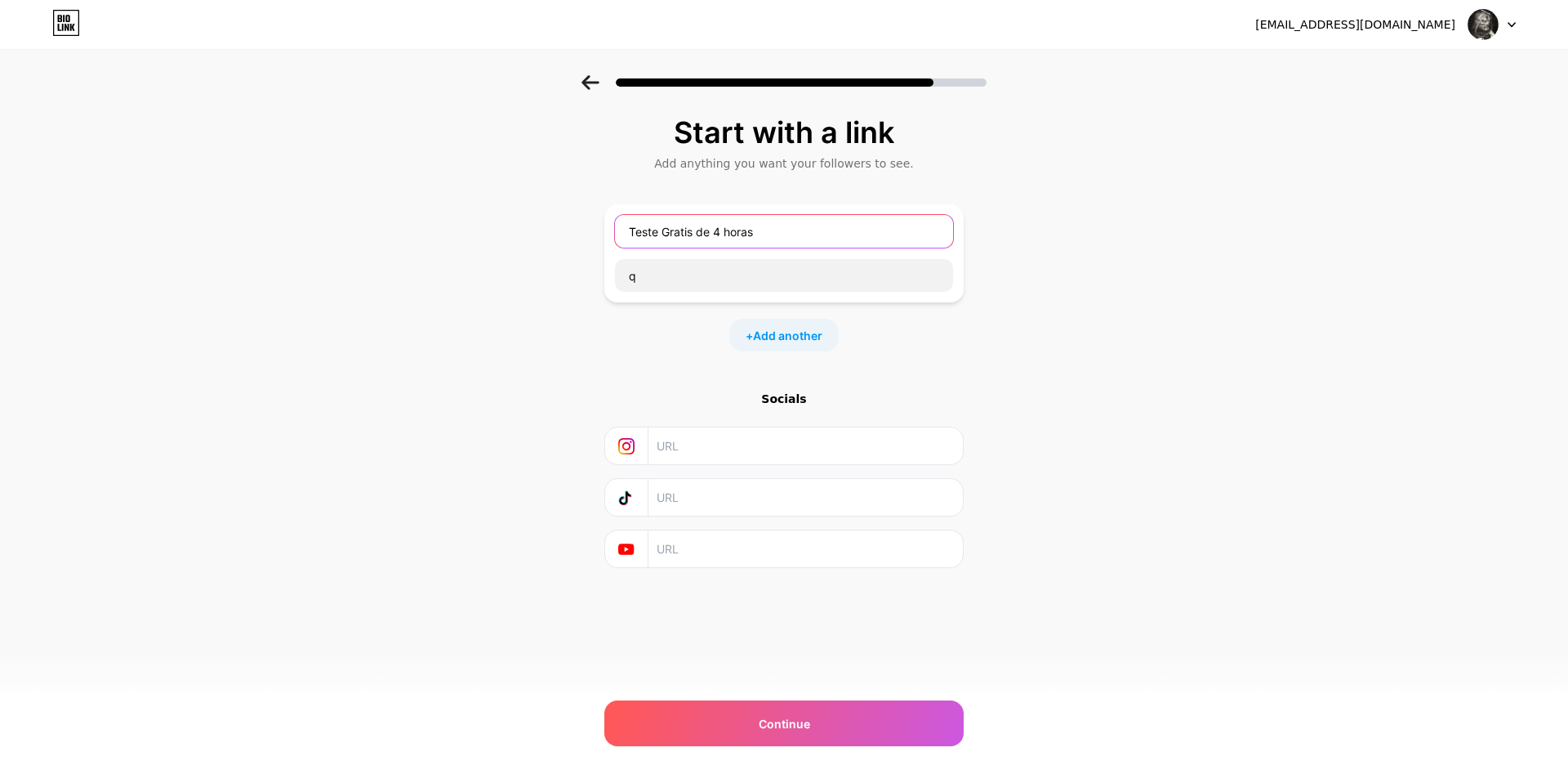
click at [601, 237] on div "Start with a link Add anything you want your followers to see. Teste Gratis de …" at bounding box center [784, 361] width 1568 height 574
paste input "átis 4h – Clique Aqui"
click at [708, 234] on input "Teste Grátis 4h – Clique Aqui" at bounding box center [784, 230] width 338 height 33
type input "Teste Grátis – Clique Aqui"
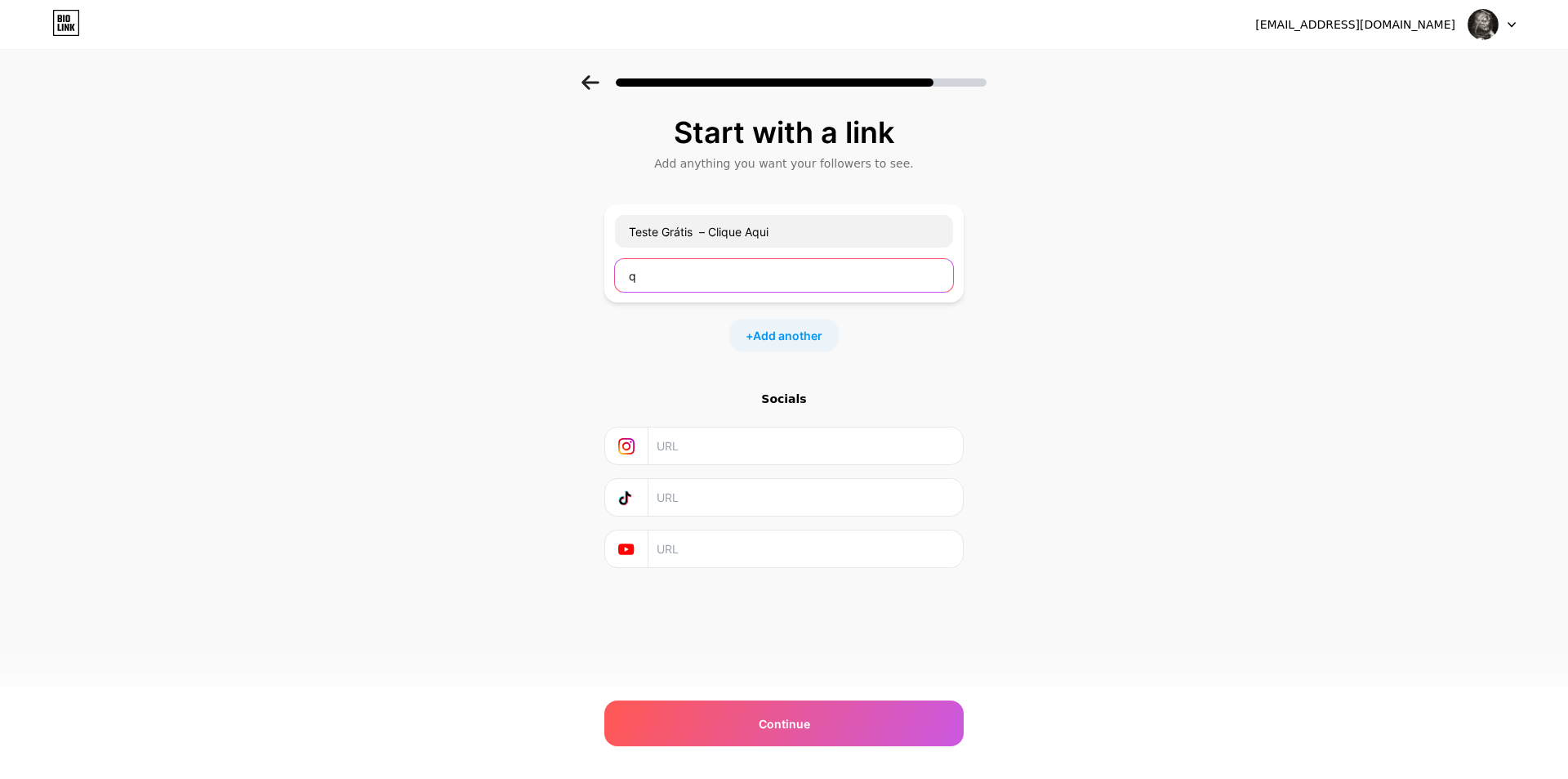
click at [671, 279] on input "q" at bounding box center [784, 275] width 338 height 33
paste input "[URL][DOMAIN_NAME]"
type input "[URL][DOMAIN_NAME]"
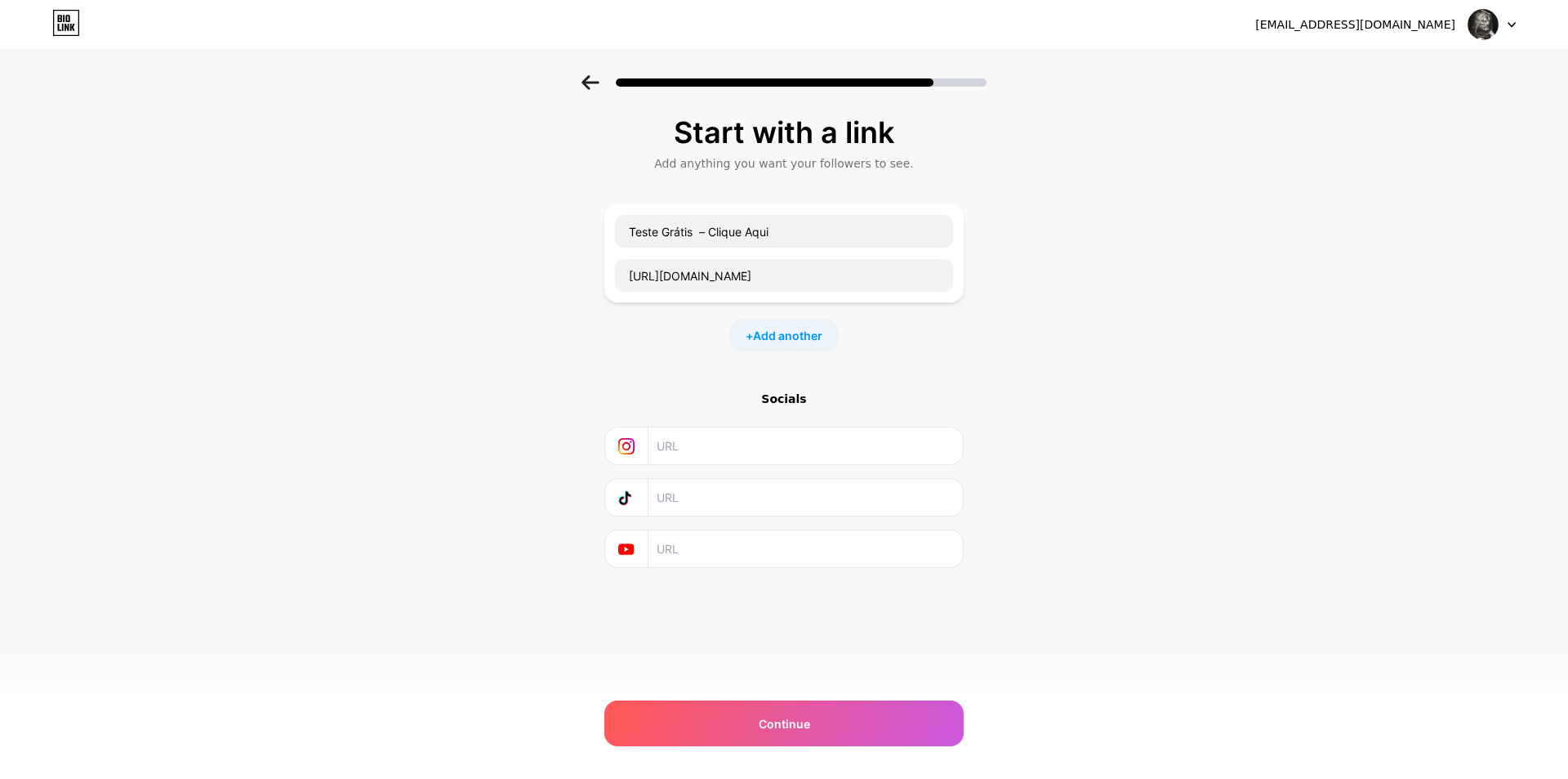
click at [775, 444] on input "text" at bounding box center [804, 446] width 296 height 37
paste input "[DOMAIN_NAME][URL]"
type input "[DOMAIN_NAME][URL]"
click at [702, 433] on input "text" at bounding box center [804, 446] width 296 height 37
paste input "[URL][DOMAIN_NAME][DOMAIN_NAME]"
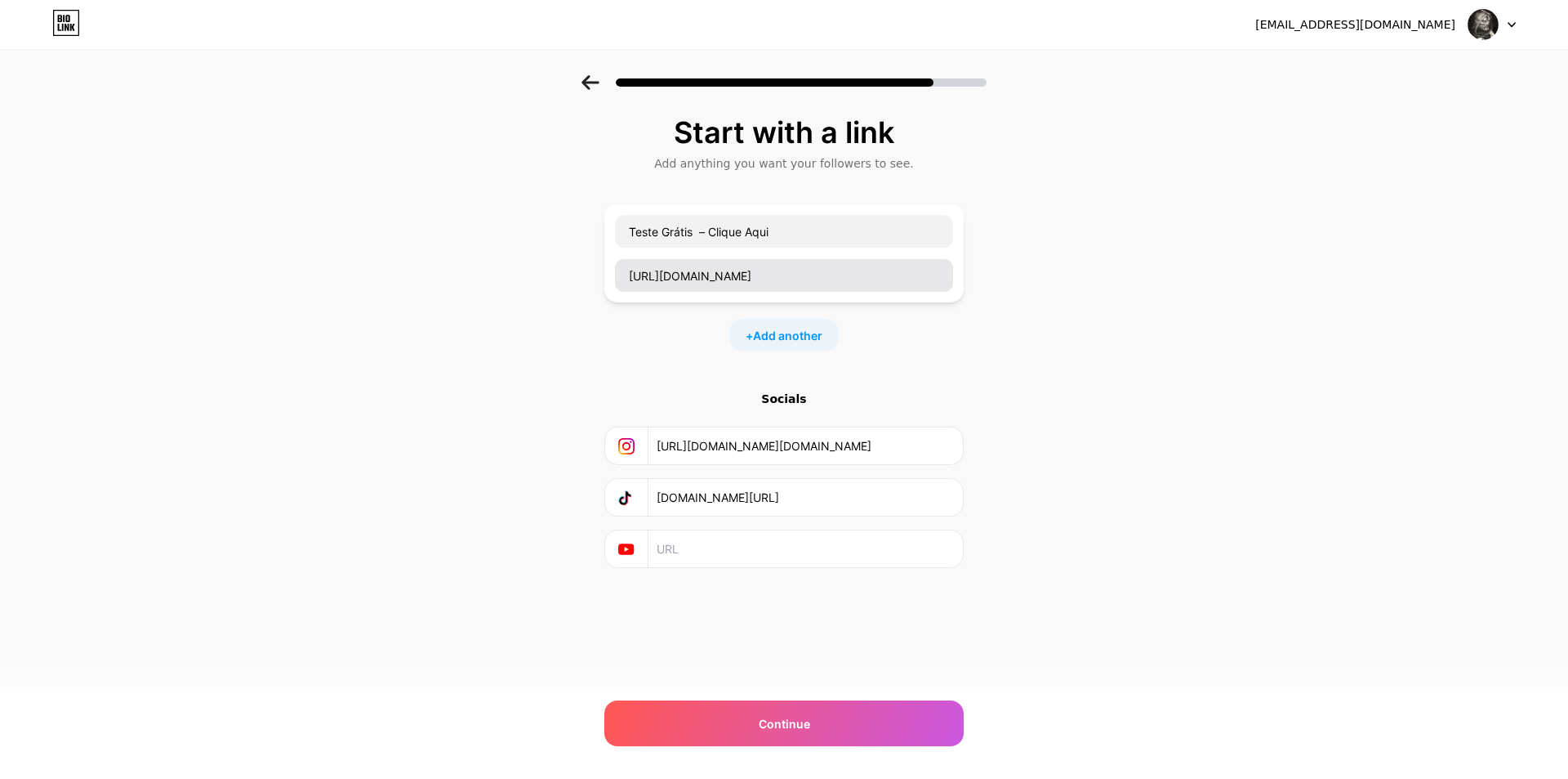
scroll to position [0, 111]
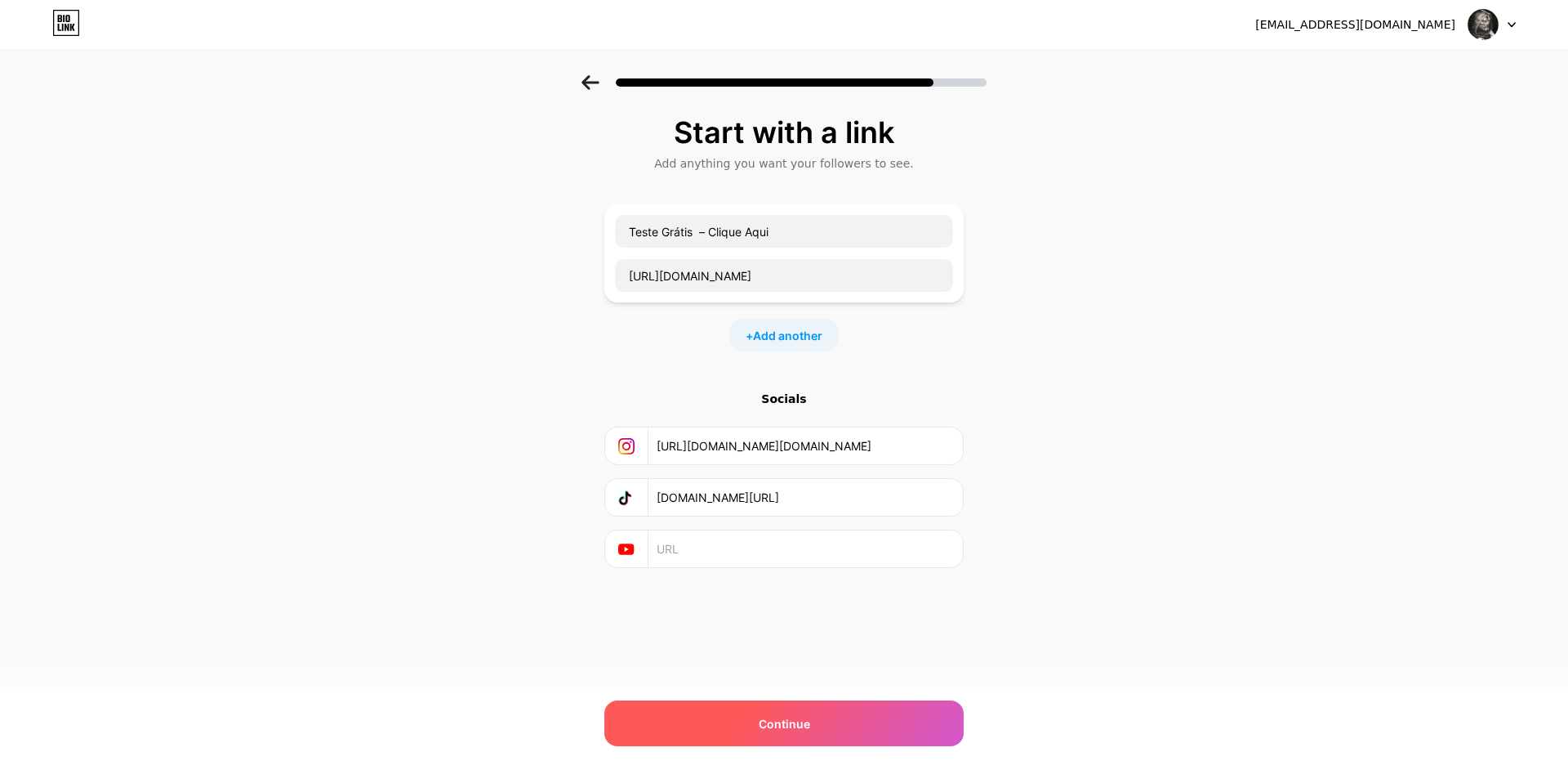
type input "[URL][DOMAIN_NAME][DOMAIN_NAME]"
click at [715, 729] on div "Continue" at bounding box center [784, 723] width 359 height 46
click at [815, 727] on div "Continue" at bounding box center [784, 723] width 359 height 46
drag, startPoint x: 1415, startPoint y: 259, endPoint x: 1405, endPoint y: 269, distance: 14.1
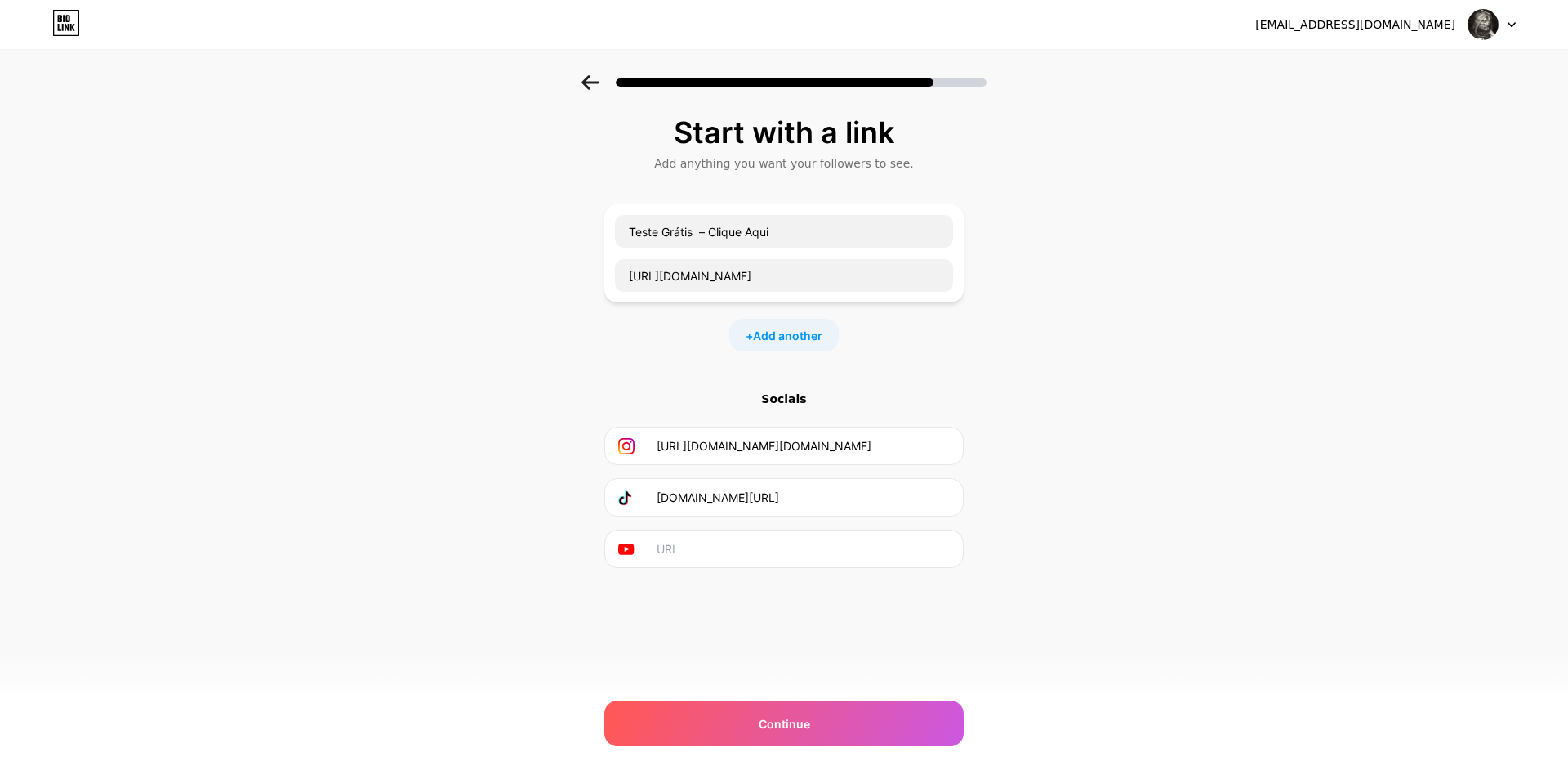
click at [1415, 259] on div "Start with a link Add anything you want your followers to see. Teste Grátis – C…" at bounding box center [784, 361] width 1568 height 574
click at [1096, 668] on div "[EMAIL_ADDRESS][DOMAIN_NAME] Logout Link Copied Start with a link Add anything …" at bounding box center [784, 390] width 1568 height 779
click at [940, 713] on div "Continue" at bounding box center [784, 723] width 359 height 46
click at [726, 721] on div "Continue" at bounding box center [784, 723] width 359 height 46
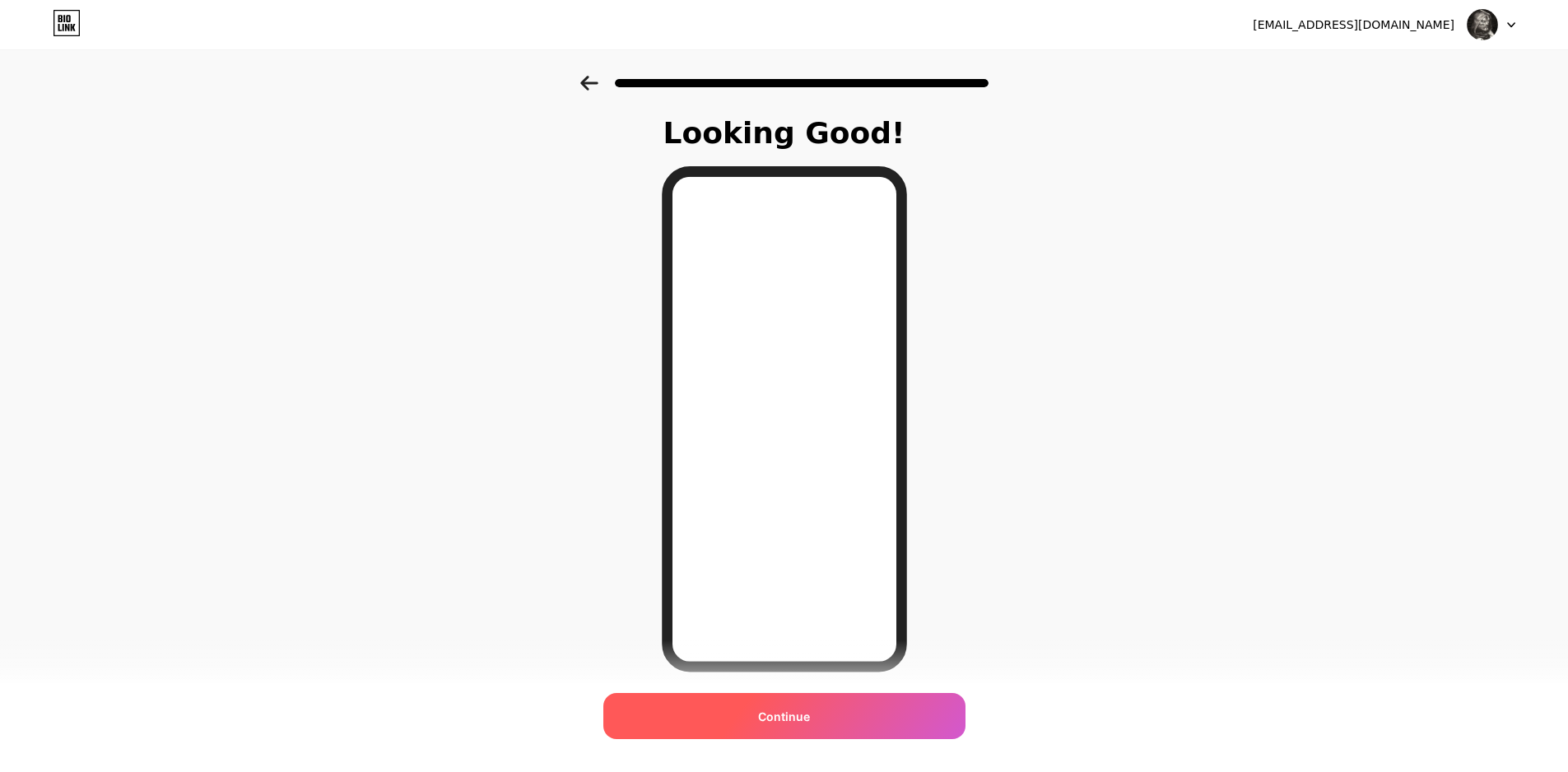
click at [797, 721] on span "Continue" at bounding box center [784, 716] width 52 height 18
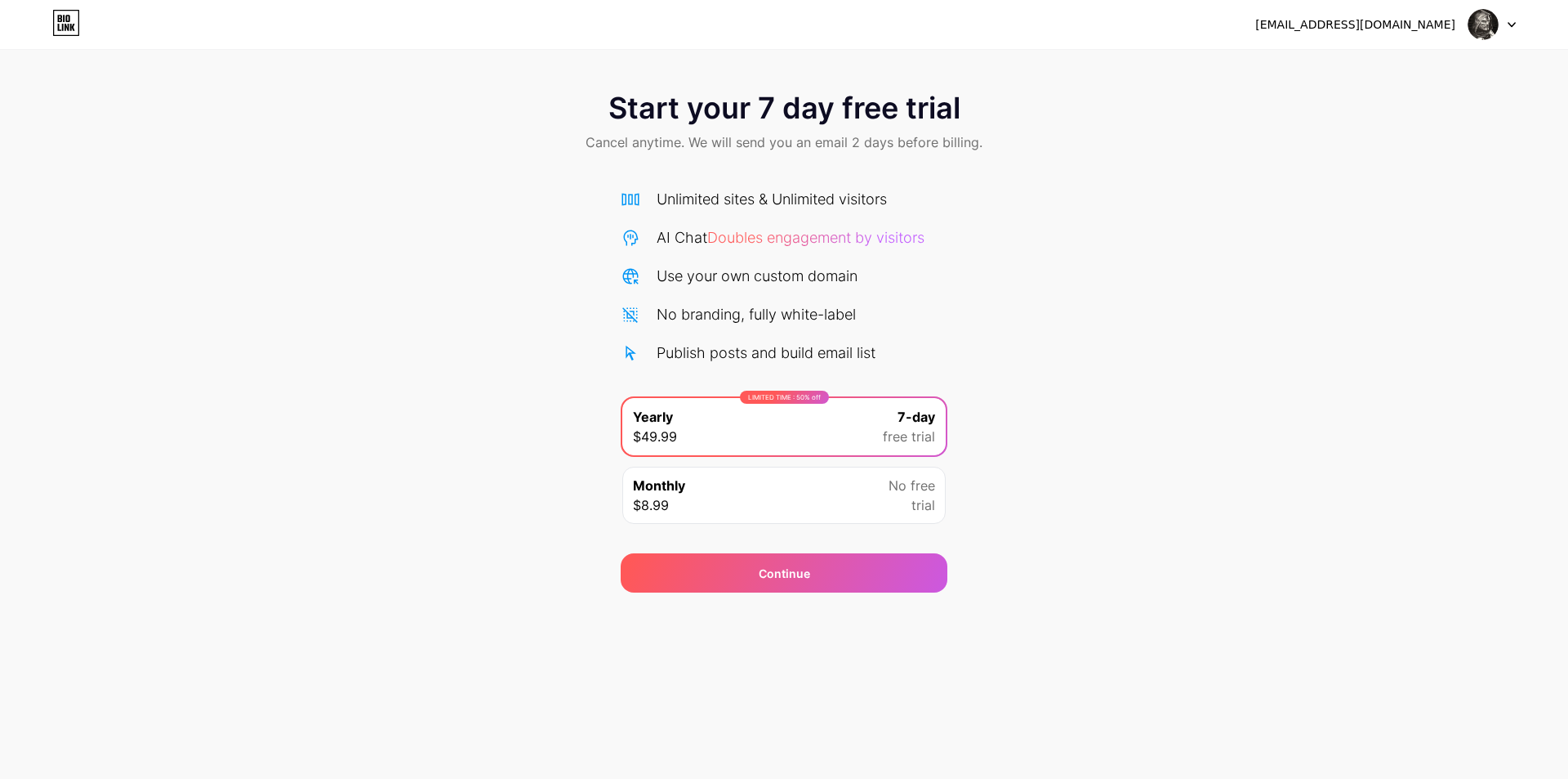
click at [787, 755] on div "[EMAIL_ADDRESS][DOMAIN_NAME] Logout Link Copied Start your 7 day free trial Can…" at bounding box center [784, 390] width 1568 height 779
drag, startPoint x: 71, startPoint y: 22, endPoint x: 110, endPoint y: 36, distance: 41.4
click at [72, 22] on icon at bounding box center [66, 23] width 28 height 26
click at [1505, 19] on div at bounding box center [1492, 24] width 47 height 29
click at [1455, 56] on li "Logout" at bounding box center [1413, 67] width 202 height 44
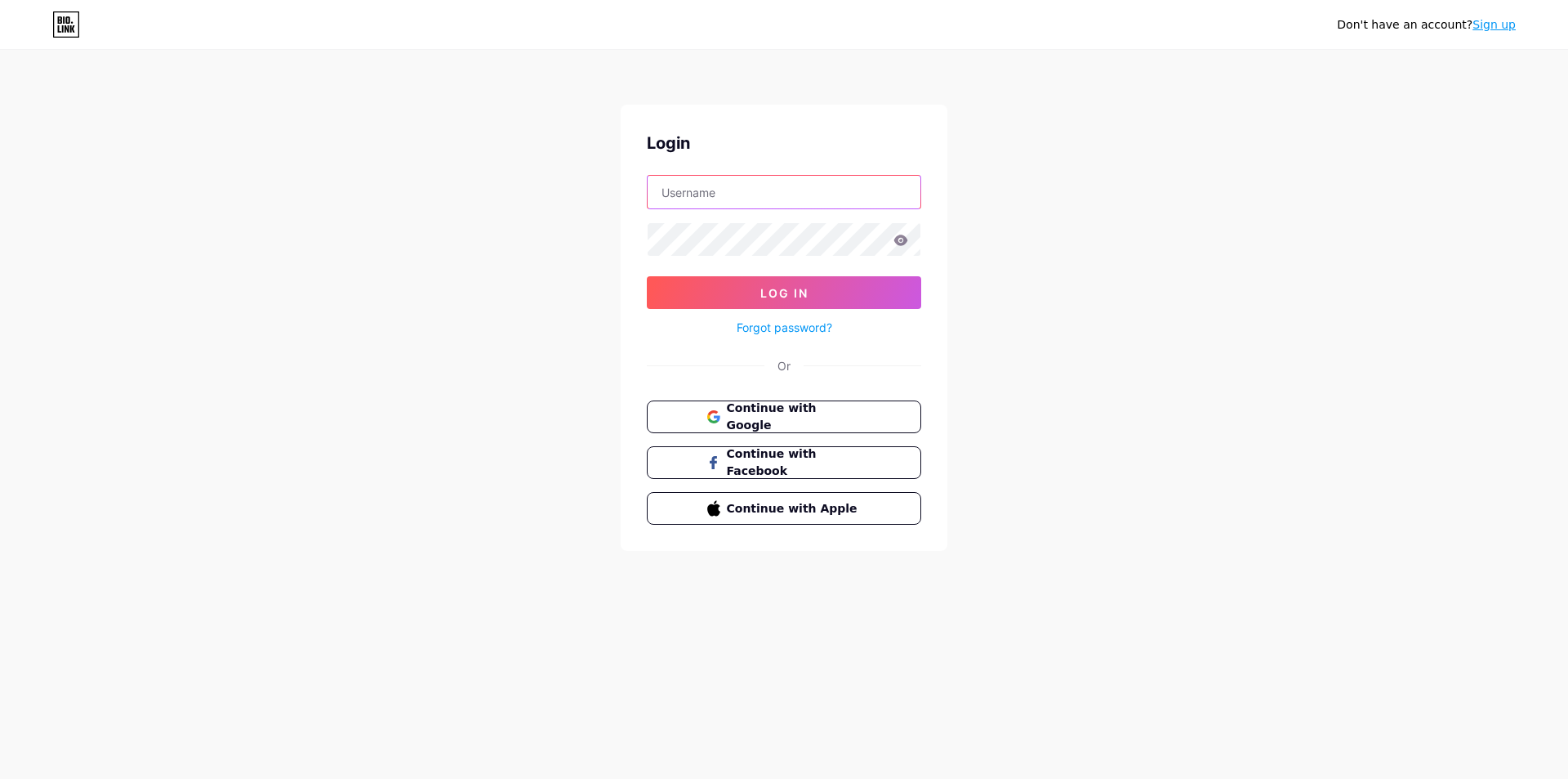
type input "[EMAIL_ADDRESS][DOMAIN_NAME]"
click at [792, 297] on span "Log In" at bounding box center [784, 293] width 48 height 14
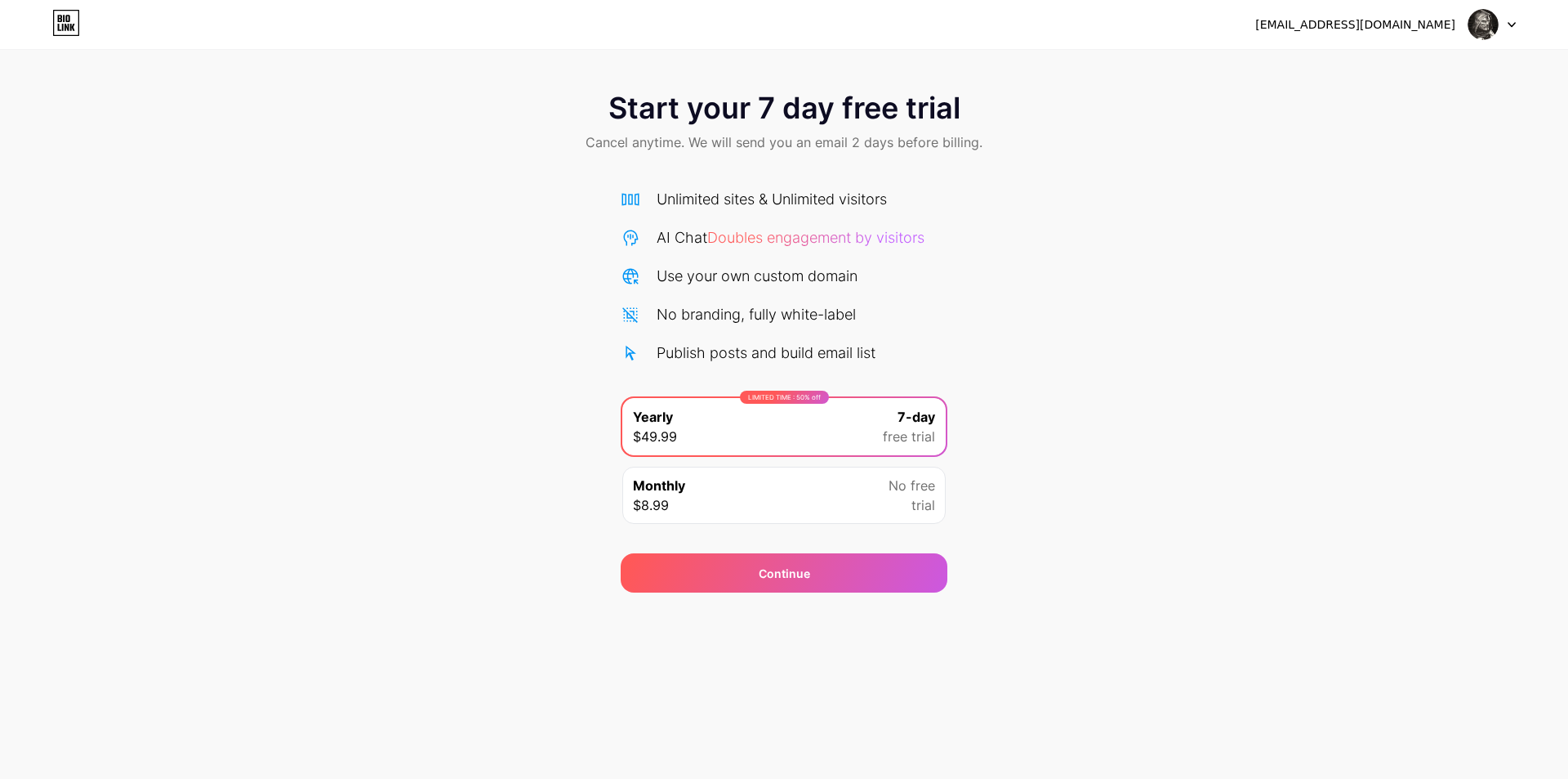
drag, startPoint x: 821, startPoint y: 500, endPoint x: 820, endPoint y: 509, distance: 9.1
click at [821, 502] on div "Monthly $8.99 No free trial" at bounding box center [784, 495] width 323 height 57
drag, startPoint x: 888, startPoint y: 490, endPoint x: 893, endPoint y: 528, distance: 38.3
click at [888, 491] on div "Monthly $8.99 No free trial" at bounding box center [784, 495] width 323 height 57
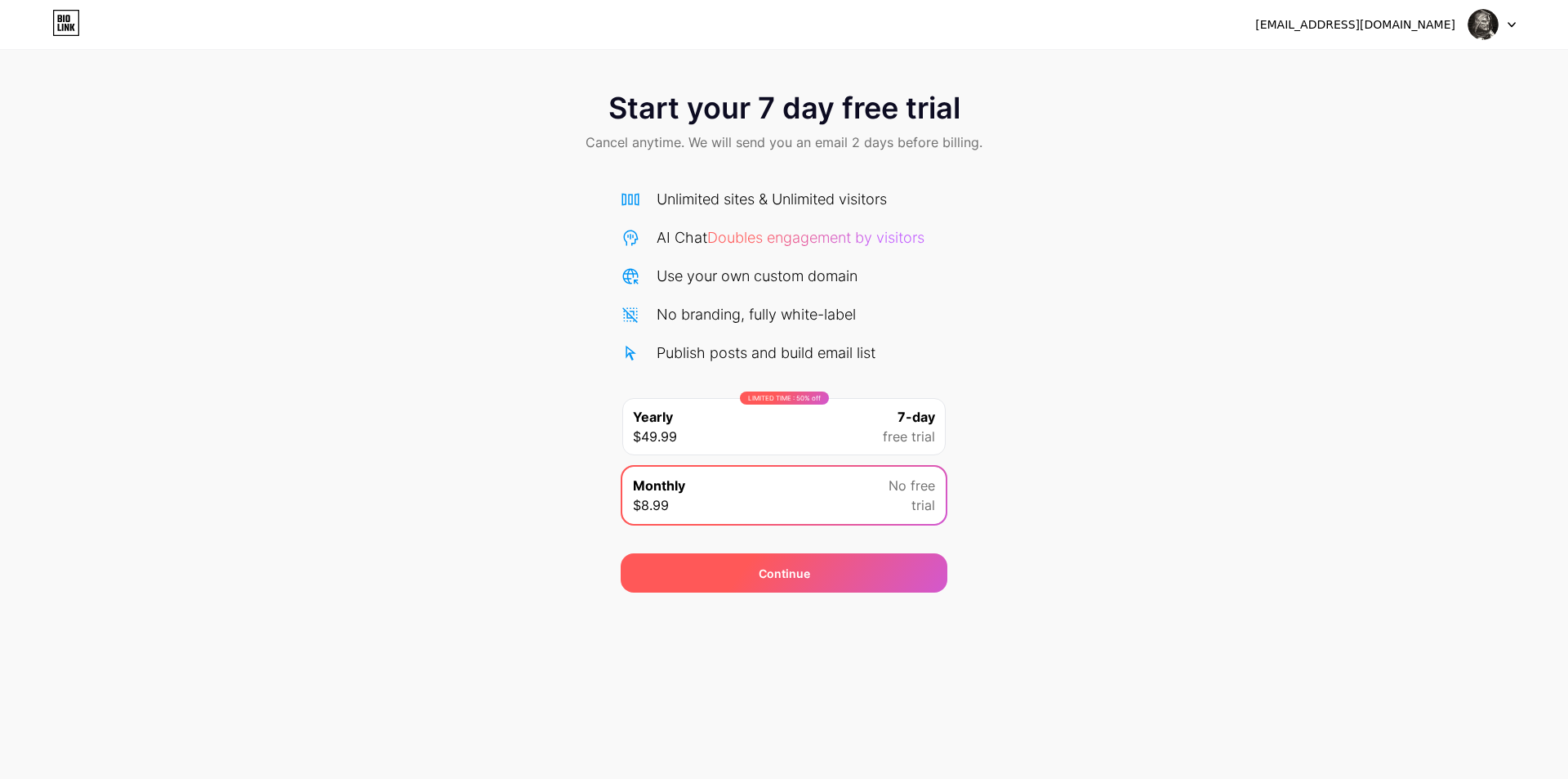
click at [882, 561] on div "Continue" at bounding box center [784, 572] width 327 height 40
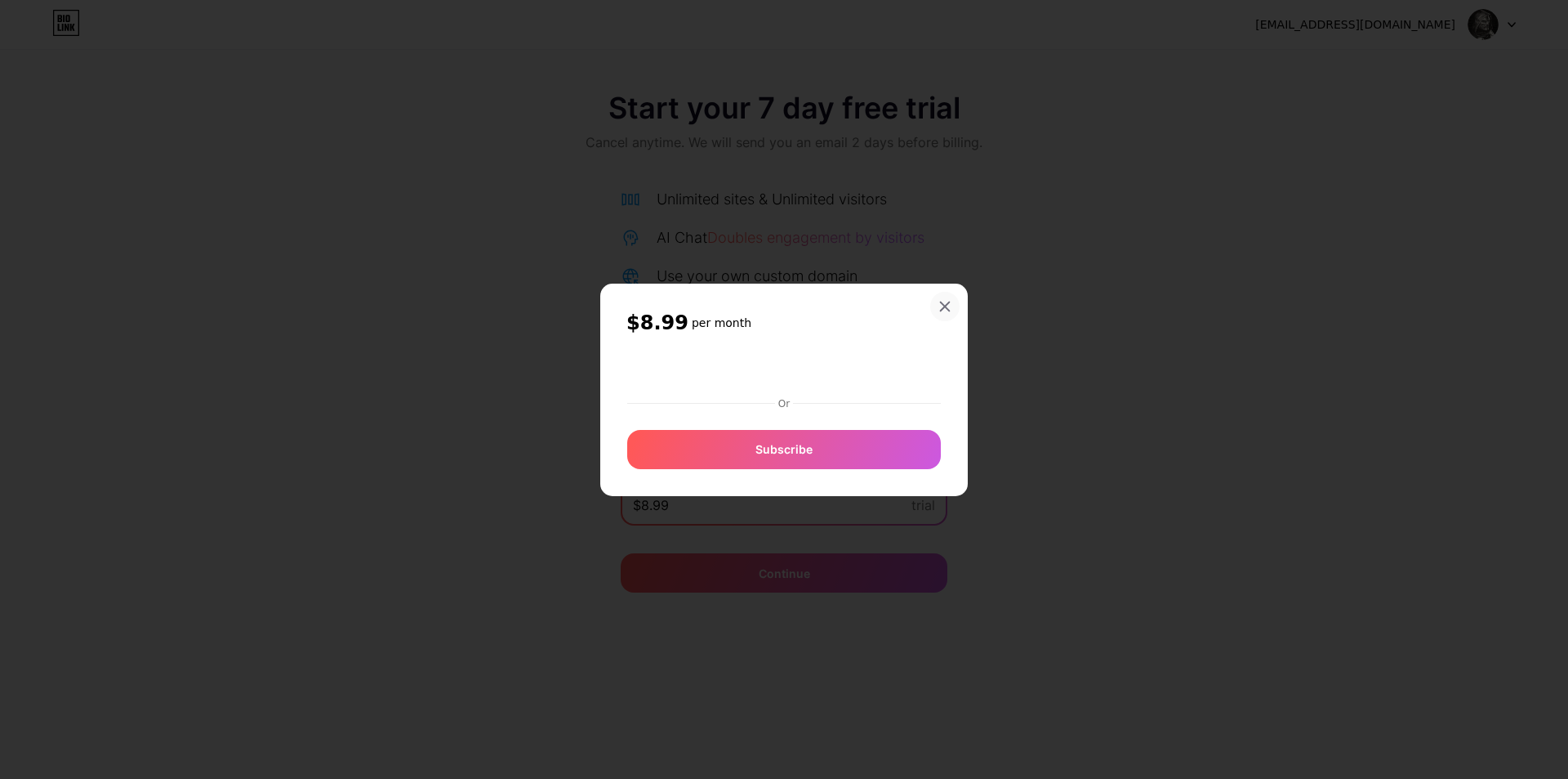
click at [941, 298] on div at bounding box center [944, 306] width 29 height 29
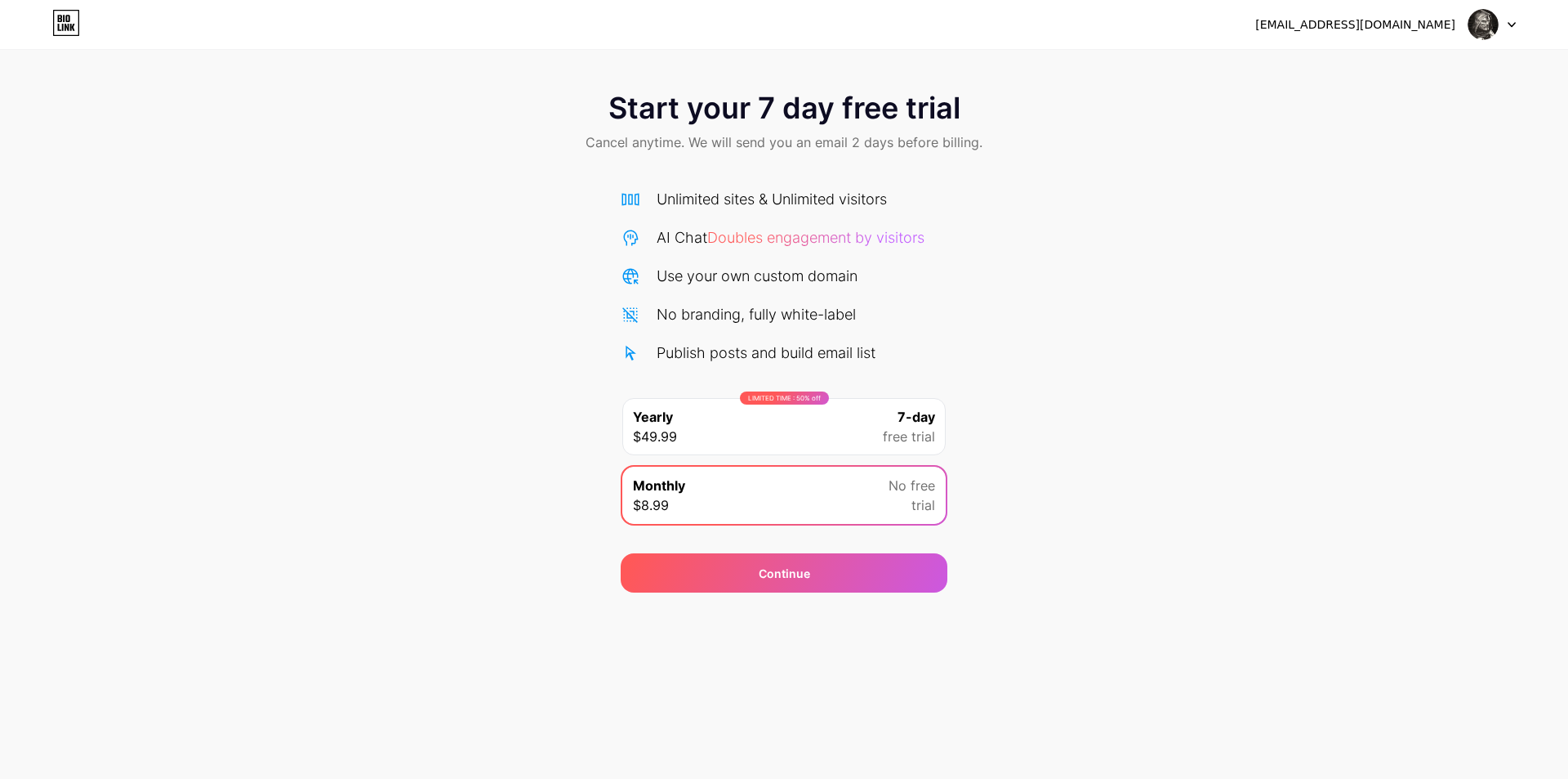
drag, startPoint x: 742, startPoint y: 240, endPoint x: 741, endPoint y: 231, distance: 9.1
click at [743, 237] on span "Doubles engagement by visitors" at bounding box center [816, 237] width 217 height 18
click at [66, 15] on icon at bounding box center [66, 23] width 28 height 26
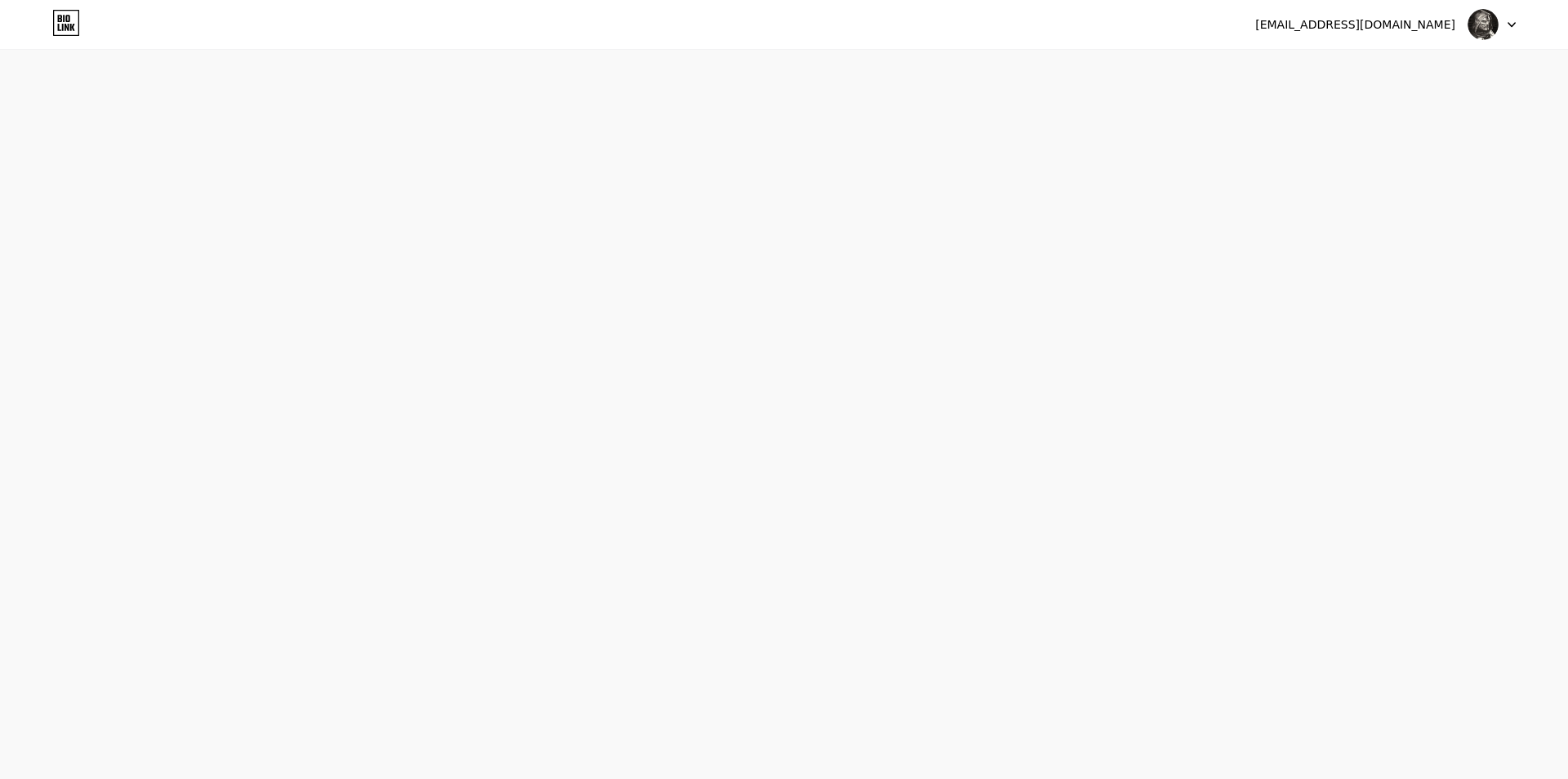
click at [65, 18] on icon at bounding box center [66, 23] width 28 height 26
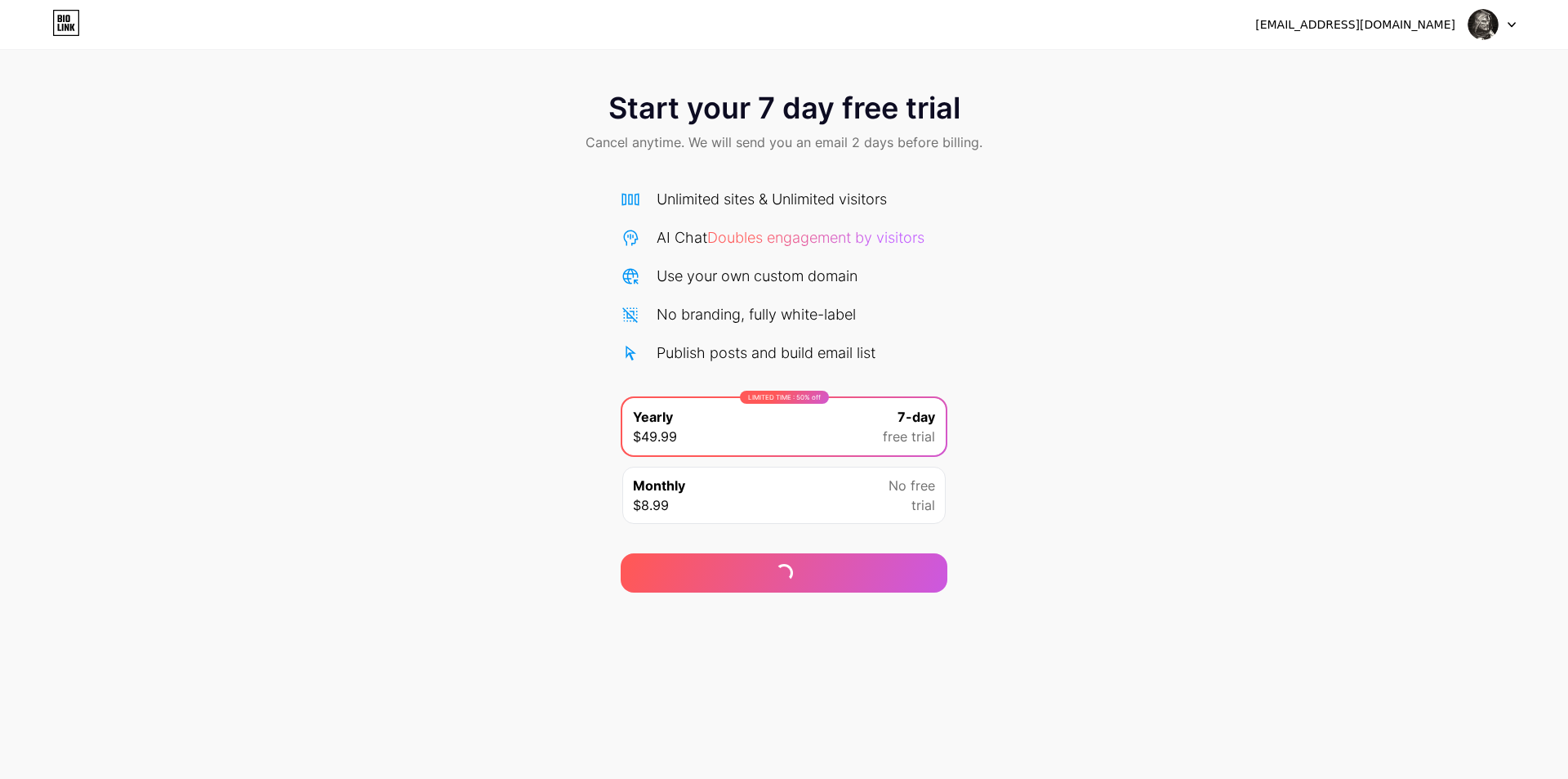
click at [1470, 21] on img at bounding box center [1483, 24] width 31 height 31
click at [1407, 63] on li "Logout" at bounding box center [1413, 67] width 202 height 44
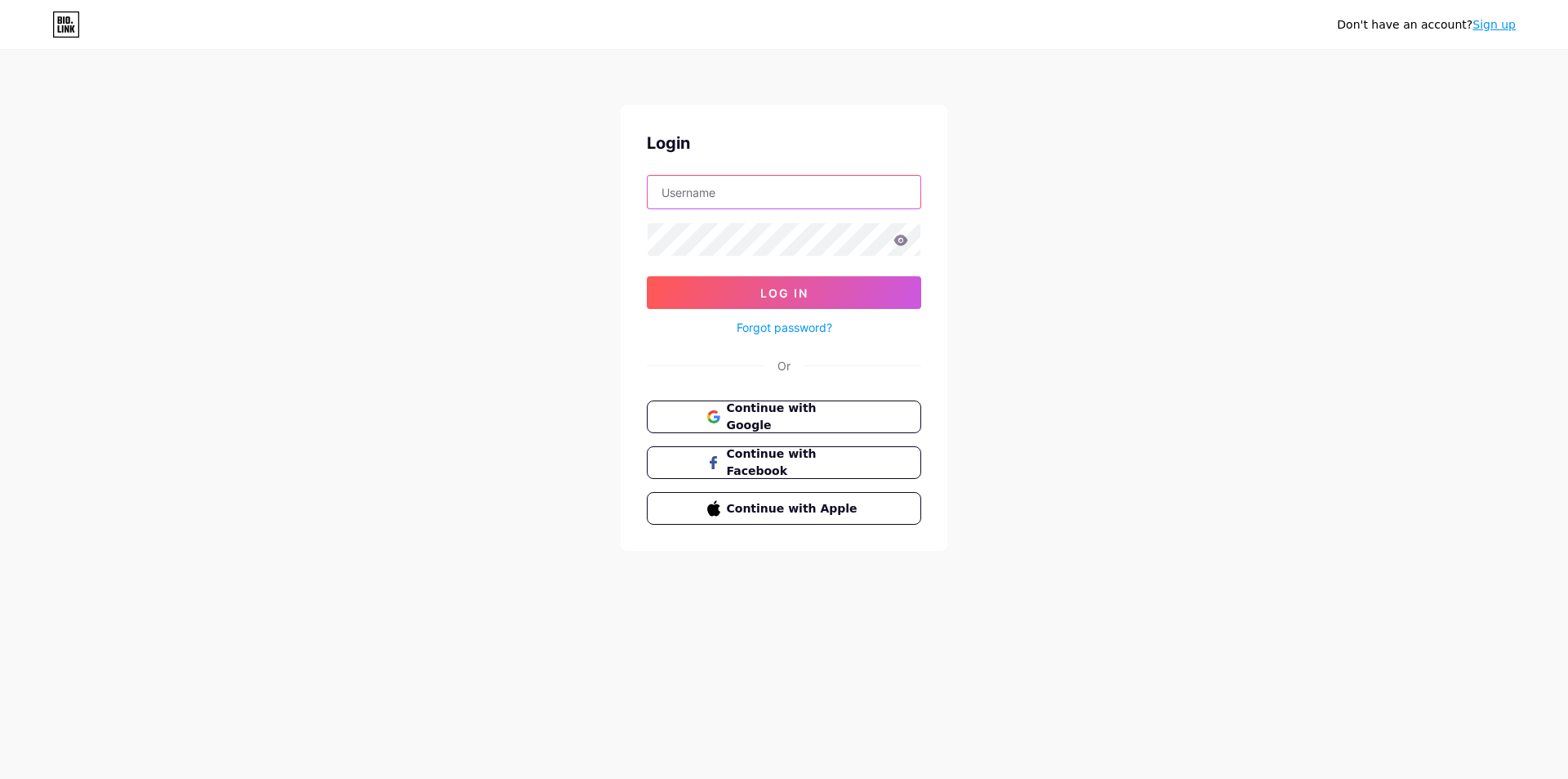
type input "[EMAIL_ADDRESS][DOMAIN_NAME]"
click at [811, 301] on button "Log In" at bounding box center [784, 292] width 274 height 33
